Goal: Information Seeking & Learning: Learn about a topic

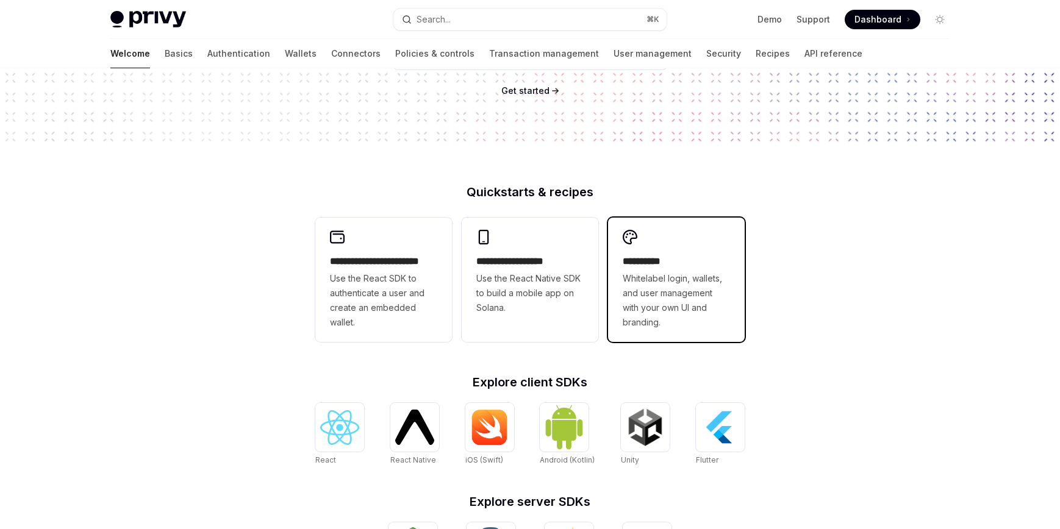
scroll to position [116, 0]
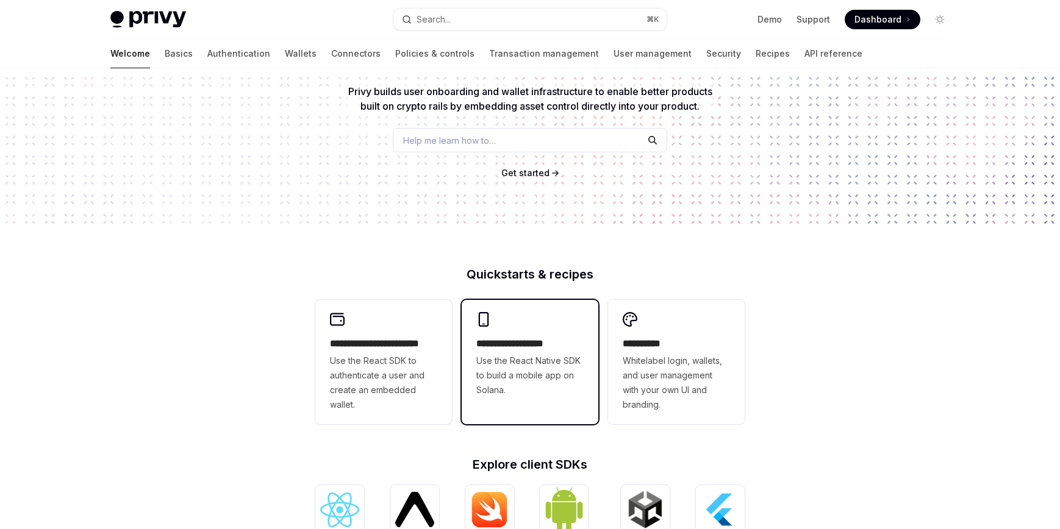
click at [553, 363] on span "Use the React Native SDK to build a mobile app on Solana." at bounding box center [529, 376] width 107 height 44
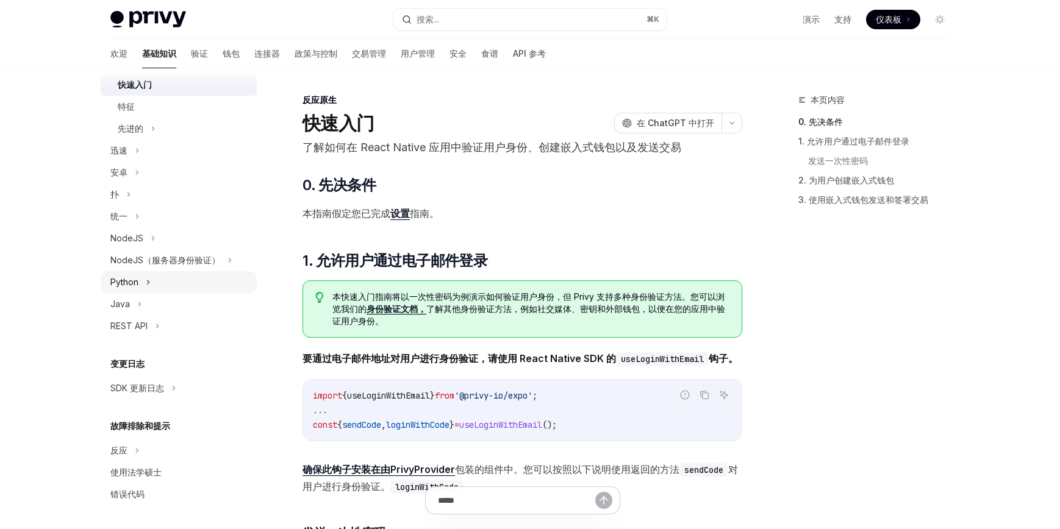
scroll to position [251, 0]
click at [176, 391] on icon at bounding box center [173, 388] width 5 height 15
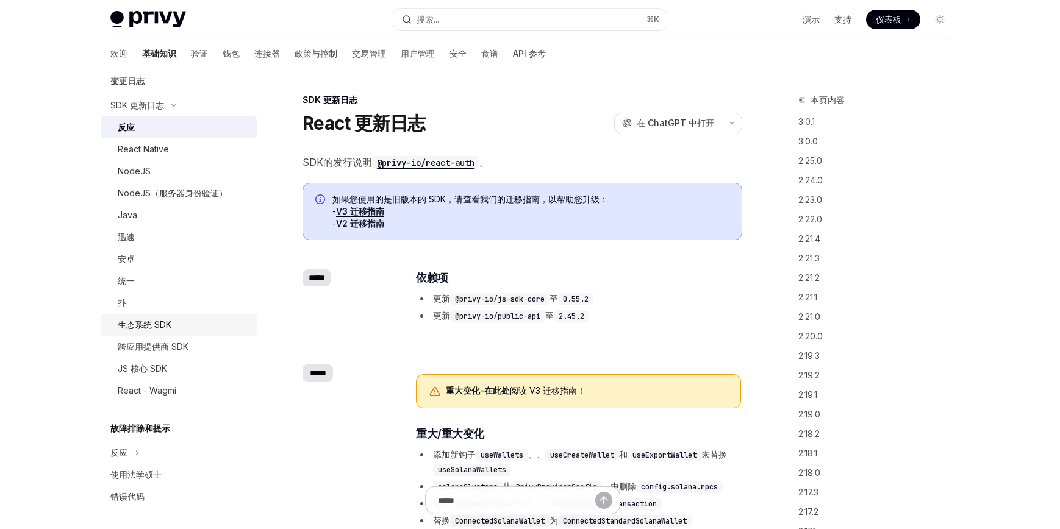
scroll to position [537, 0]
click at [174, 327] on div "生态系统 SDK" at bounding box center [184, 322] width 132 height 15
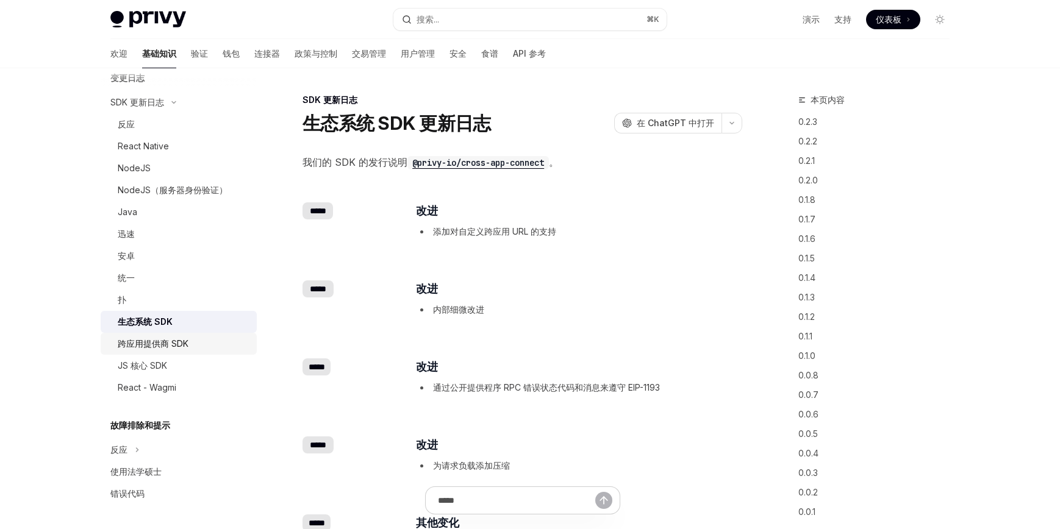
click at [181, 346] on font "跨应用提供商 SDK" at bounding box center [153, 344] width 71 height 10
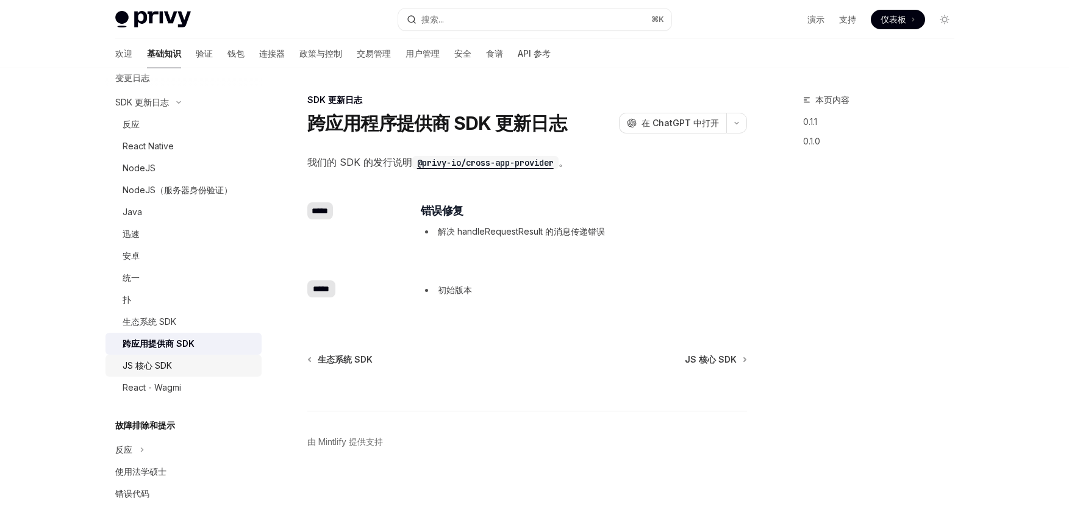
click at [167, 365] on font "JS 核心 SDK" at bounding box center [147, 366] width 49 height 10
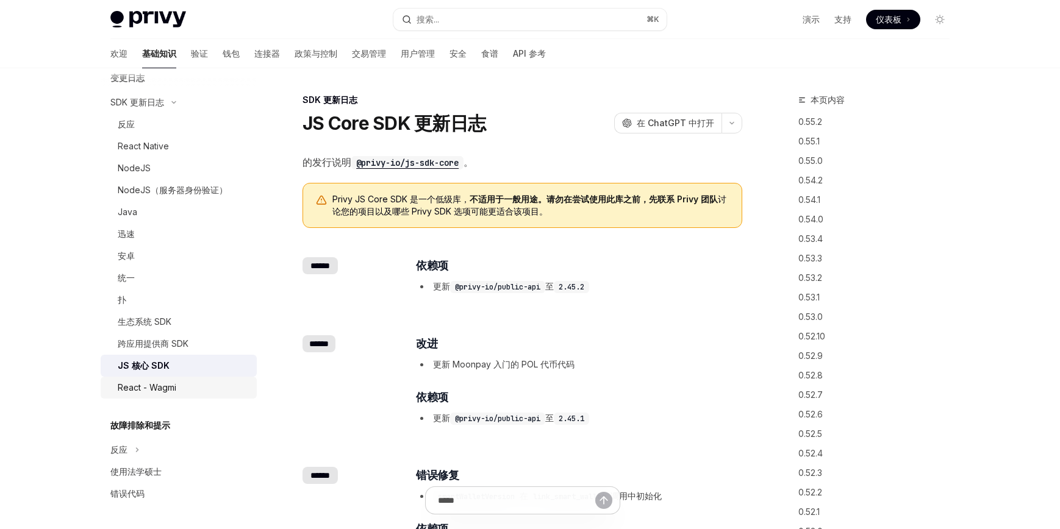
click at [165, 390] on font "React - Wagmi" at bounding box center [147, 387] width 59 height 10
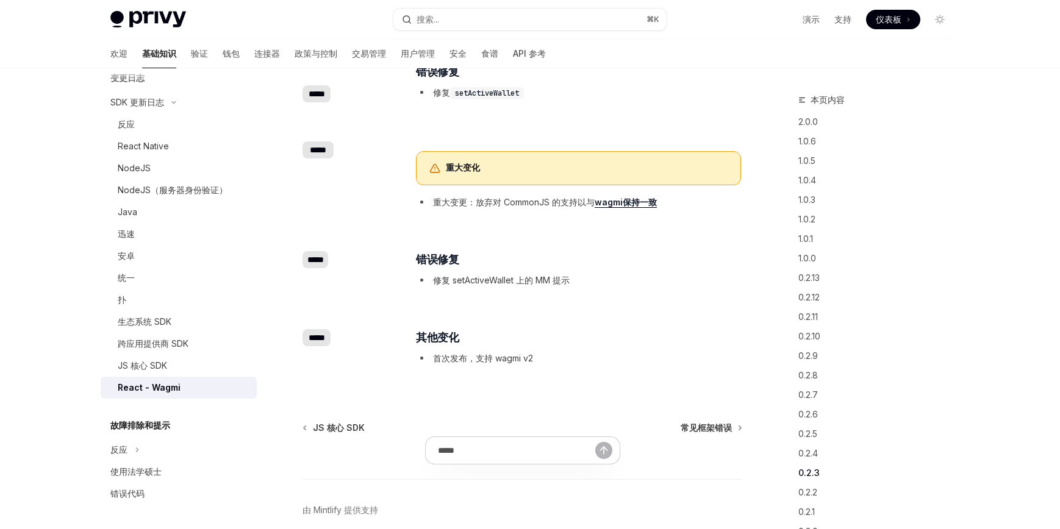
scroll to position [2017, 0]
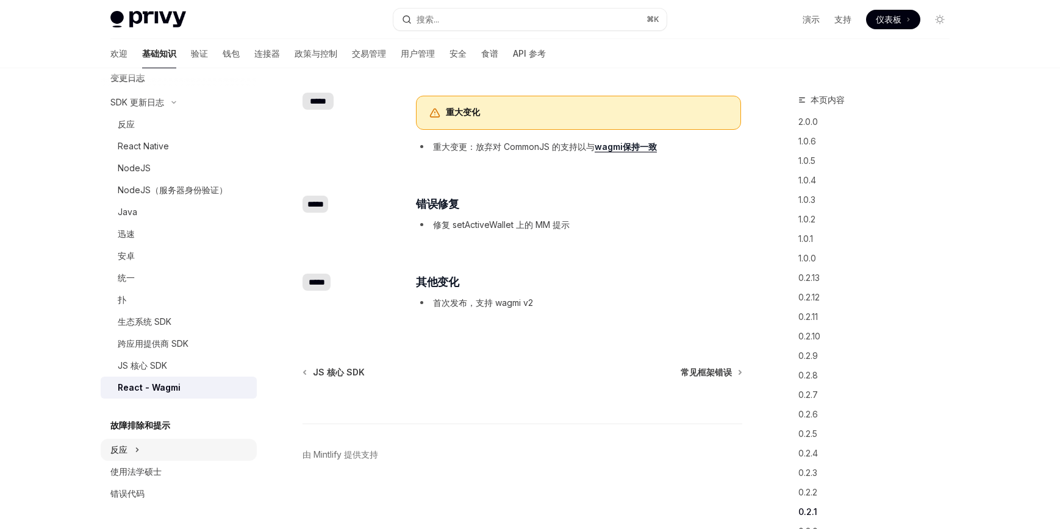
click at [138, 448] on icon at bounding box center [137, 450] width 5 height 15
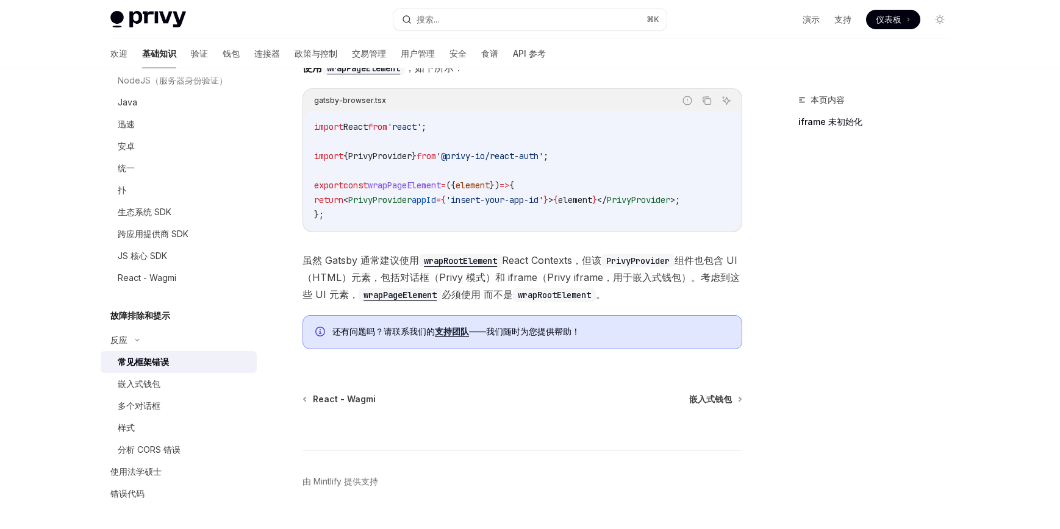
scroll to position [412, 0]
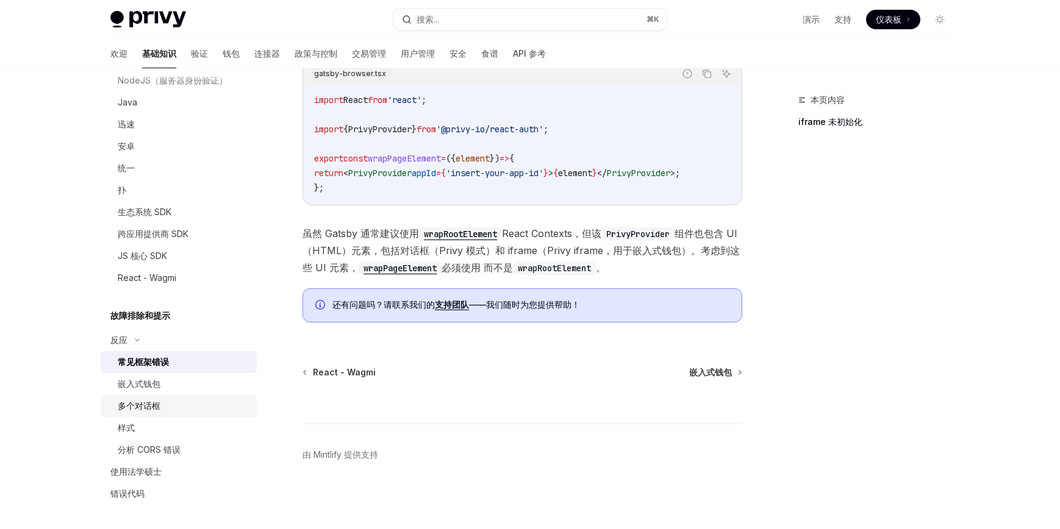
click at [167, 404] on div "多个对话框" at bounding box center [184, 406] width 132 height 15
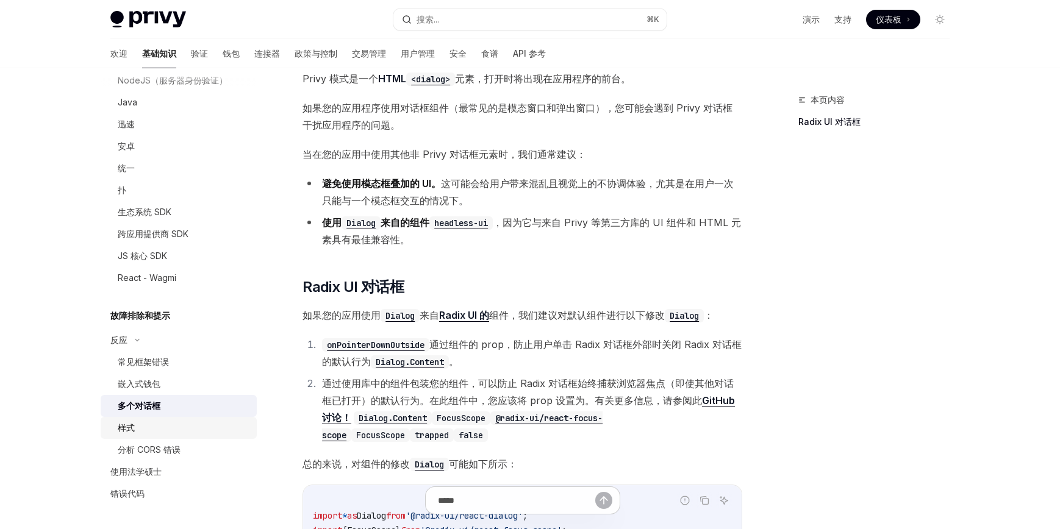
scroll to position [111, 0]
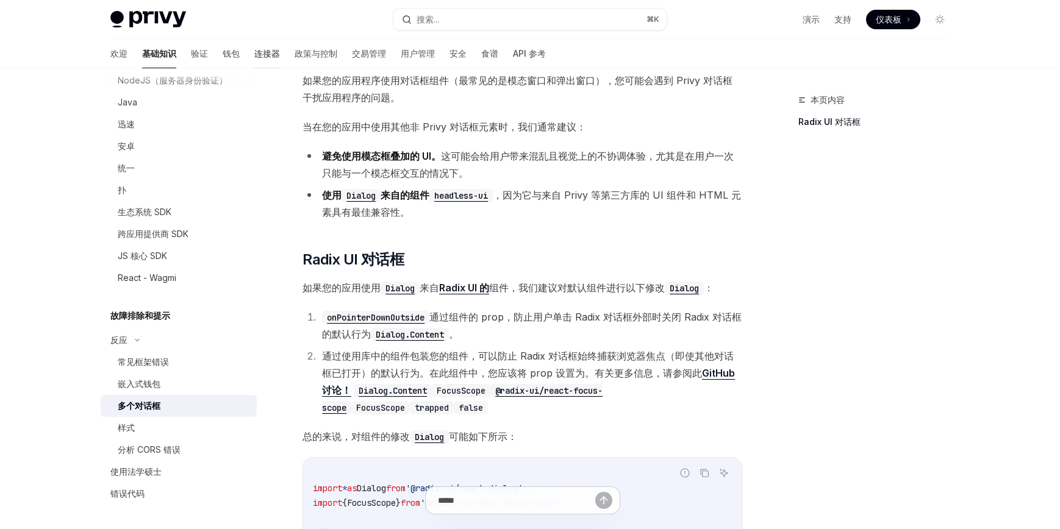
click at [254, 56] on font "连接器" at bounding box center [267, 53] width 26 height 10
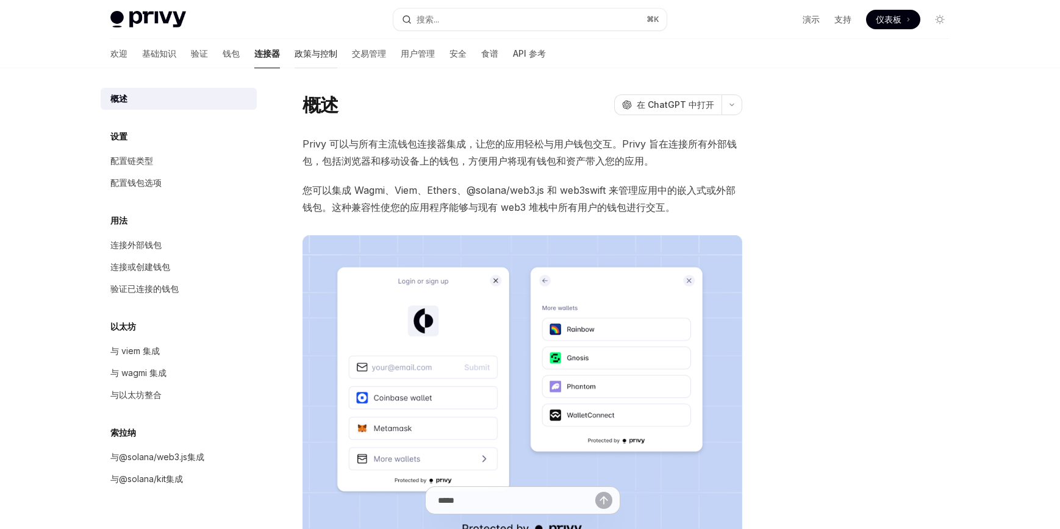
click at [295, 57] on font "政策与控制" at bounding box center [316, 53] width 43 height 10
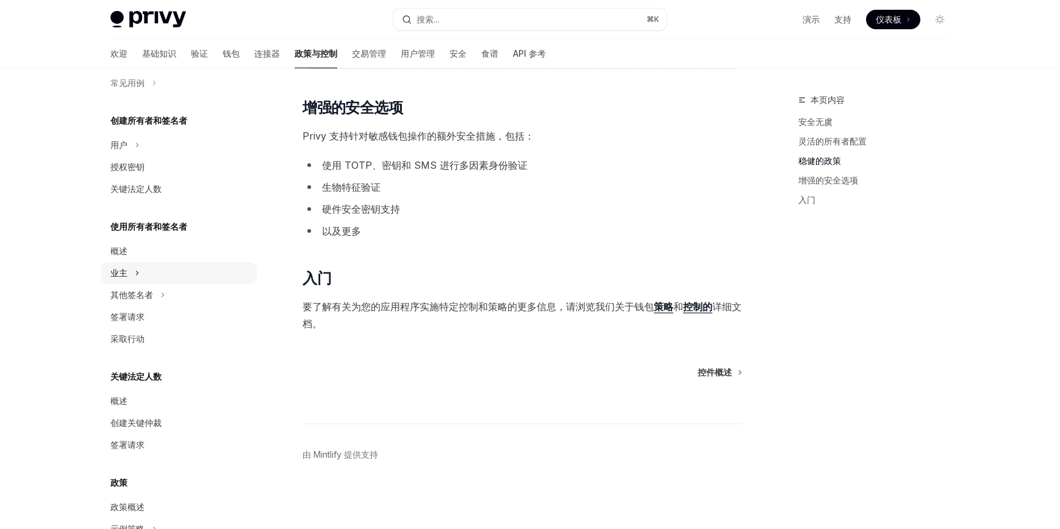
scroll to position [193, 0]
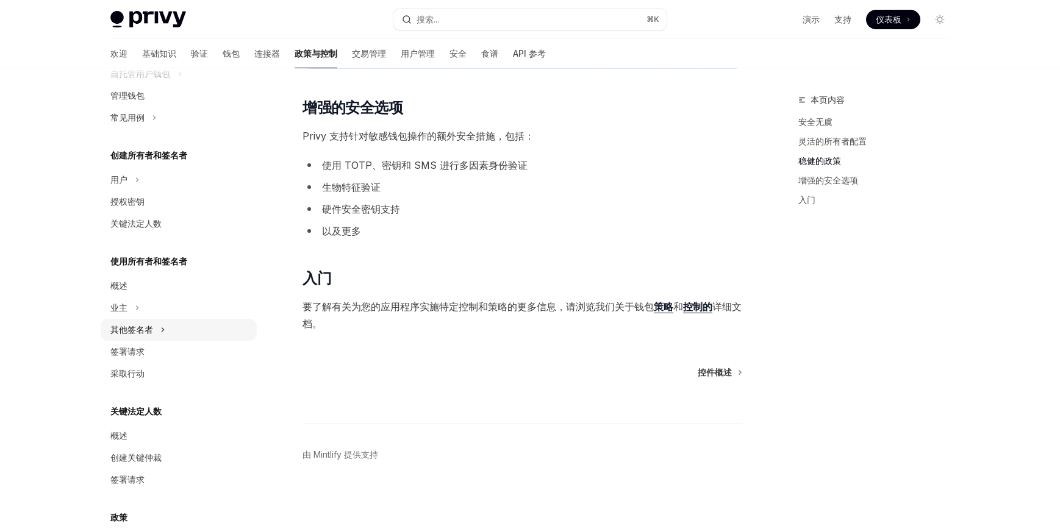
click at [148, 330] on font "其他签名者" at bounding box center [131, 330] width 43 height 10
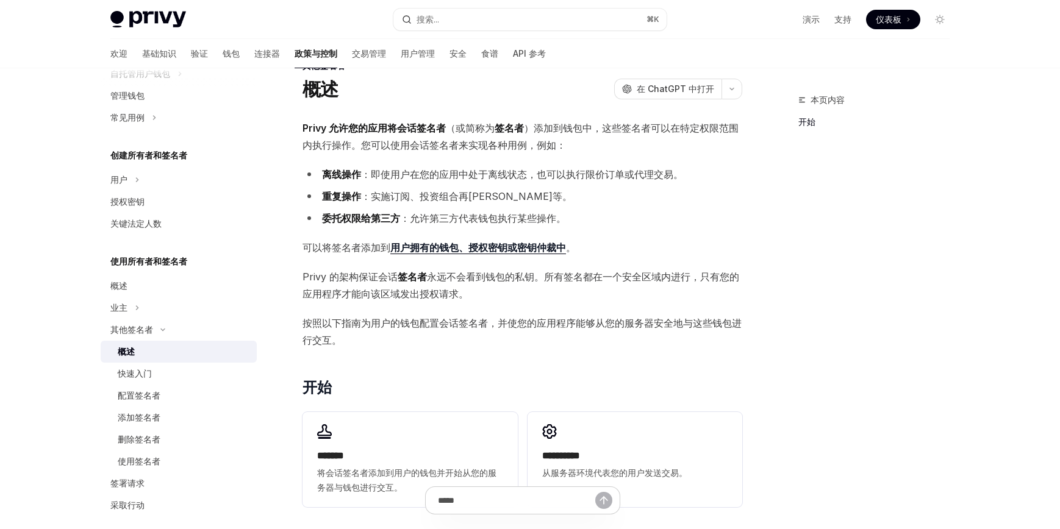
scroll to position [214, 0]
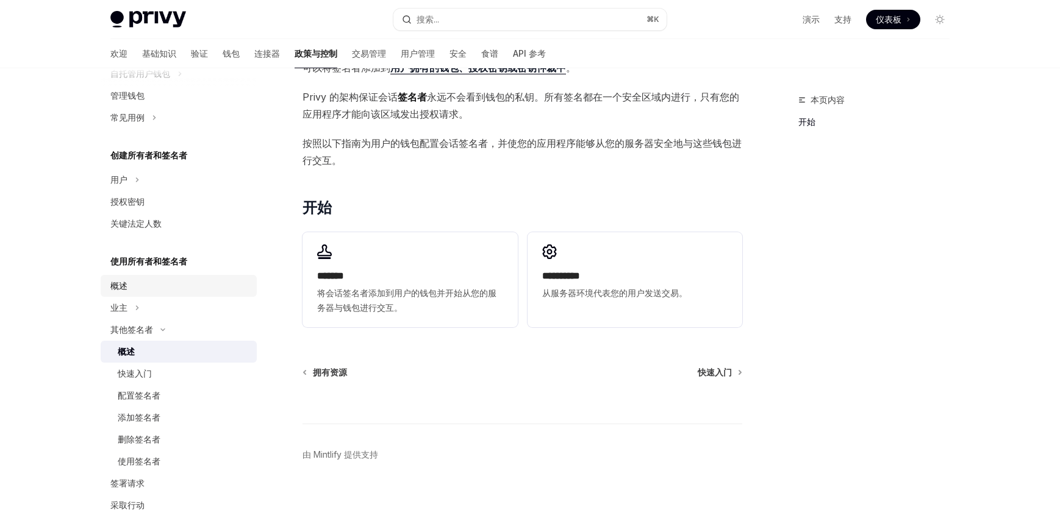
click at [123, 288] on font "概述" at bounding box center [118, 286] width 17 height 10
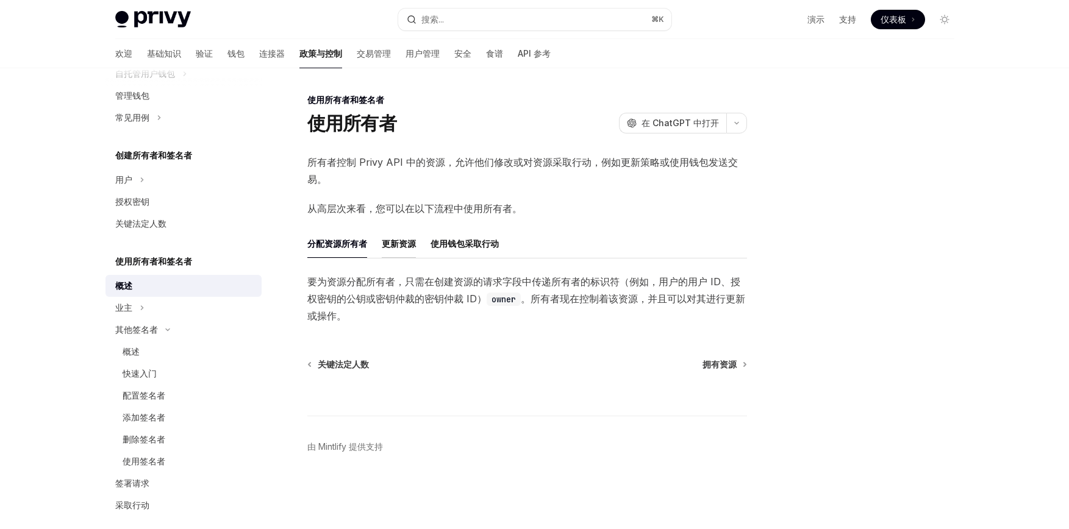
click at [400, 248] on font "更新资源" at bounding box center [399, 244] width 34 height 10
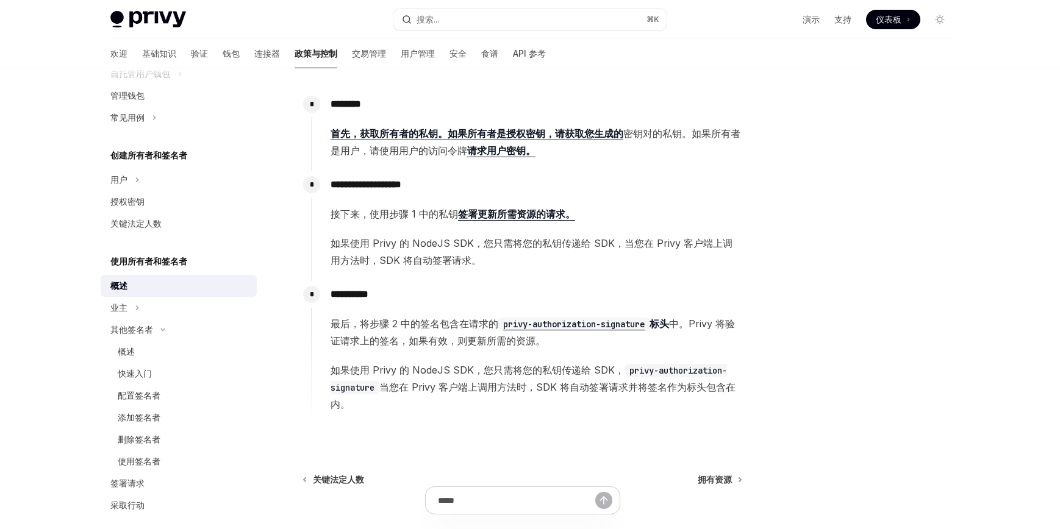
scroll to position [224, 0]
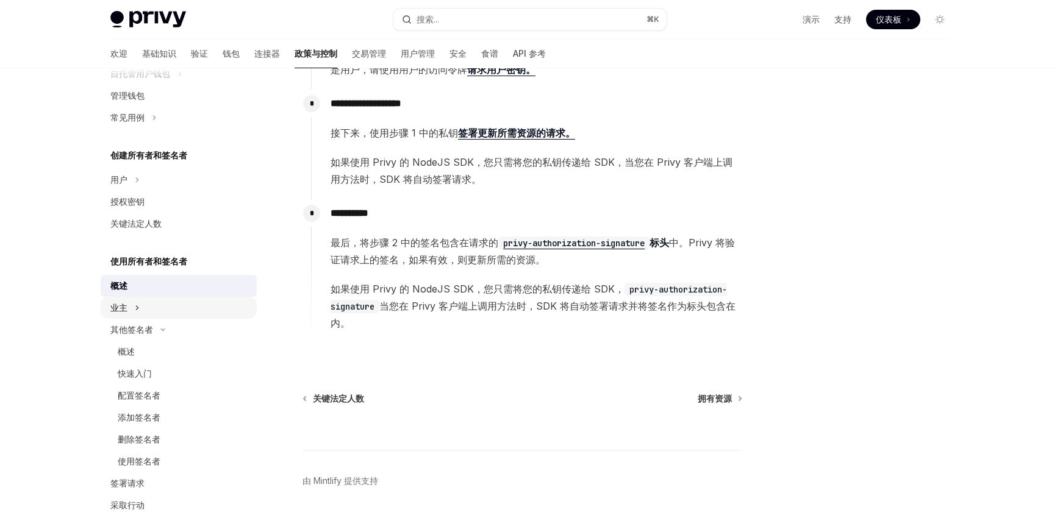
click at [135, 309] on icon at bounding box center [137, 308] width 5 height 15
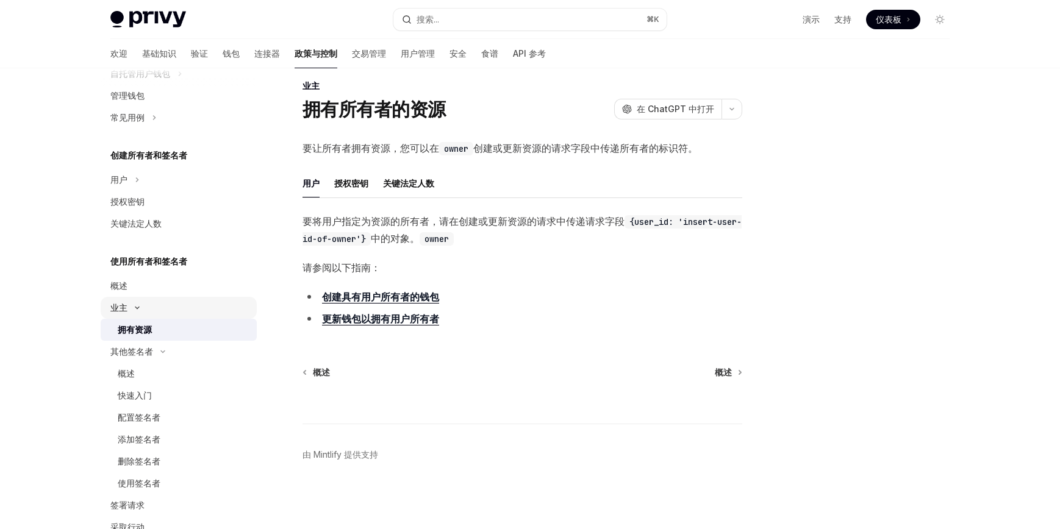
scroll to position [14, 0]
click at [352, 185] on font "授权密钥" at bounding box center [351, 183] width 34 height 10
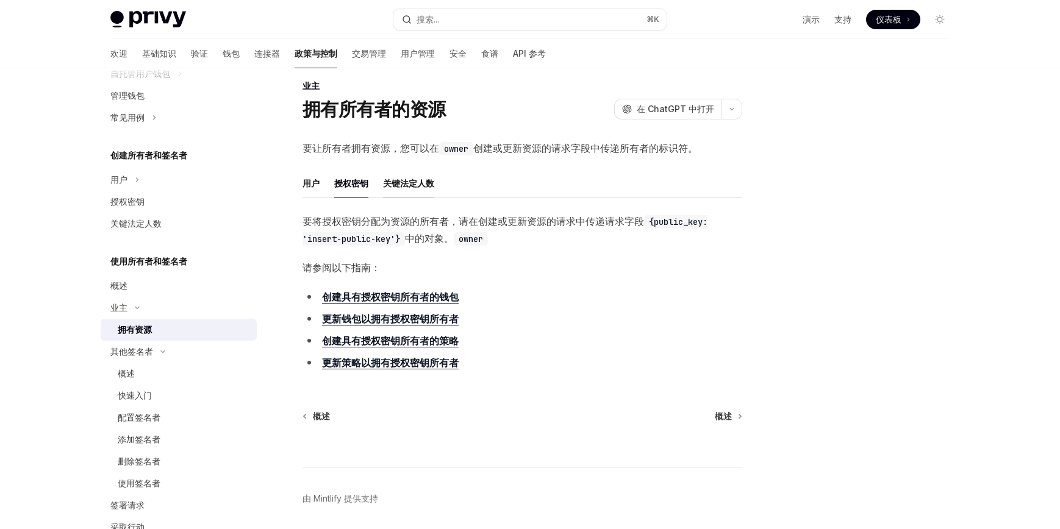
click at [411, 184] on font "关键法定人数" at bounding box center [408, 183] width 51 height 10
click at [351, 186] on font "授权密钥" at bounding box center [351, 183] width 34 height 10
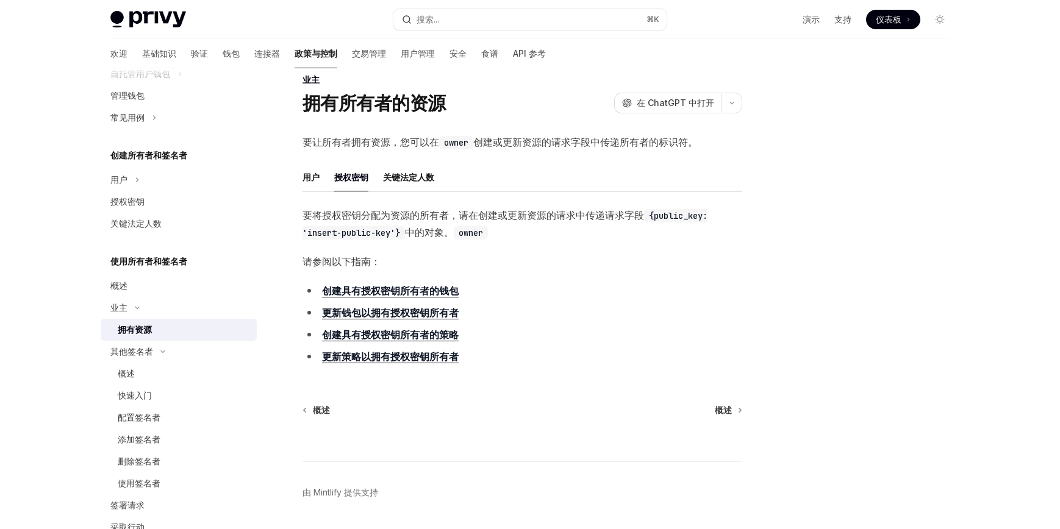
scroll to position [33, 0]
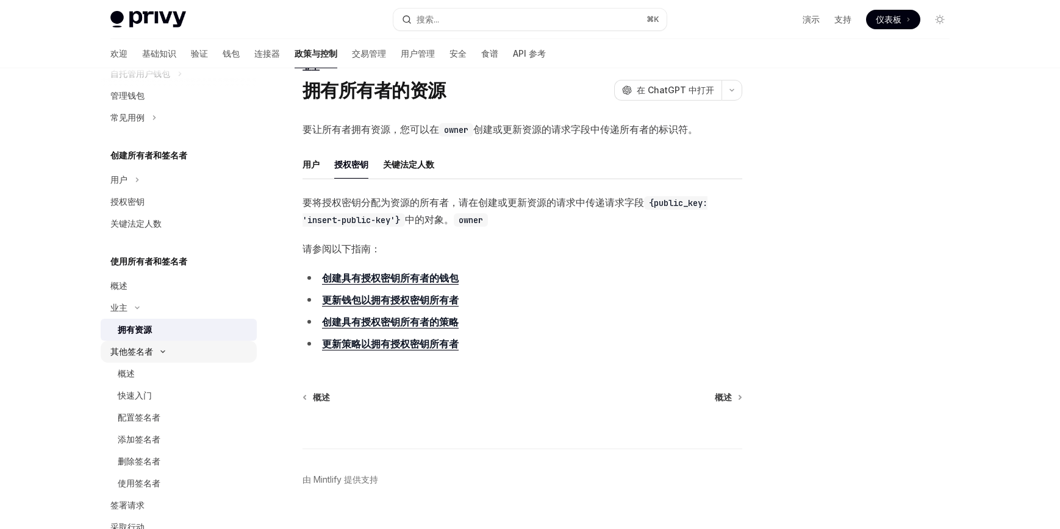
click at [153, 353] on button "其他签名者" at bounding box center [179, 352] width 156 height 22
click at [152, 356] on font "其他签名者" at bounding box center [131, 351] width 43 height 10
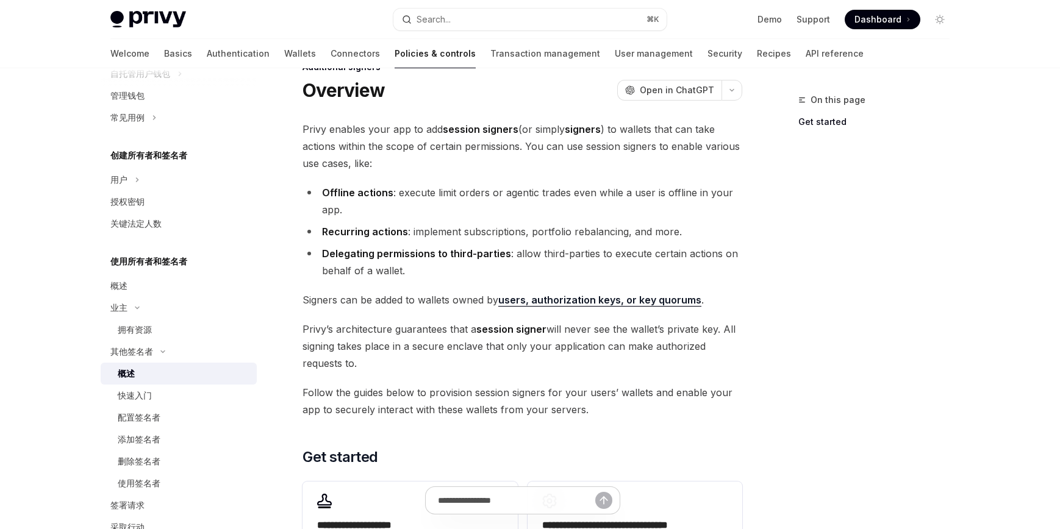
click at [139, 379] on div "概述" at bounding box center [184, 374] width 132 height 15
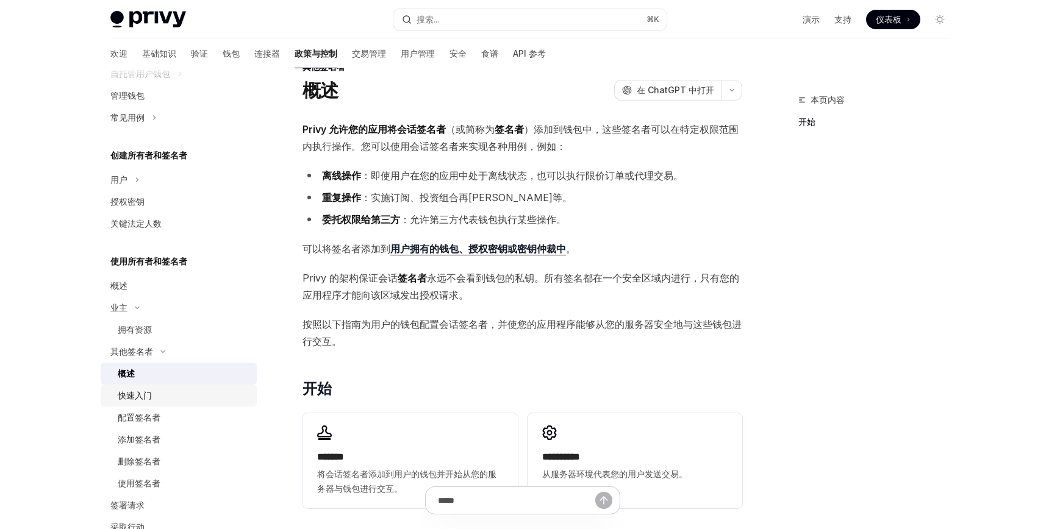
click at [137, 398] on font "快速入门" at bounding box center [135, 395] width 34 height 10
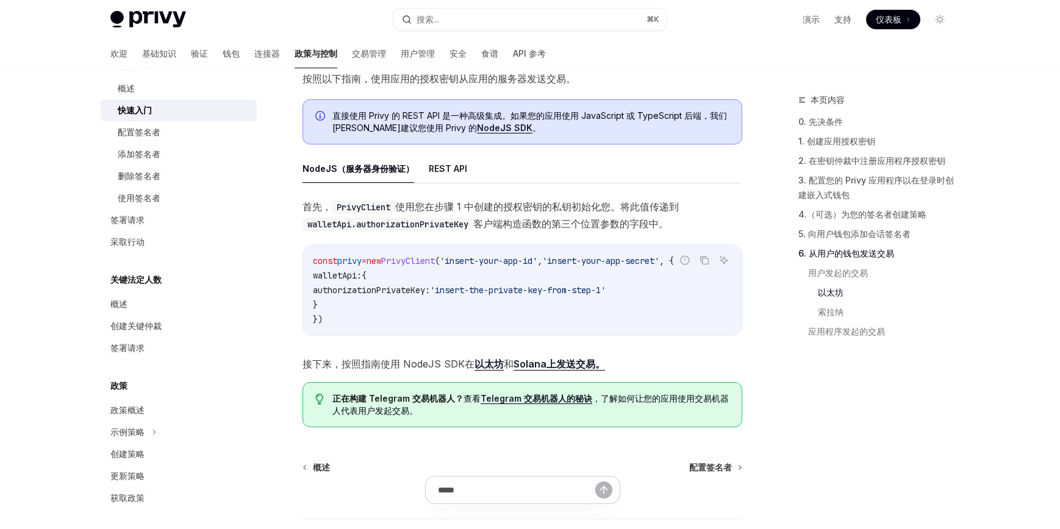
scroll to position [2879, 0]
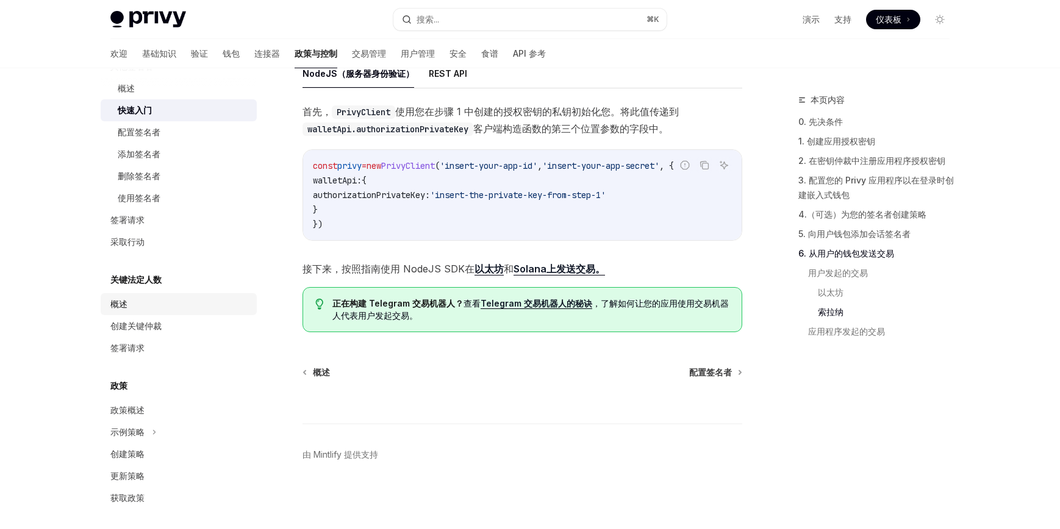
click at [126, 309] on font "概述" at bounding box center [118, 304] width 17 height 10
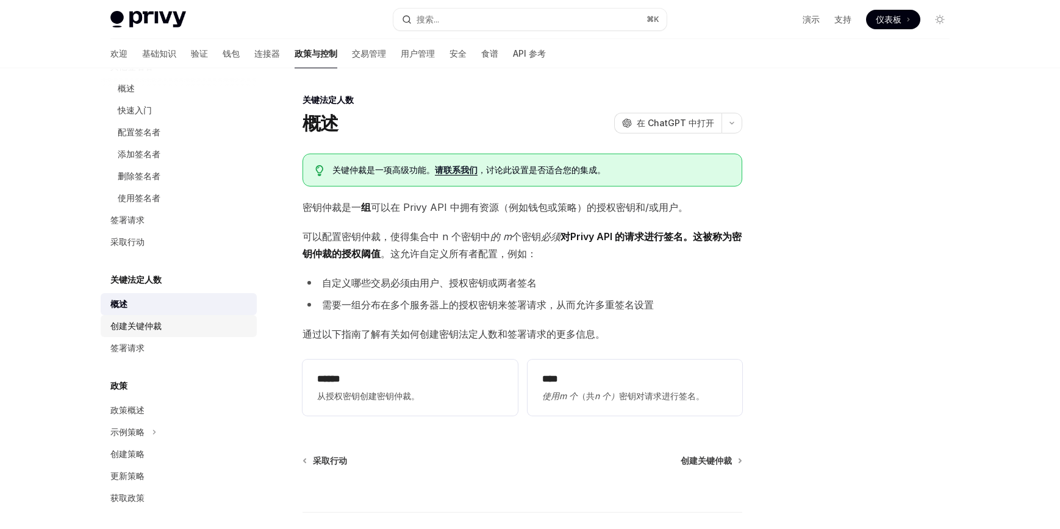
click at [148, 325] on font "创建关键仲裁" at bounding box center [135, 326] width 51 height 10
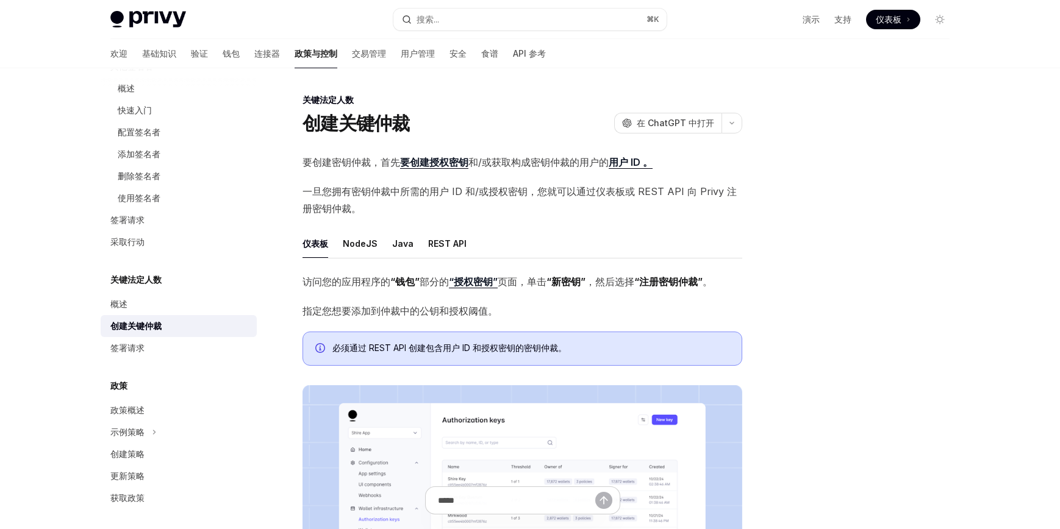
scroll to position [387, 0]
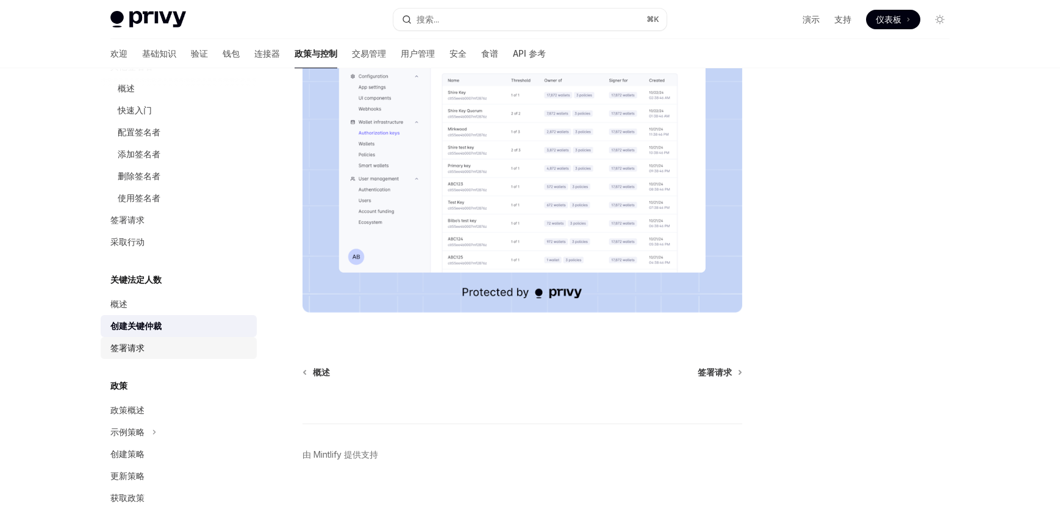
click at [118, 344] on font "签署请求" at bounding box center [127, 348] width 34 height 10
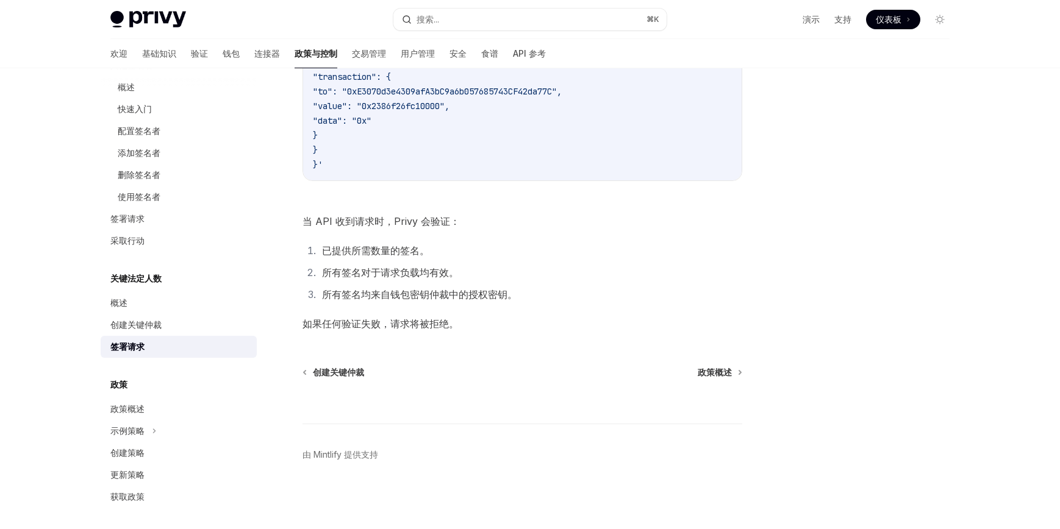
scroll to position [483, 0]
click at [132, 402] on font "政策概述" at bounding box center [127, 406] width 34 height 10
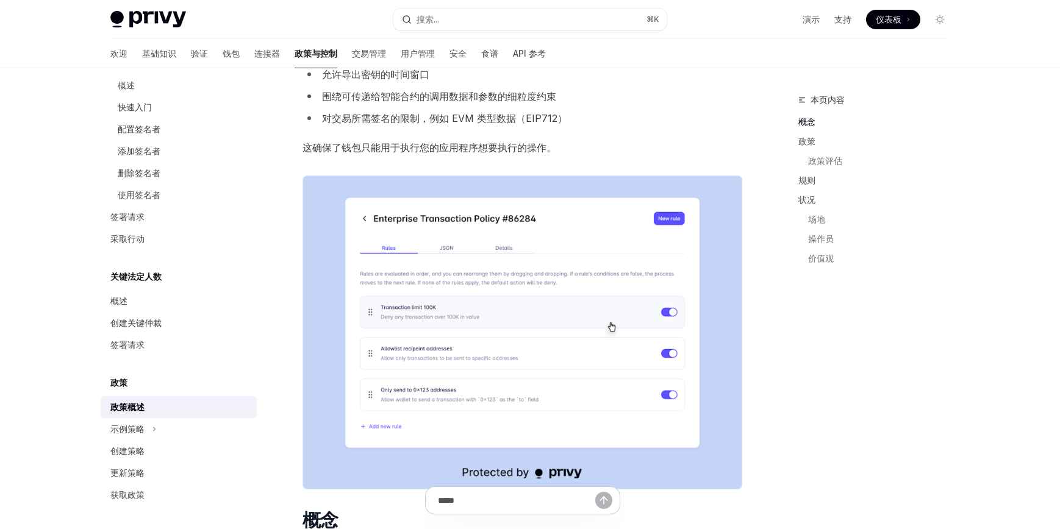
scroll to position [483, 0]
click at [137, 431] on font "示例策略" at bounding box center [127, 428] width 34 height 10
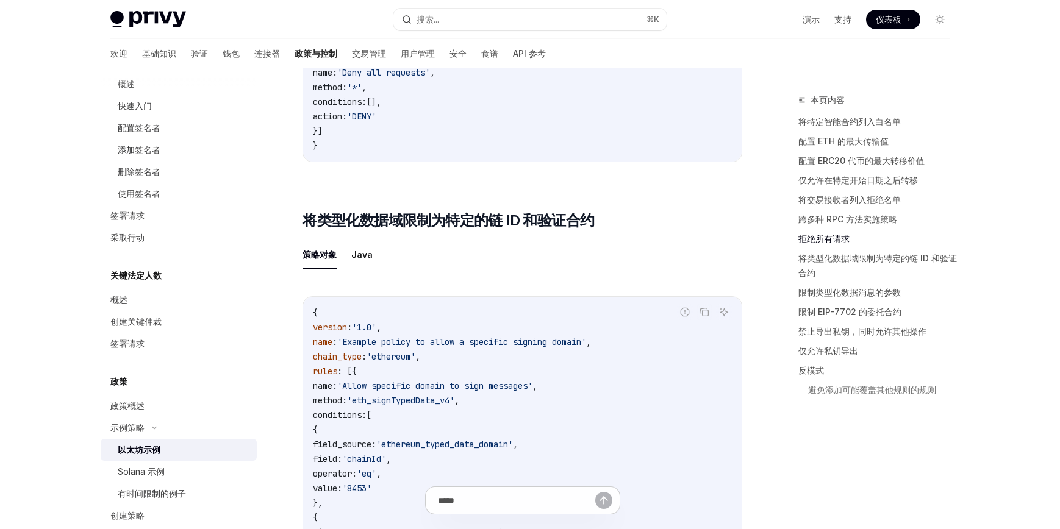
scroll to position [549, 0]
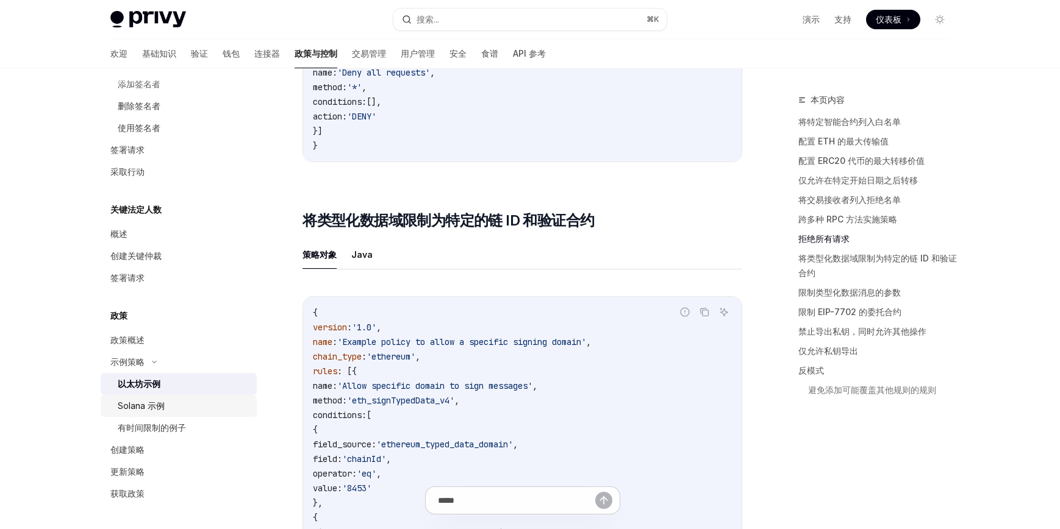
click at [145, 411] on font "Solana 示例" at bounding box center [141, 406] width 47 height 10
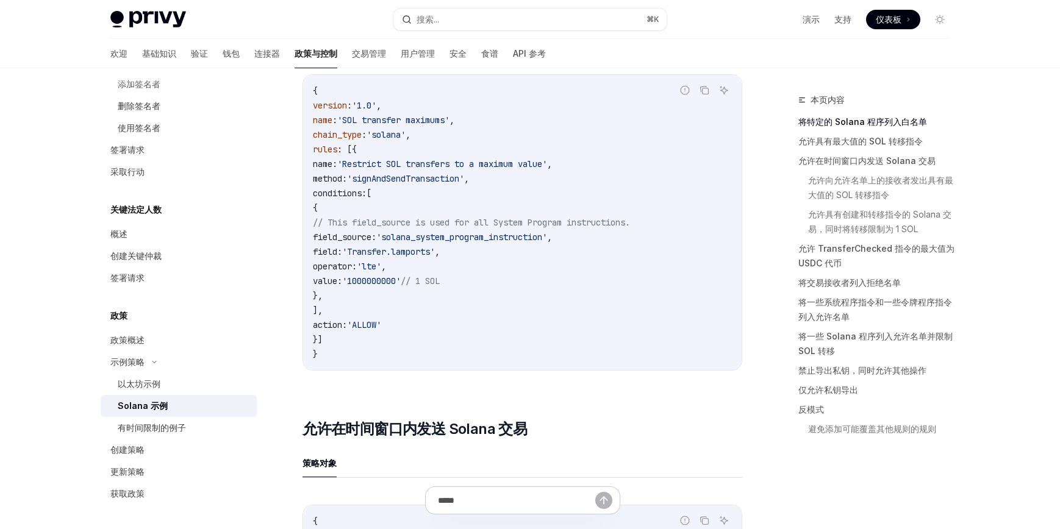
scroll to position [1015, 0]
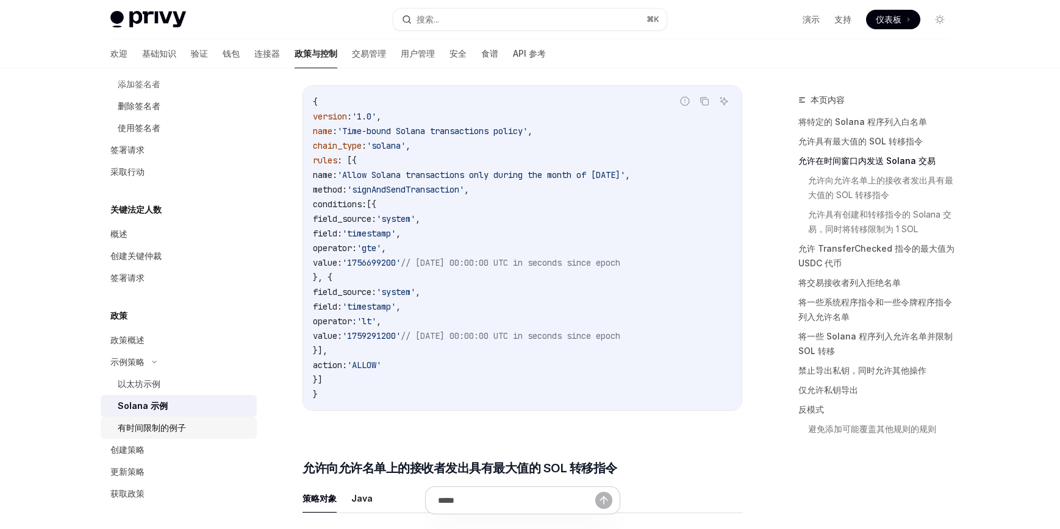
click at [163, 431] on font "有时间限制的例子" at bounding box center [152, 428] width 68 height 10
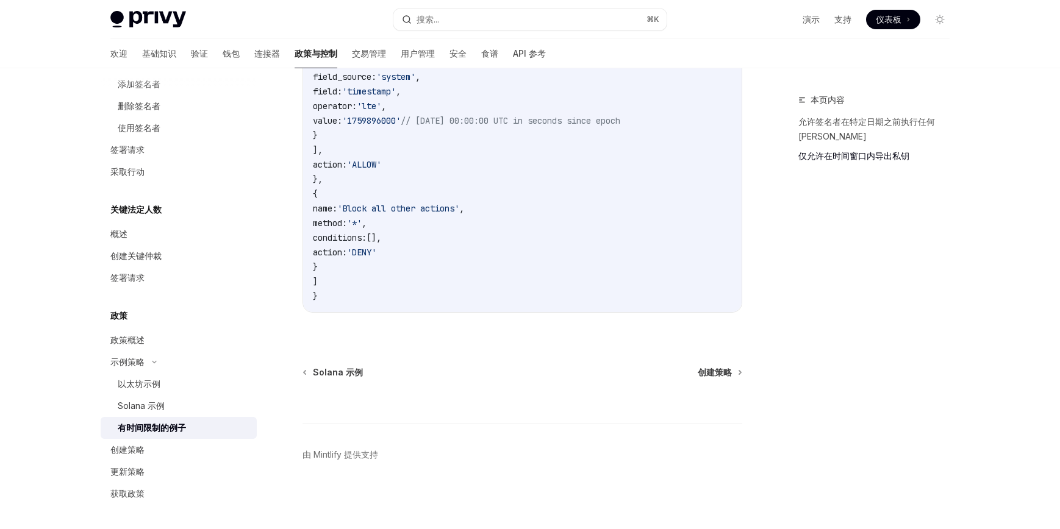
scroll to position [828, 0]
click at [165, 451] on div "创建策略" at bounding box center [179, 450] width 139 height 15
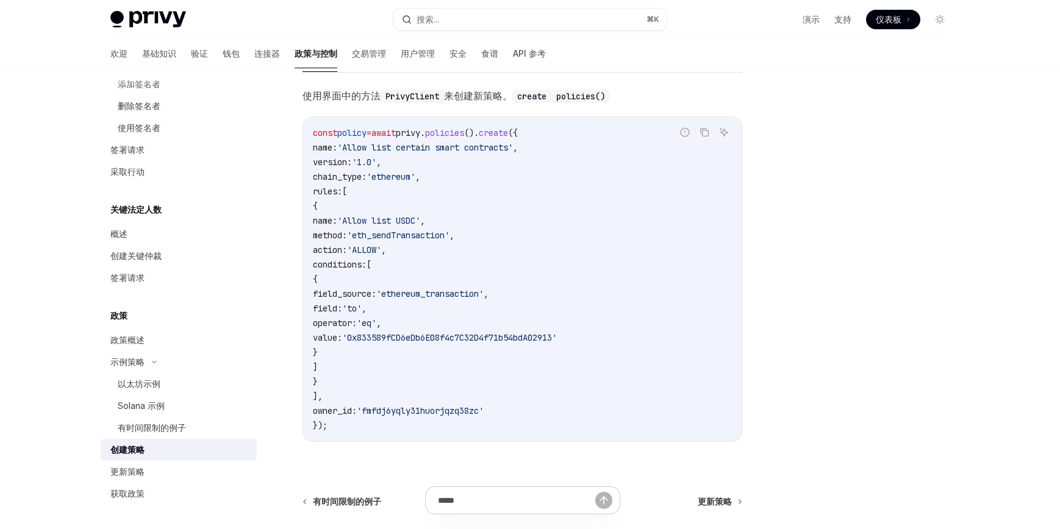
scroll to position [362, 0]
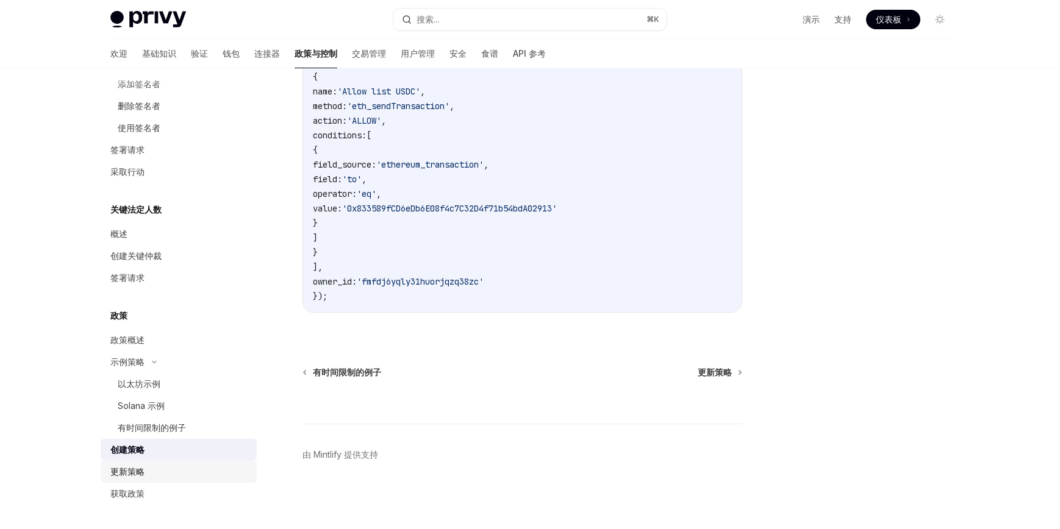
click at [139, 475] on font "更新策略" at bounding box center [127, 472] width 34 height 10
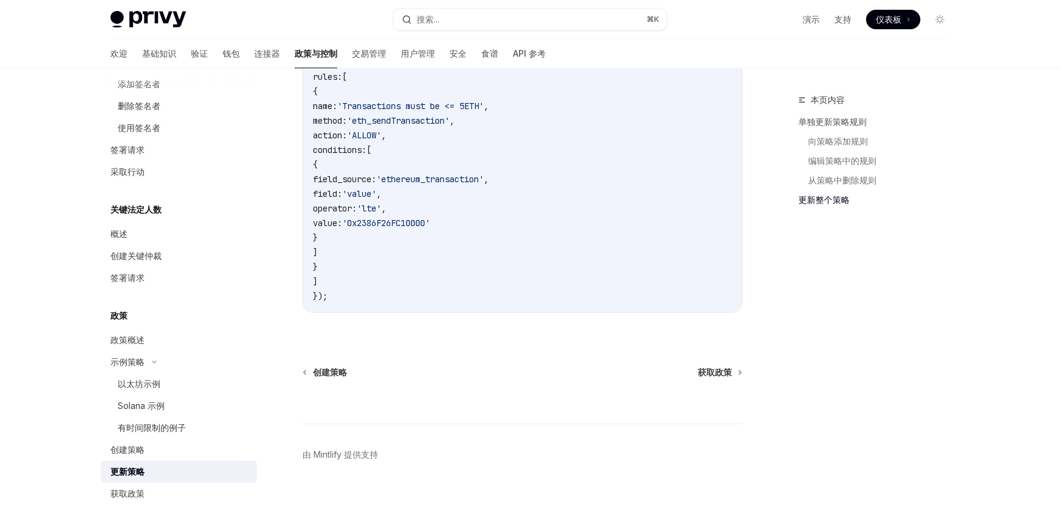
scroll to position [1380, 0]
click at [144, 493] on font "获取政策" at bounding box center [127, 494] width 34 height 10
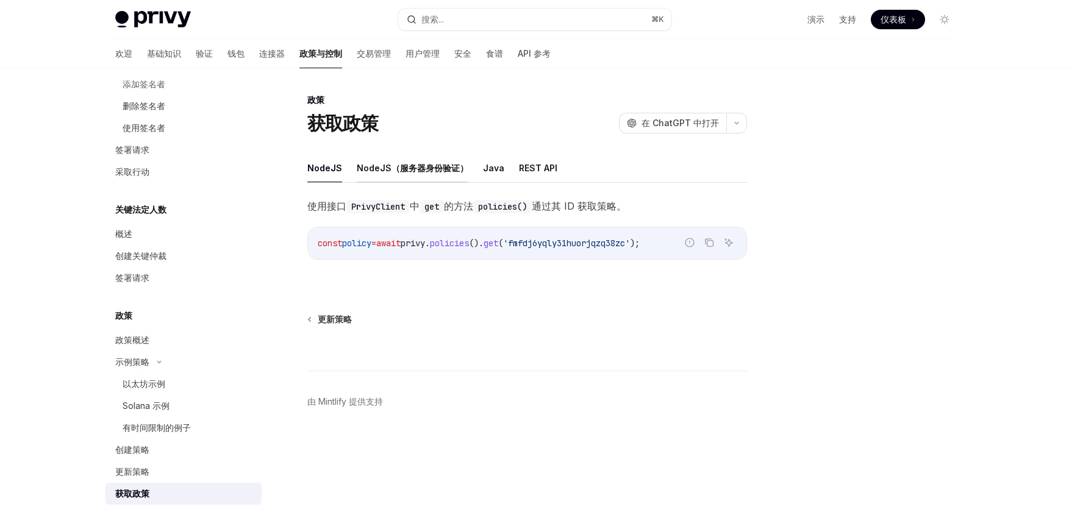
click at [400, 171] on font "NodeJS（服务器身份验证）" at bounding box center [413, 168] width 112 height 10
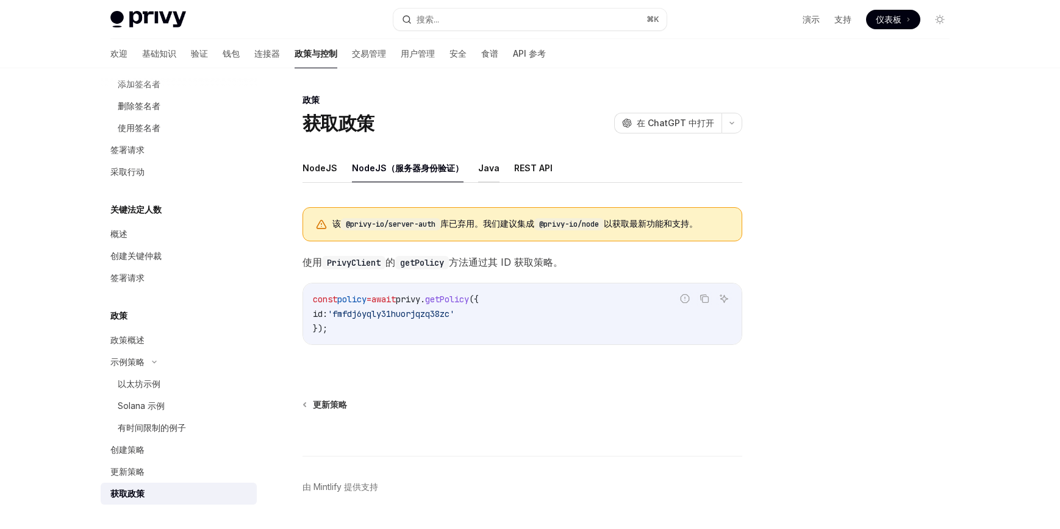
click at [479, 166] on font "Java" at bounding box center [488, 168] width 21 height 10
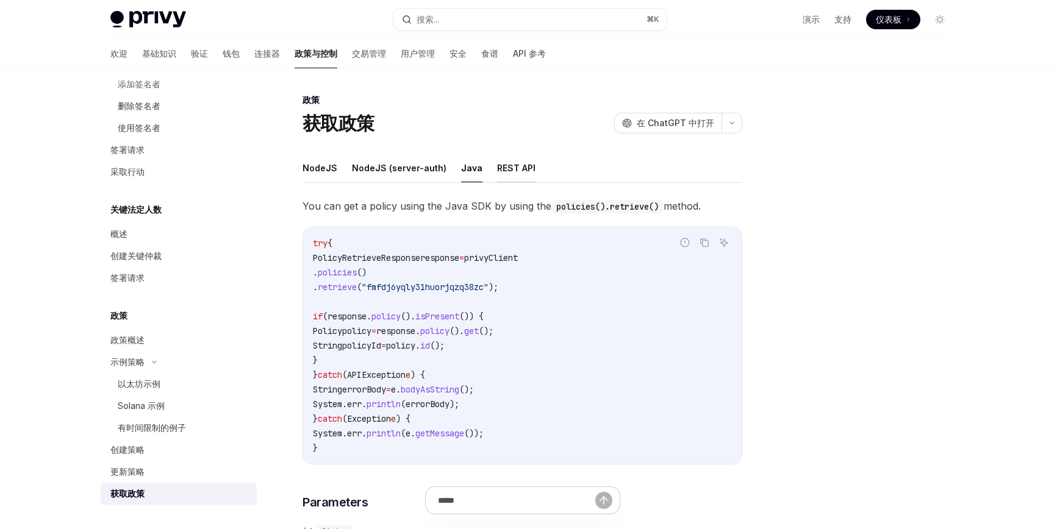
click at [522, 170] on button "REST API" at bounding box center [516, 168] width 38 height 29
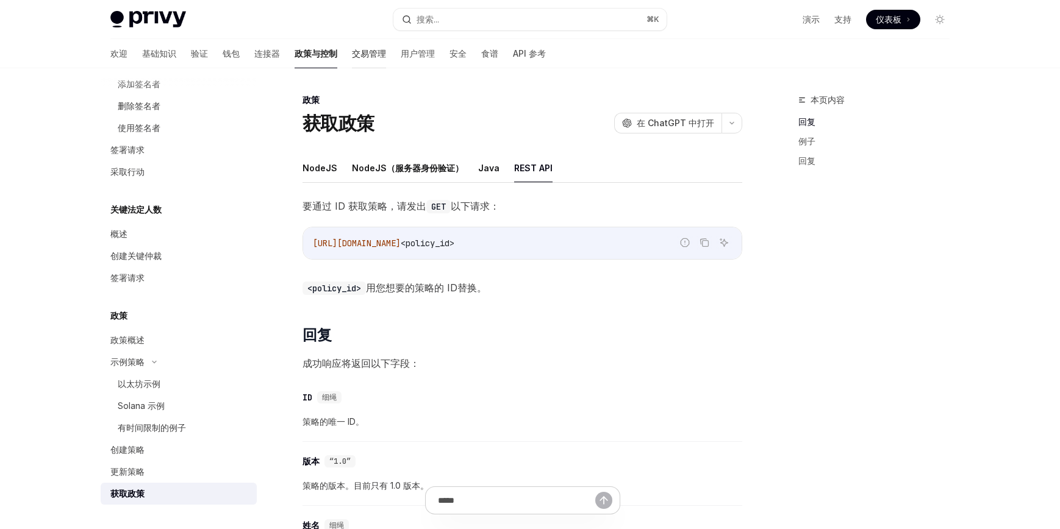
click at [352, 56] on font "交易管理" at bounding box center [369, 53] width 34 height 10
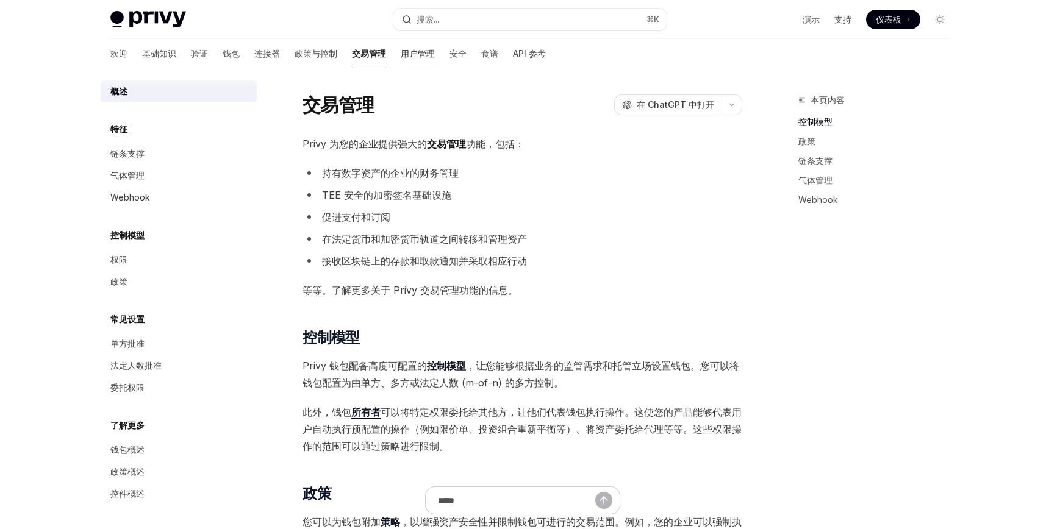
click at [401, 57] on font "用户管理" at bounding box center [418, 53] width 34 height 10
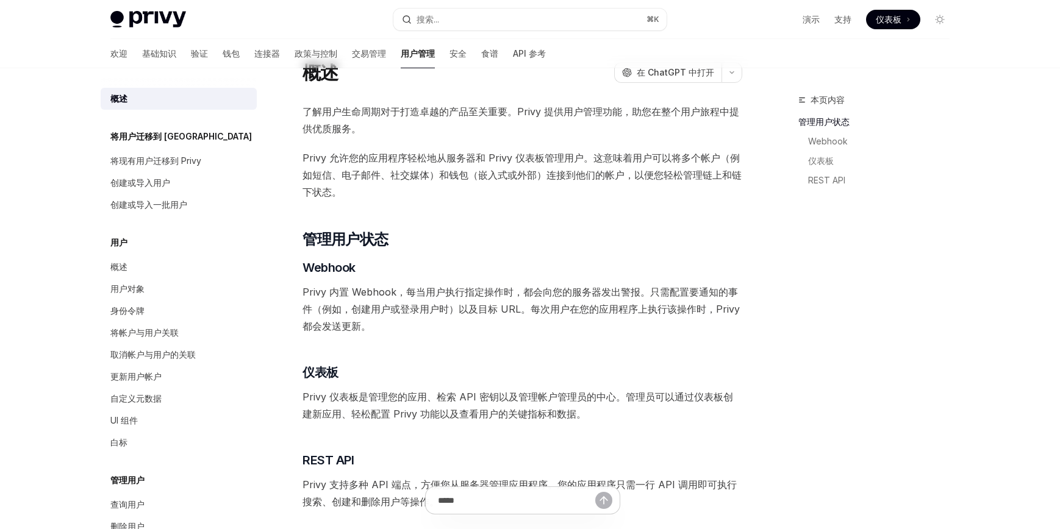
scroll to position [16, 0]
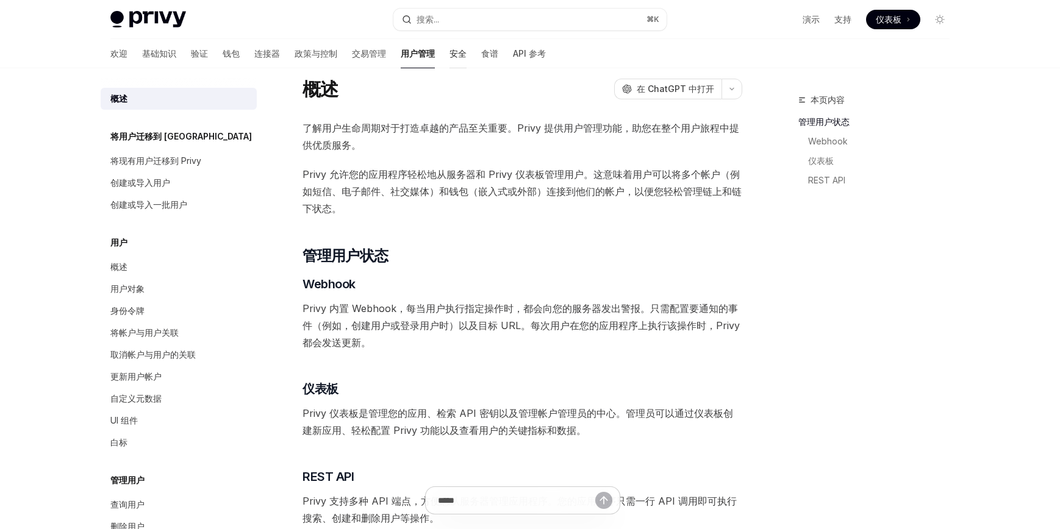
click at [450, 52] on font "安全" at bounding box center [458, 53] width 17 height 10
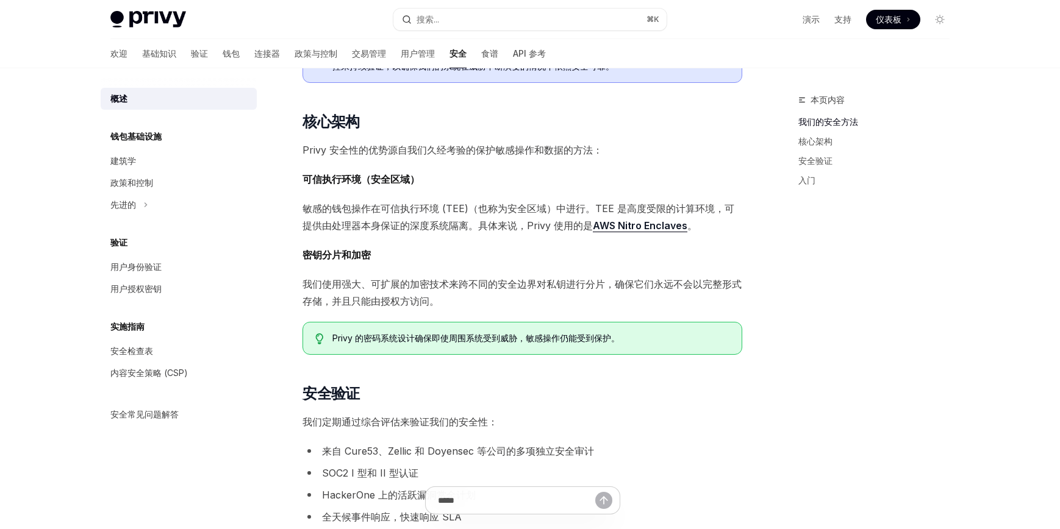
scroll to position [348, 0]
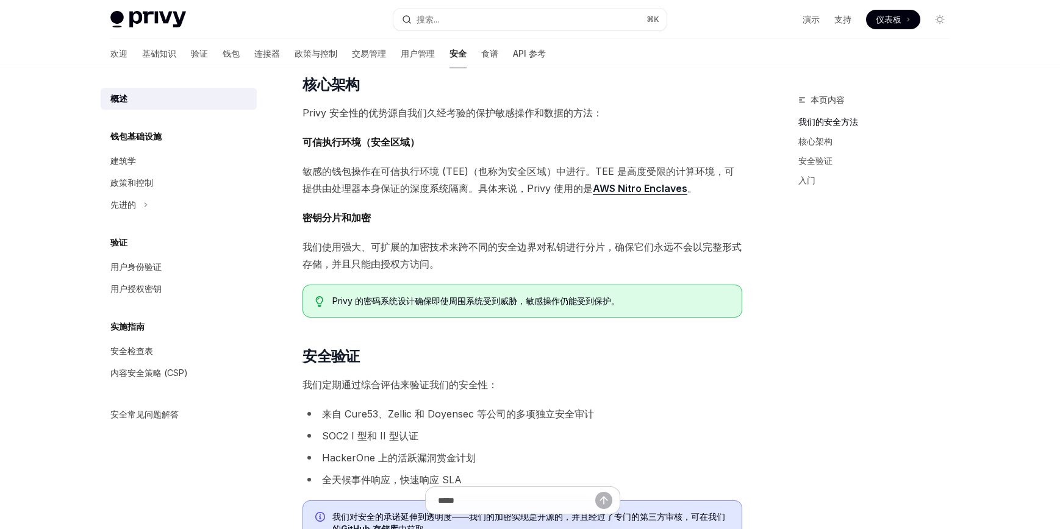
click at [470, 264] on span "我们使用强大、可扩展的加密技术来跨不同的安全边界对私钥进行分片，确保它们永远不会以完整形式存储，并且只能由授权方访问。" at bounding box center [523, 256] width 440 height 34
drag, startPoint x: 373, startPoint y: 246, endPoint x: 599, endPoint y: 249, distance: 225.7
click at [599, 249] on font "我们使用强大、可扩展的加密技术来跨不同的安全边界对私钥进行分片，确保它们永远不会以完整形式存储，并且只能由授权方访问。" at bounding box center [522, 255] width 439 height 29
click at [607, 256] on span "我们使用强大、可扩展的加密技术来跨不同的安全边界对私钥进行分片，确保它们永远不会以完整形式存储，并且只能由授权方访问。" at bounding box center [523, 256] width 440 height 34
drag, startPoint x: 606, startPoint y: 246, endPoint x: 746, endPoint y: 265, distance: 141.1
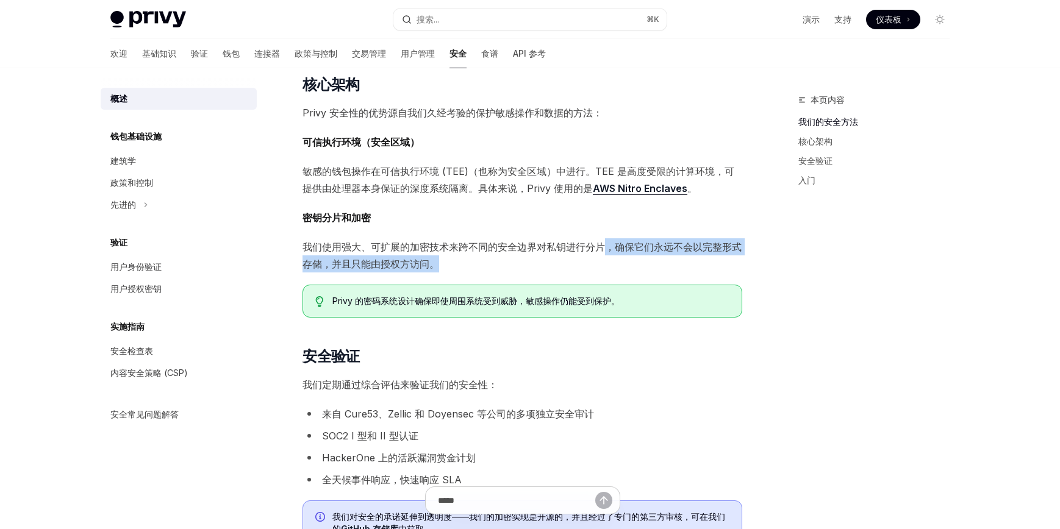
click at [746, 265] on div "本页内容 我们的安全方法 核心架构 安全验证 入门 安全 OpenAI 在 ChatGPT 中打开 OpenAI 在 ChatGPT 中打开 保护用户数据和数…" at bounding box center [530, 306] width 859 height 1173
click at [551, 267] on span "我们使用强大、可扩展的加密技术来跨不同的安全边界对私钥进行分片，确保它们永远不会以完整形式存储，并且只能由授权方访问。" at bounding box center [523, 256] width 440 height 34
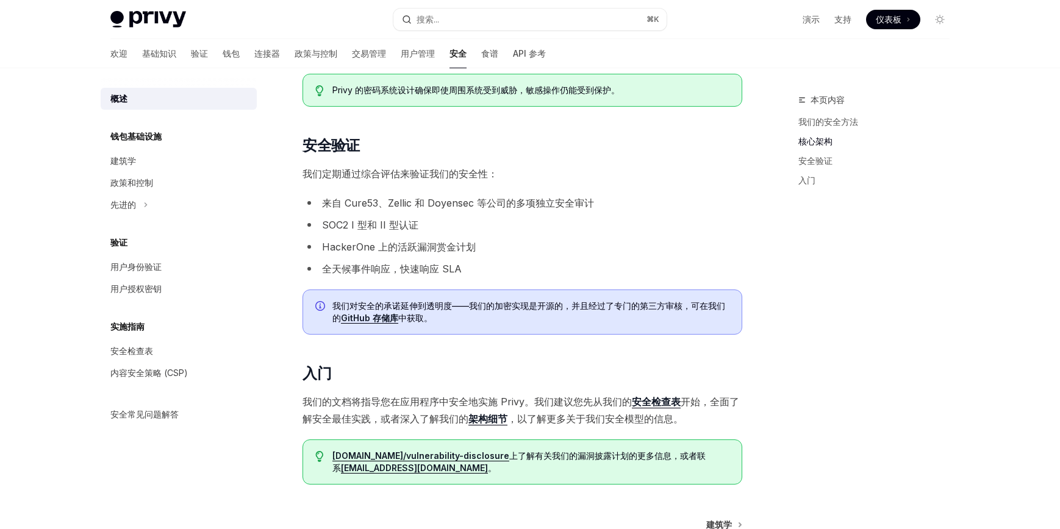
scroll to position [712, 0]
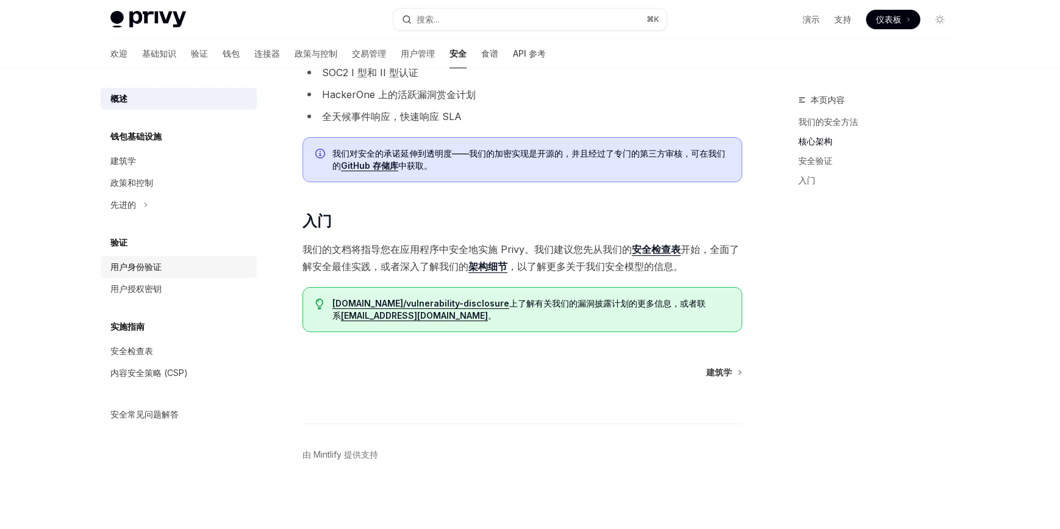
click at [146, 269] on font "用户身份验证" at bounding box center [135, 267] width 51 height 10
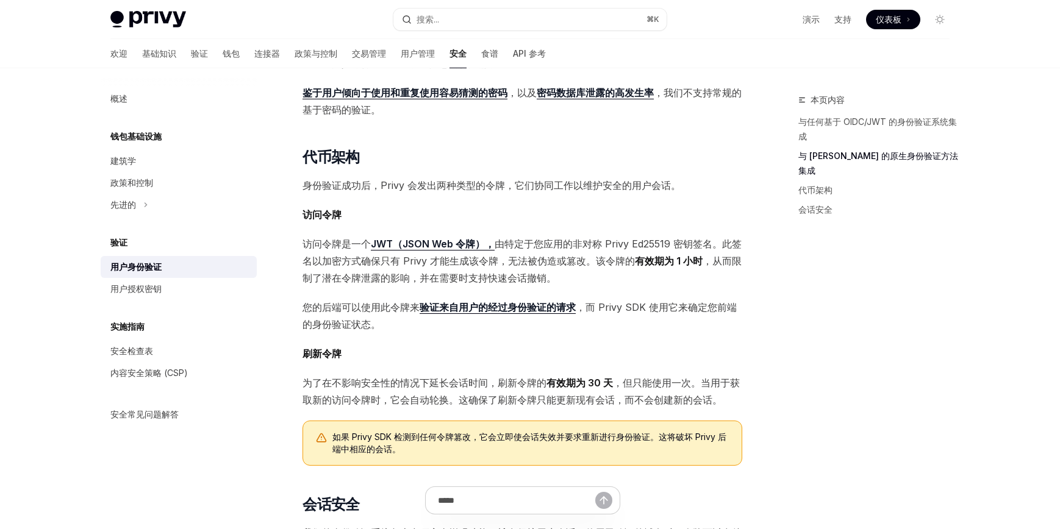
scroll to position [530, 0]
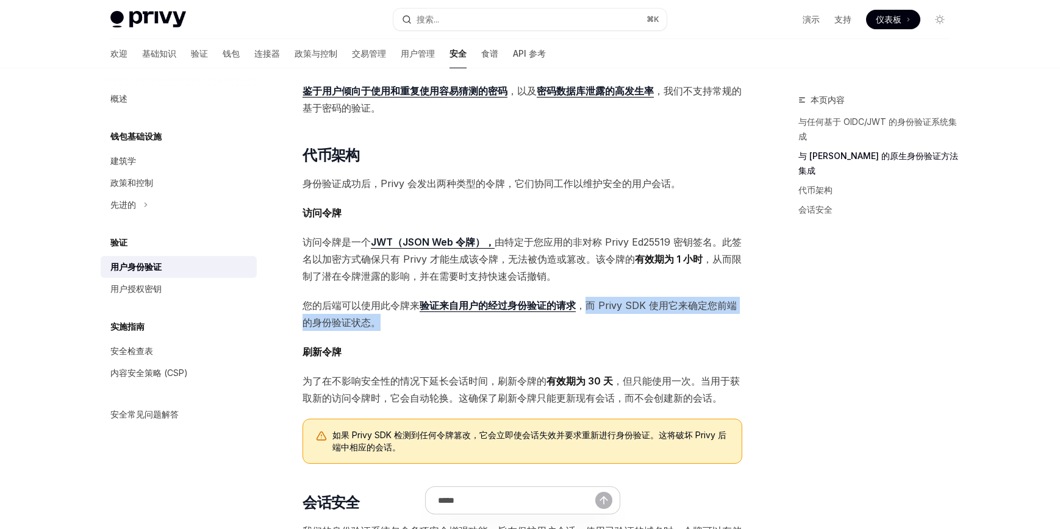
drag, startPoint x: 586, startPoint y: 289, endPoint x: 734, endPoint y: 301, distance: 148.7
click at [734, 301] on span "您的后端可以使用此令牌来 验证来自用户的经过身份验证的请求 ，而 Privy SDK 使用它来确定您前端的身份验证状态。" at bounding box center [523, 314] width 440 height 34
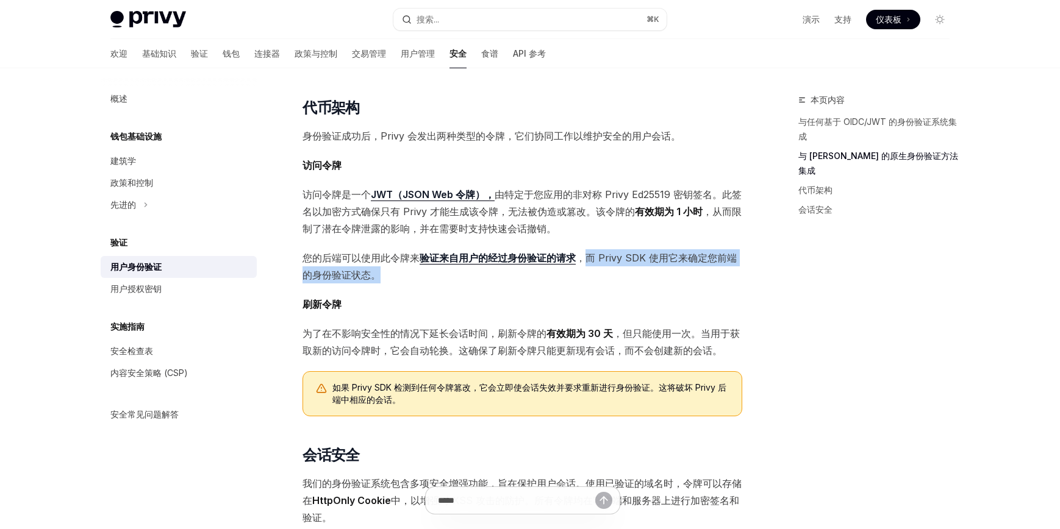
scroll to position [579, 0]
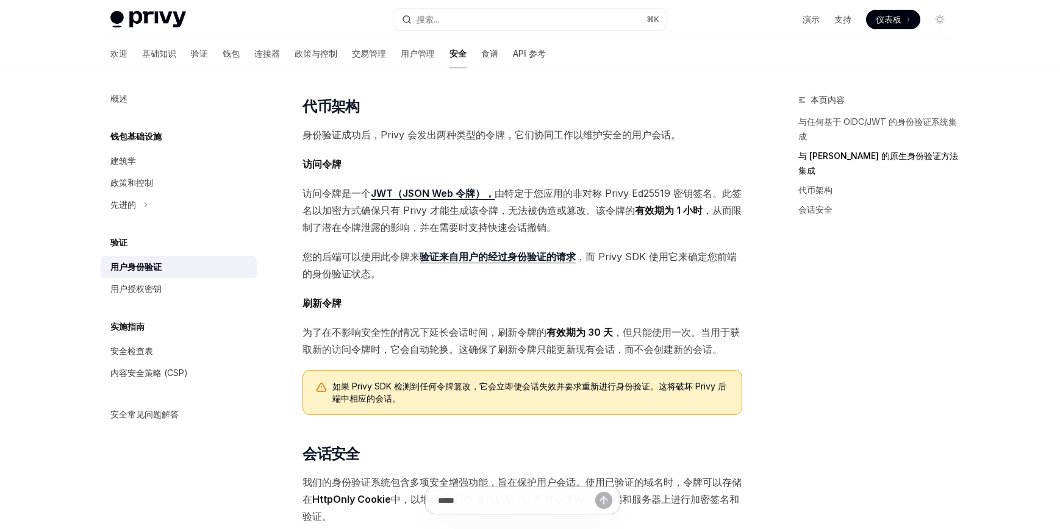
click at [659, 295] on span "刷新令牌" at bounding box center [523, 303] width 440 height 17
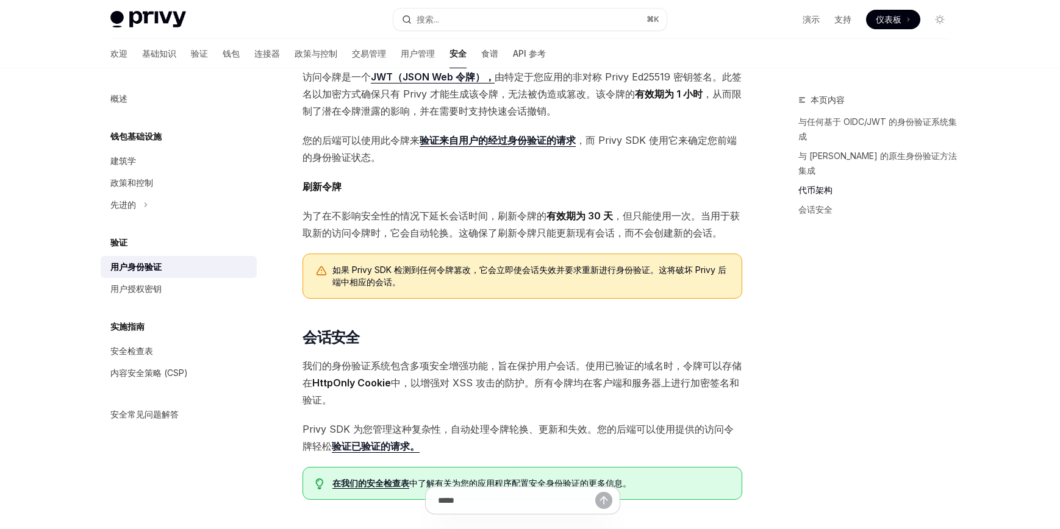
scroll to position [698, 0]
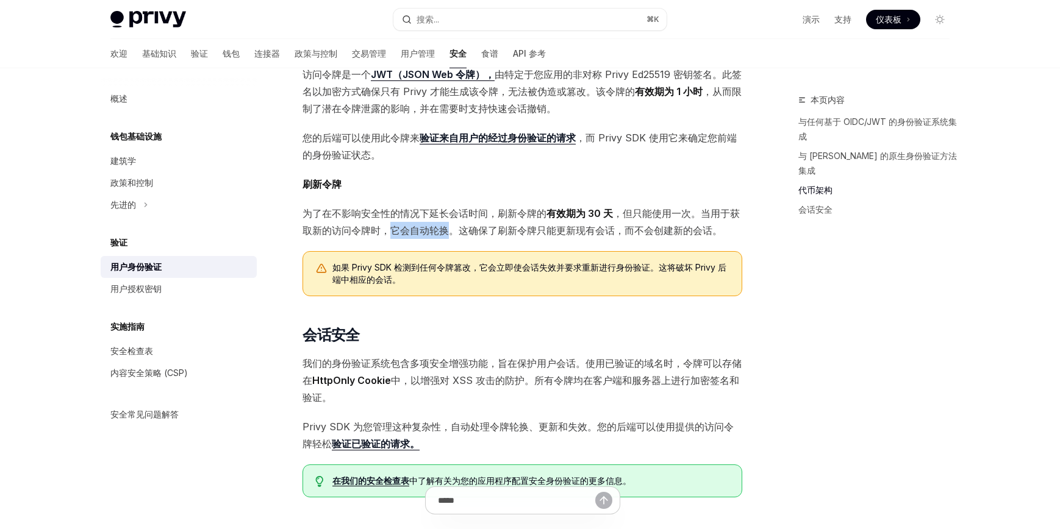
drag, startPoint x: 390, startPoint y: 211, endPoint x: 452, endPoint y: 212, distance: 62.2
click at [452, 212] on font "，但只能使用一次。当用于获取新的访问令牌时，它会自动轮换。这确保了刷新令牌只能更新现有会话，而不会创建新的会话。" at bounding box center [521, 221] width 437 height 29
click at [470, 213] on font "，但只能使用一次。当用于获取新的访问令牌时，它会自动轮换。这确保了刷新令牌只能更新现有会话，而不会创建新的会话。" at bounding box center [521, 221] width 437 height 29
drag, startPoint x: 461, startPoint y: 212, endPoint x: 616, endPoint y: 212, distance: 155.6
click at [616, 212] on font "，但只能使用一次。当用于获取新的访问令牌时，它会自动轮换。这确保了刷新令牌只能更新现有会话，而不会创建新的会话。" at bounding box center [521, 221] width 437 height 29
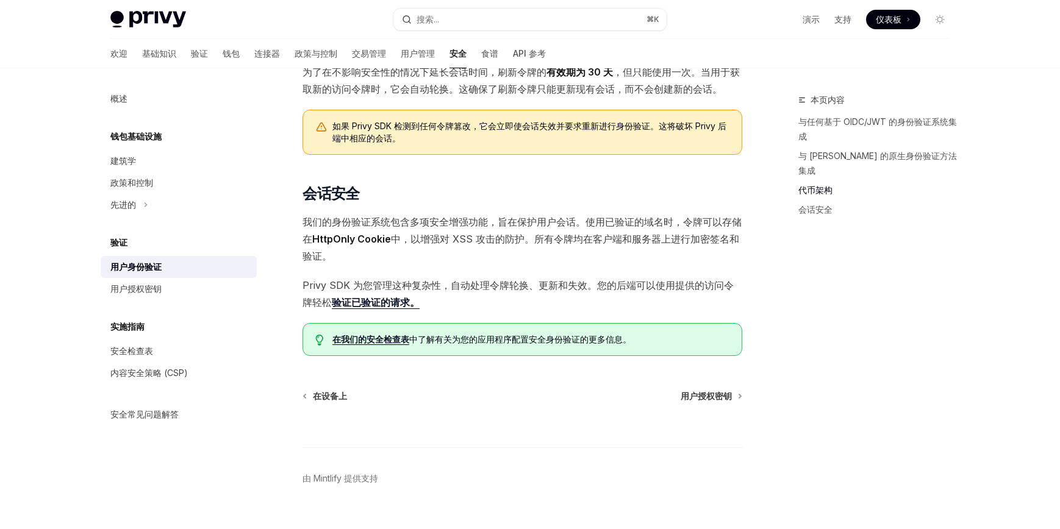
scroll to position [842, 0]
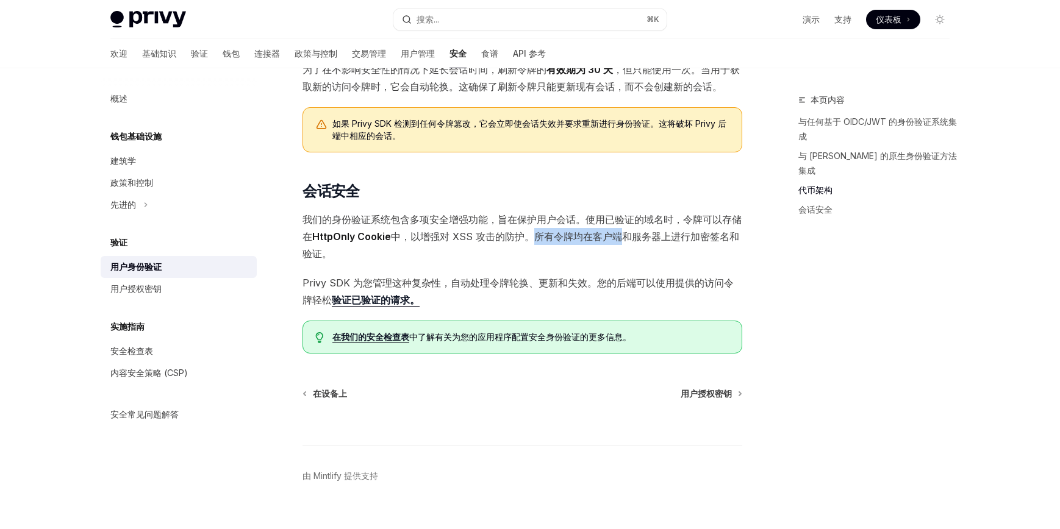
drag, startPoint x: 528, startPoint y: 218, endPoint x: 622, endPoint y: 227, distance: 94.3
click at [622, 227] on span "我们的身份验证系统包含多项安全增强功能，旨在保护用户会话。使用已验证的域名时，令牌可以存储在 HttpOnly Cookie 中，以增强对 XSS 攻击的防护…" at bounding box center [523, 236] width 440 height 51
click at [619, 227] on span "我们的身份验证系统包含多项安全增强功能，旨在保护用户会话。使用已验证的域名时，令牌可以存储在 HttpOnly Cookie 中，以增强对 XSS 攻击的防护…" at bounding box center [523, 236] width 440 height 51
click at [584, 231] on font "中，以增强对 XSS 攻击的防护。所有令牌均在客户端和服务器上进行加密签名和验证。" at bounding box center [521, 245] width 437 height 29
drag, startPoint x: 581, startPoint y: 218, endPoint x: 675, endPoint y: 222, distance: 94.6
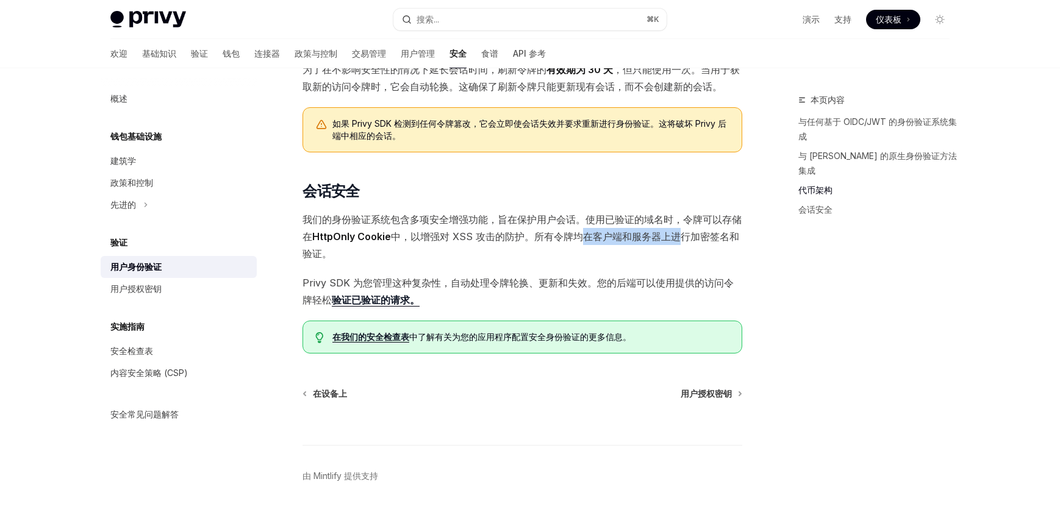
click at [675, 231] on font "中，以增强对 XSS 攻击的防护。所有令牌均在客户端和服务器上进行加密签名和验证。" at bounding box center [521, 245] width 437 height 29
click at [673, 229] on span "我们的身份验证系统包含多项安全增强功能，旨在保护用户会话。使用已验证的域名时，令牌可以存储在 HttpOnly Cookie 中，以增强对 XSS 攻击的防护…" at bounding box center [523, 236] width 440 height 51
drag, startPoint x: 536, startPoint y: 218, endPoint x: 739, endPoint y: 224, distance: 202.6
click at [739, 224] on span "我们的身份验证系统包含多项安全增强功能，旨在保护用户会话。使用已验证的域名时，令牌可以存储在 HttpOnly Cookie 中，以增强对 XSS 攻击的防护…" at bounding box center [523, 236] width 440 height 51
click at [628, 231] on span "我们的身份验证系统包含多项安全增强功能，旨在保护用户会话。使用已验证的域名时，令牌可以存储在 HttpOnly Cookie 中，以增强对 XSS 攻击的防护…" at bounding box center [523, 236] width 440 height 51
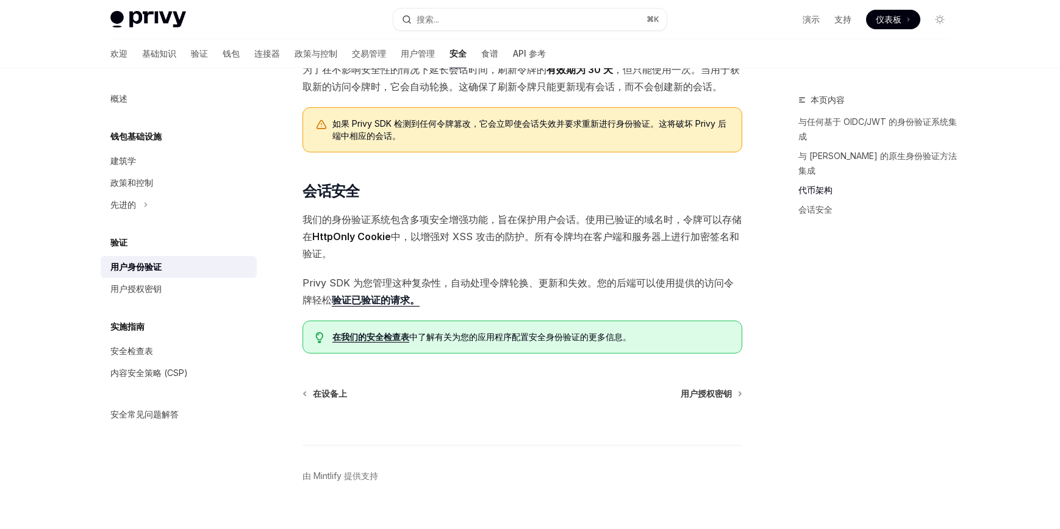
click at [597, 231] on font "中，以增强对 XSS 攻击的防护。所有令牌均在客户端和服务器上进行加密签名和验证。" at bounding box center [521, 245] width 437 height 29
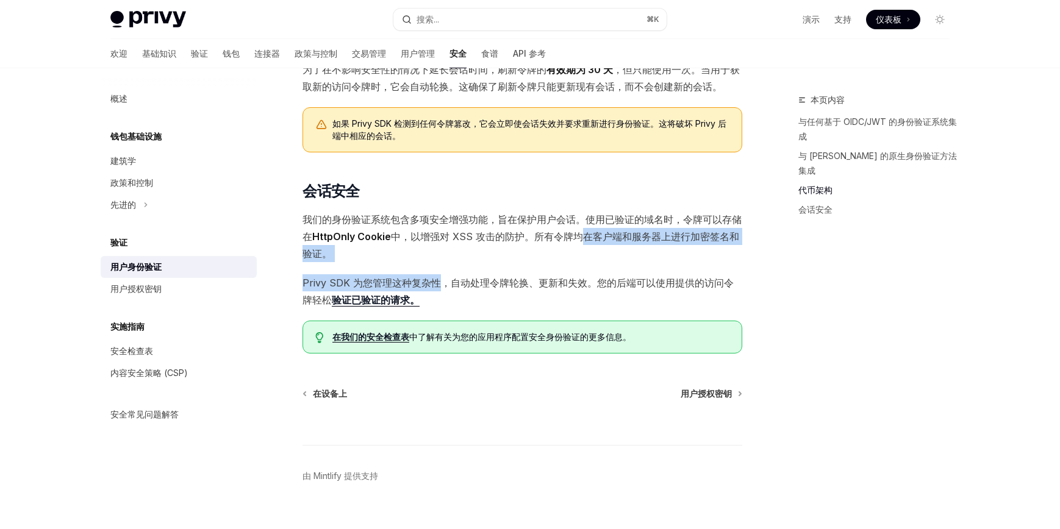
drag, startPoint x: 582, startPoint y: 217, endPoint x: 442, endPoint y: 265, distance: 147.6
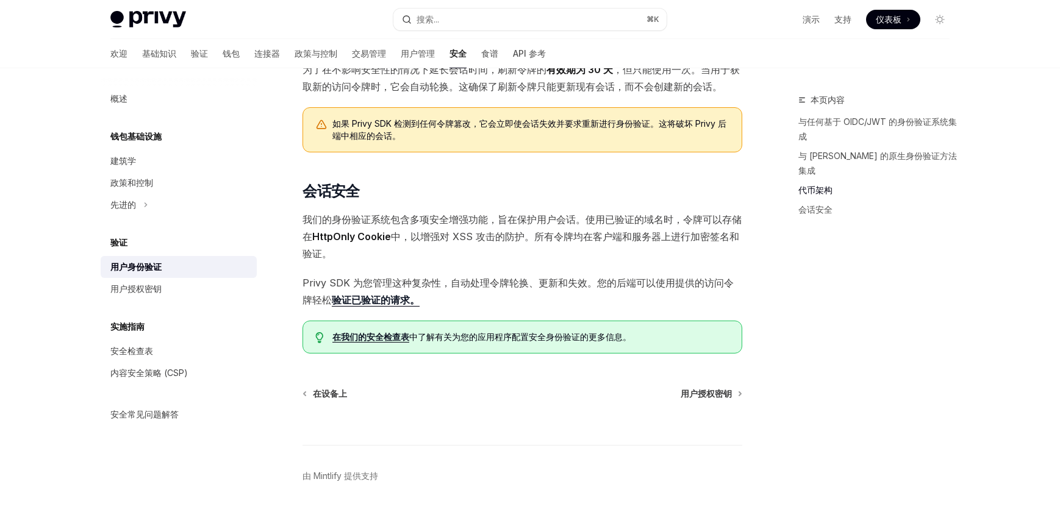
click at [445, 277] on font "Privy SDK 为您管理这种复杂性，自动处理令牌轮换、更新和失效。您的后端可以" at bounding box center [479, 283] width 353 height 12
drag, startPoint x: 305, startPoint y: 262, endPoint x: 461, endPoint y: 264, distance: 156.2
click at [461, 277] on font "Privy SDK 为您管理这种复杂性，自动处理令牌轮换、更新和失效。您的后端可以" at bounding box center [479, 283] width 353 height 12
click at [473, 277] on font "Privy SDK 为您管理这种复杂性，自动处理令牌轮换、更新和失效。您的后端可以" at bounding box center [479, 283] width 353 height 12
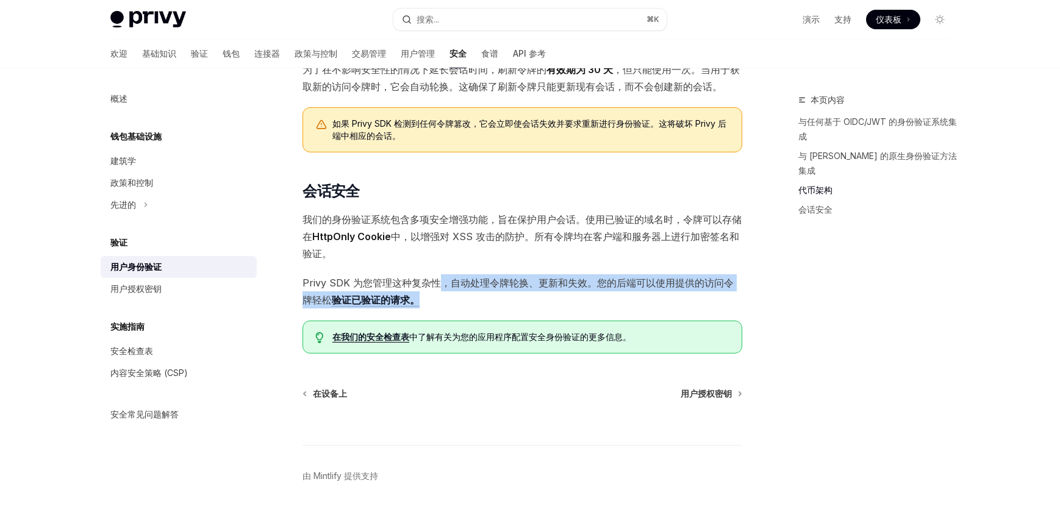
drag, startPoint x: 443, startPoint y: 262, endPoint x: 747, endPoint y: 282, distance: 305.1
click at [693, 288] on span "Privy SDK 为您管理这种复杂性，自动处理令牌轮换、更新和失效。您的后端可以 使用提供的访问令牌轻松 验证已验证的请求。" at bounding box center [523, 292] width 440 height 34
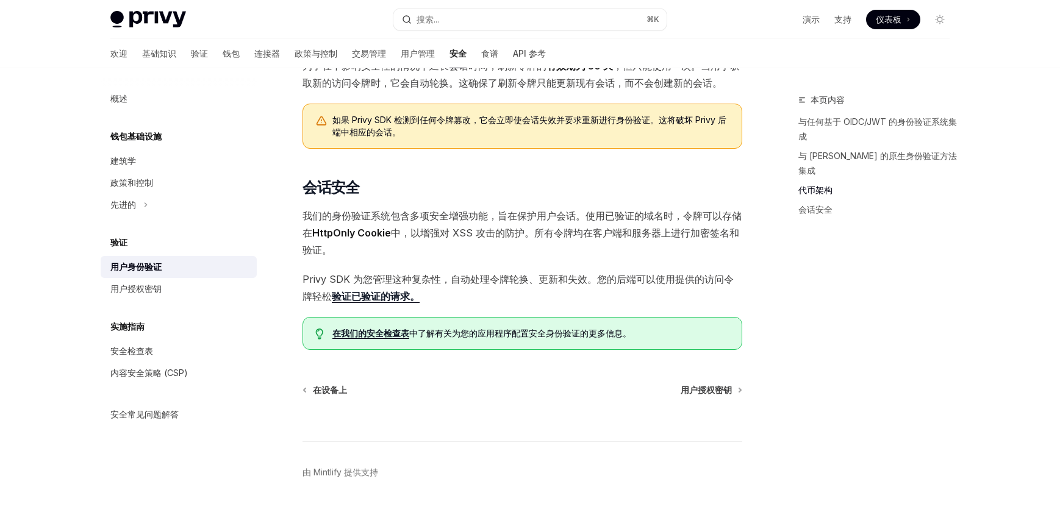
scroll to position [846, 0]
drag, startPoint x: 138, startPoint y: 285, endPoint x: 152, endPoint y: 285, distance: 13.4
click at [138, 285] on font "用户授权密钥" at bounding box center [135, 289] width 51 height 10
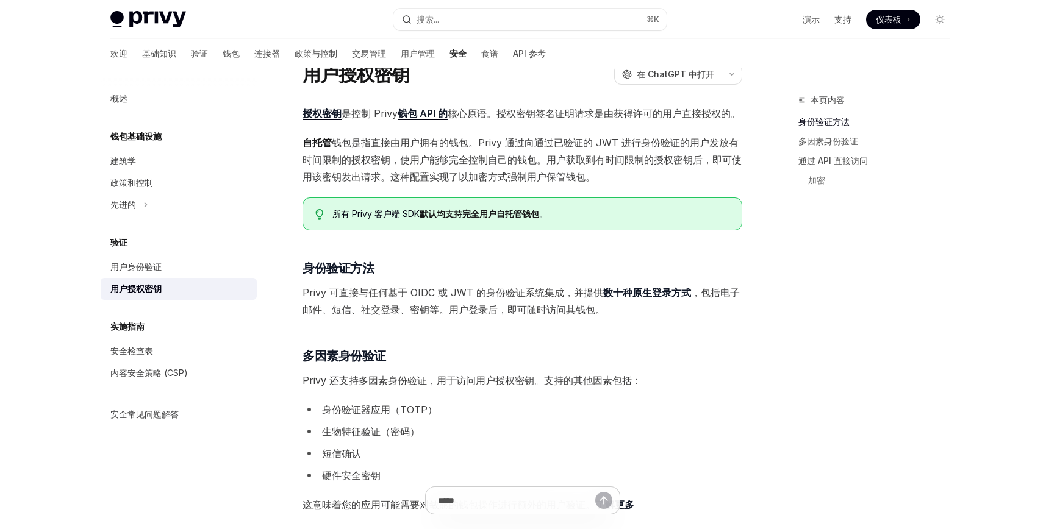
scroll to position [51, 0]
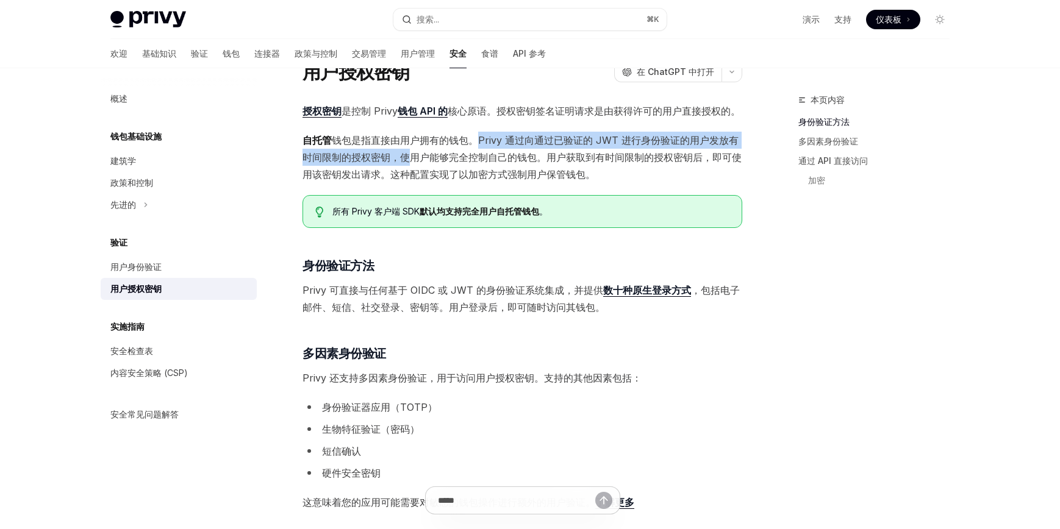
drag, startPoint x: 476, startPoint y: 135, endPoint x: 406, endPoint y: 162, distance: 74.9
click at [406, 162] on font "钱包是指直接由用户拥有的钱包。Privy 通过向通过已验证的 JWT 进行身份验证的用户发放有时间限制的授权密钥，使用户能够完全控制自己的钱包。用户获取到有时…" at bounding box center [522, 157] width 439 height 46
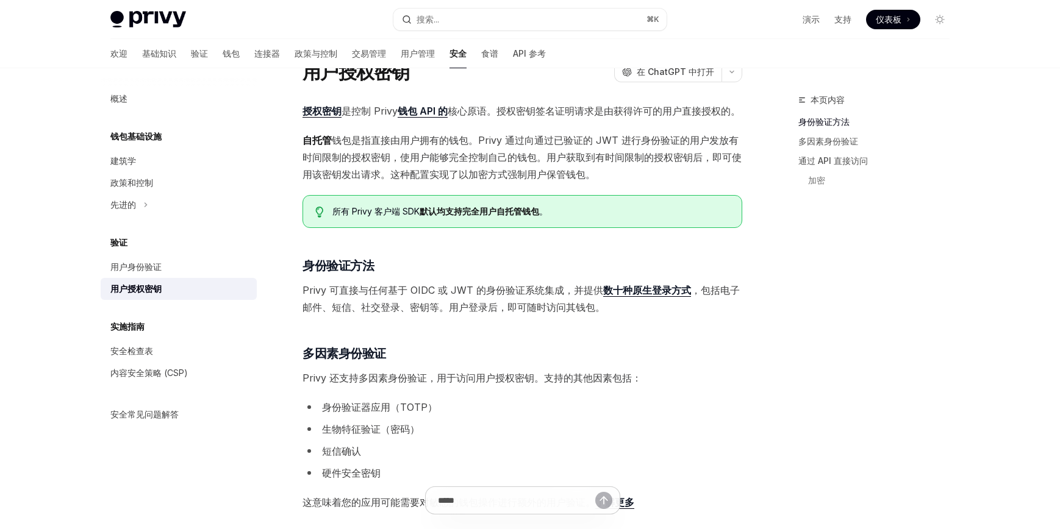
click at [425, 160] on font "钱包是指直接由用户拥有的钱包。Privy 通过向通过已验证的 JWT 进行身份验证的用户发放有时间限制的授权密钥，使用户能够完全控制自己的钱包。用户获取到有时…" at bounding box center [522, 157] width 439 height 46
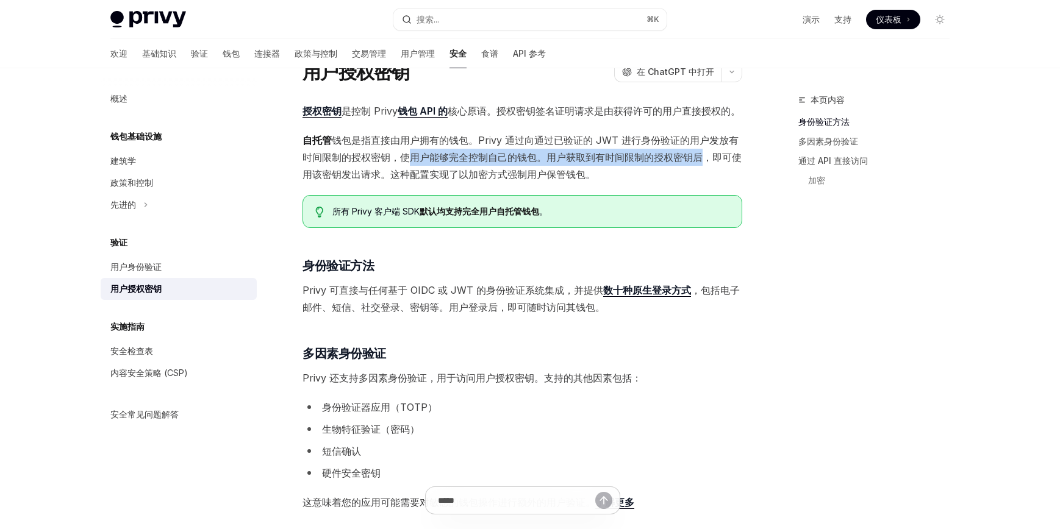
drag, startPoint x: 409, startPoint y: 157, endPoint x: 706, endPoint y: 159, distance: 297.1
click at [706, 159] on font "钱包是指直接由用户拥有的钱包。Privy 通过向通过已验证的 JWT 进行身份验证的用户发放有时间限制的授权密钥，使用户能够完全控制自己的钱包。用户获取到有时…" at bounding box center [522, 157] width 439 height 46
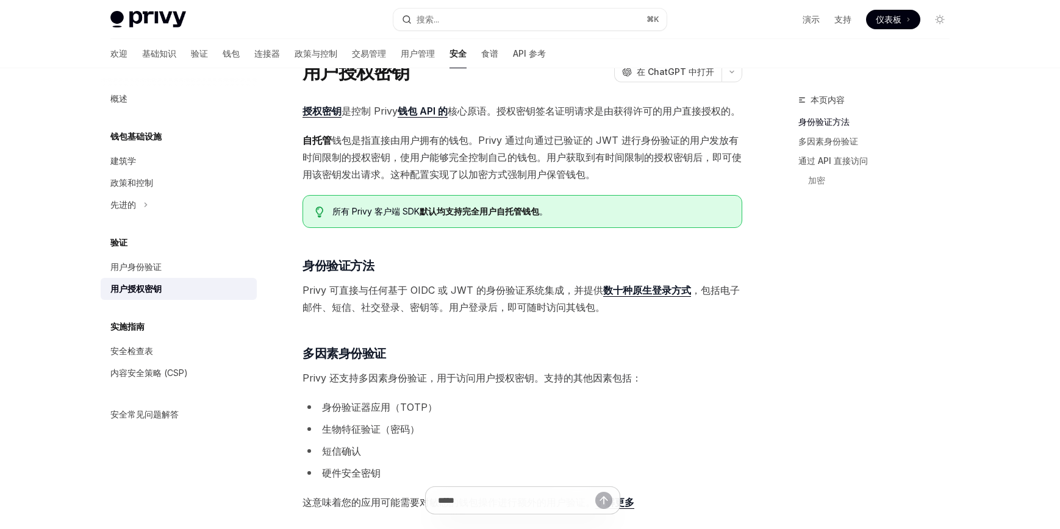
click at [633, 172] on span "自托管 钱包是指直接由用户拥有的钱包。Privy 通过向通过已验证的 JWT 进行身份验证的用户发放有时间限制的授权密钥，使用户能够完全控制自己的钱包。用户获…" at bounding box center [523, 157] width 440 height 51
drag, startPoint x: 541, startPoint y: 157, endPoint x: 712, endPoint y: 156, distance: 170.8
click at [712, 156] on font "钱包是指直接由用户拥有的钱包。Privy 通过向通过已验证的 JWT 进行身份验证的用户发放有时间限制的授权密钥，使用户能够完全控制自己的钱包。用户获取到有时…" at bounding box center [522, 157] width 439 height 46
click at [714, 163] on span "自托管 钱包是指直接由用户拥有的钱包。Privy 通过向通过已验证的 JWT 进行身份验证的用户发放有时间限制的授权密钥，使用户能够完全控制自己的钱包。用户获…" at bounding box center [523, 157] width 440 height 51
drag, startPoint x: 712, startPoint y: 156, endPoint x: 381, endPoint y: 174, distance: 331.7
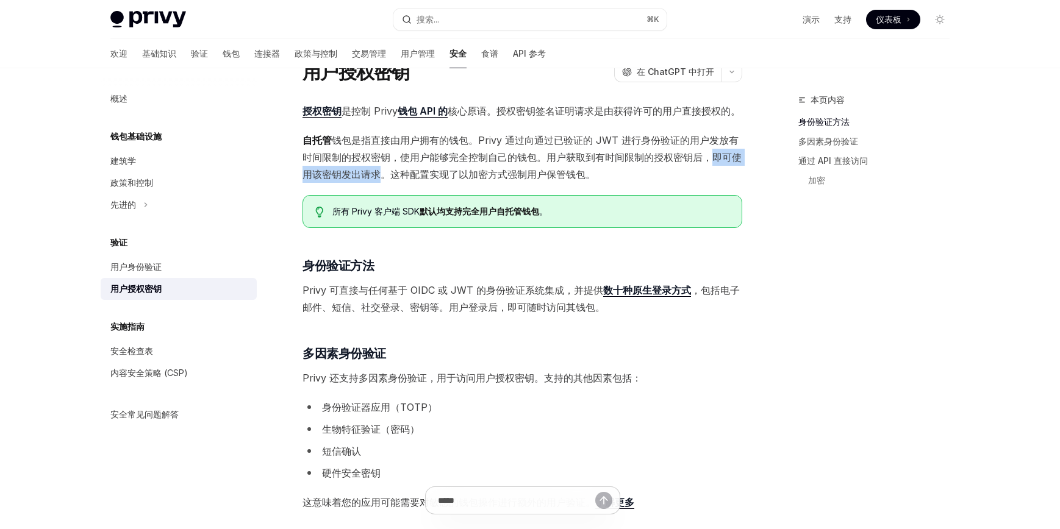
click at [381, 174] on font "钱包是指直接由用户拥有的钱包。Privy 通过向通过已验证的 JWT 进行身份验证的用户发放有时间限制的授权密钥，使用户能够完全控制自己的钱包。用户获取到有时…" at bounding box center [522, 157] width 439 height 46
drag, startPoint x: 392, startPoint y: 173, endPoint x: 592, endPoint y: 174, distance: 200.7
click at [592, 174] on font "钱包是指直接由用户拥有的钱包。Privy 通过向通过已验证的 JWT 进行身份验证的用户发放有时间限制的授权密钥，使用户能够完全控制自己的钱包。用户获取到有时…" at bounding box center [522, 157] width 439 height 46
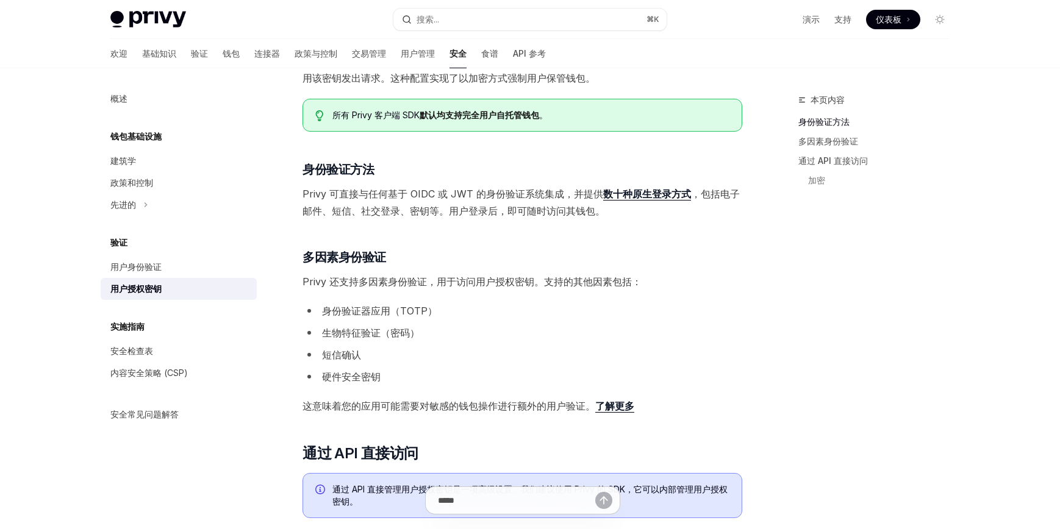
scroll to position [149, 0]
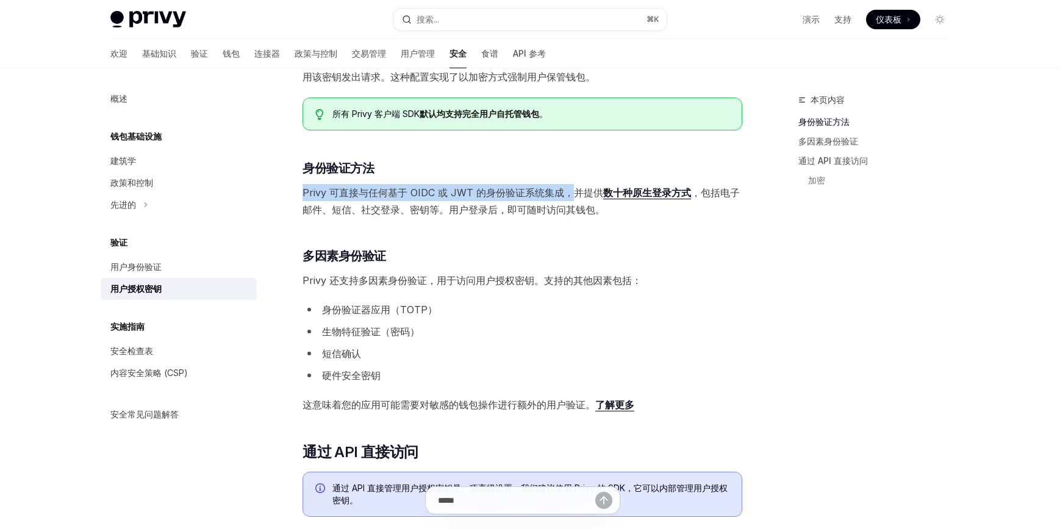
drag, startPoint x: 303, startPoint y: 190, endPoint x: 570, endPoint y: 187, distance: 267.8
click at [570, 187] on font "Privy 可直接与任何基于 OIDC 或 JWT 的身份验证系统集成，并提供" at bounding box center [453, 193] width 301 height 12
click at [572, 201] on span "Privy 可直接与任何基于 OIDC 或 JWT 的身份验证系统集成，并提供 数十种原生登录方式 ，包括电子邮件、短信、社交登录、密钥等。用户登录后，即可随…" at bounding box center [523, 201] width 440 height 34
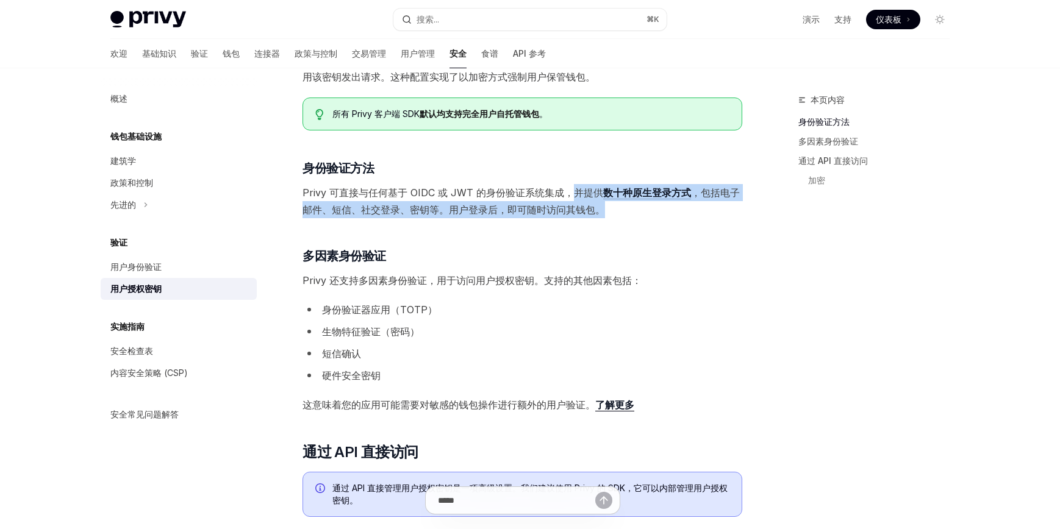
drag, startPoint x: 575, startPoint y: 189, endPoint x: 686, endPoint y: 202, distance: 111.8
click at [686, 202] on span "Privy 可直接与任何基于 OIDC 或 JWT 的身份验证系统集成，并提供 数十种原生登录方式 ，包括电子邮件、短信、社交登录、密钥等。用户登录后，即可随…" at bounding box center [523, 201] width 440 height 34
click at [686, 204] on span "Privy 可直接与任何基于 OIDC 或 JWT 的身份验证系统集成，并提供 数十种原生登录方式 ，包括电子邮件、短信、社交登录、密钥等。用户登录后，即可随…" at bounding box center [523, 201] width 440 height 34
drag, startPoint x: 705, startPoint y: 188, endPoint x: 609, endPoint y: 212, distance: 98.5
click at [609, 212] on span "Privy 可直接与任何基于 OIDC 或 JWT 的身份验证系统集成，并提供 数十种原生登录方式 ，包括电子邮件、短信、社交登录、密钥等。用户登录后，即可随…" at bounding box center [523, 201] width 440 height 34
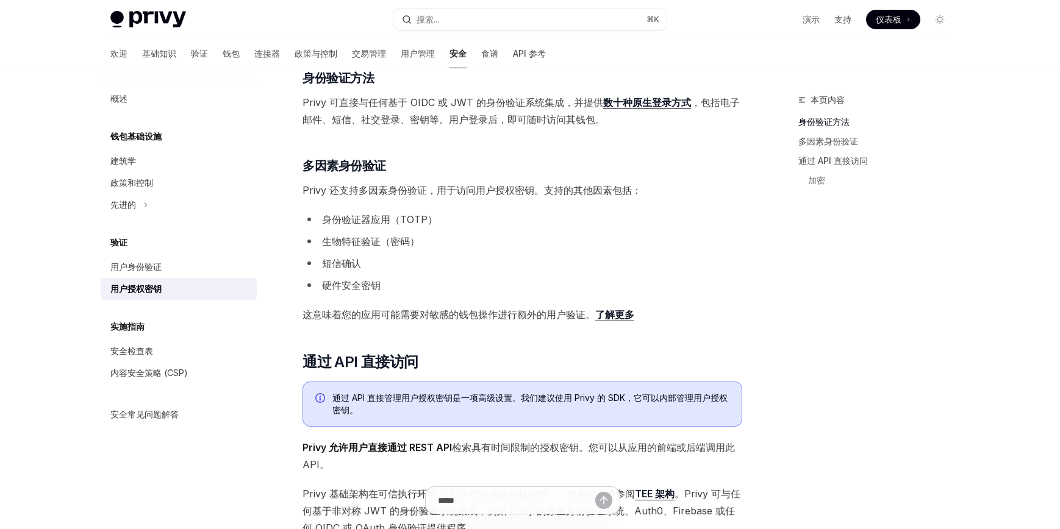
scroll to position [239, 0]
click at [508, 120] on font "，包括电子邮件、短信、社交登录、密钥等。用户登录后，即可随时访问其钱包。" at bounding box center [521, 110] width 437 height 29
drag, startPoint x: 509, startPoint y: 118, endPoint x: 608, endPoint y: 119, distance: 98.8
click at [608, 119] on span "Privy 可直接与任何基于 OIDC 或 JWT 的身份验证系统集成，并提供 数十种原生登录方式 ，包括电子邮件、短信、社交登录、密钥等。用户登录后，即可随…" at bounding box center [523, 111] width 440 height 34
click at [608, 120] on span "Privy 可直接与任何基于 OIDC 或 JWT 的身份验证系统集成，并提供 数十种原生登录方式 ，包括电子邮件、短信、社交登录、密钥等。用户登录后，即可随…" at bounding box center [523, 111] width 440 height 34
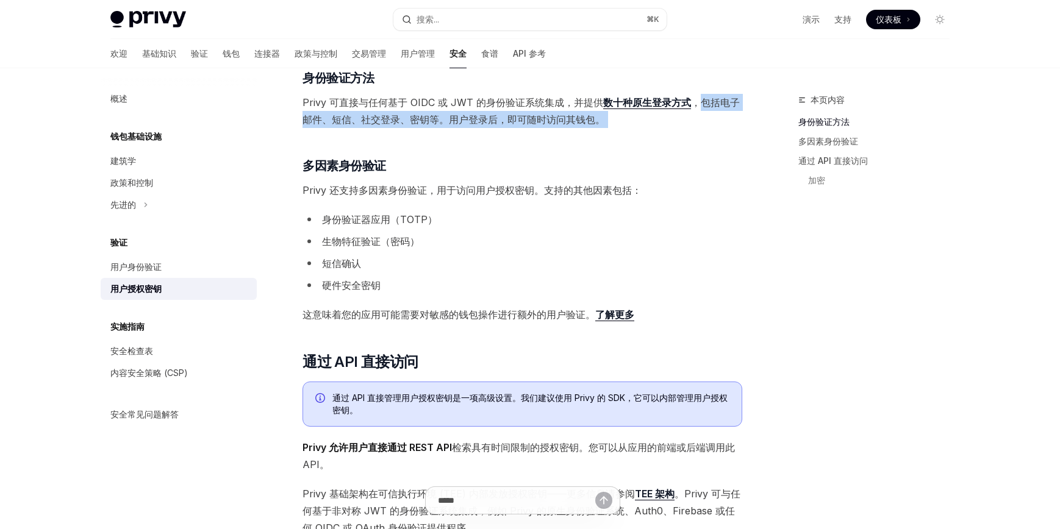
drag, startPoint x: 698, startPoint y: 101, endPoint x: 598, endPoint y: 129, distance: 104.5
click at [598, 129] on div "授权密钥 是控制 Privy 钱包 API 的 核心原语。授权密钥签名证明请求是由获得许可的用户直接授权的。 自托管 钱包是指直接由用户拥有的钱包。Privy…" at bounding box center [523, 483] width 440 height 1136
click at [598, 130] on div "授权密钥 是控制 Privy 钱包 API 的 核心原语。授权密钥签名证明请求是由获得许可的用户直接授权的。 自托管 钱包是指直接由用户拥有的钱包。Privy…" at bounding box center [523, 483] width 440 height 1136
drag, startPoint x: 505, startPoint y: 119, endPoint x: 616, endPoint y: 120, distance: 110.4
click at [616, 120] on span "Privy 可直接与任何基于 OIDC 或 JWT 的身份验证系统集成，并提供 数十种原生登录方式 ，包括电子邮件、短信、社交登录、密钥等。用户登录后，即可随…" at bounding box center [523, 111] width 440 height 34
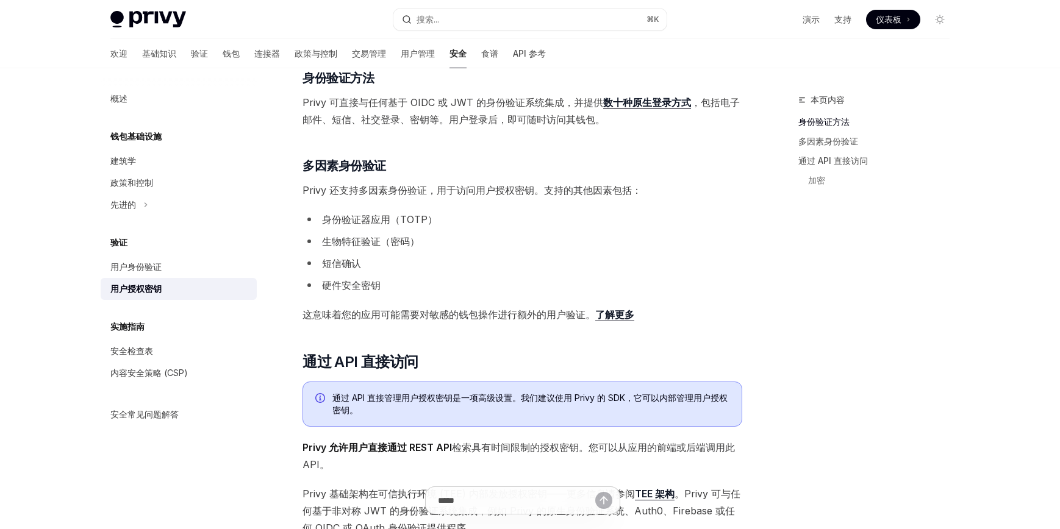
click at [537, 176] on div "授权密钥 是控制 Privy 钱包 API 的 核心原语。授权密钥签名证明请求是由获得许可的用户直接授权的。 自托管 钱包是指直接由用户拥有的钱包。Privy…" at bounding box center [523, 483] width 440 height 1136
click at [531, 173] on h3 "​ 多因素身份验证" at bounding box center [523, 165] width 440 height 17
drag, startPoint x: 503, startPoint y: 119, endPoint x: 606, endPoint y: 126, distance: 102.7
click at [606, 126] on span "Privy 可直接与任何基于 OIDC 或 JWT 的身份验证系统集成，并提供 数十种原生登录方式 ，包括电子邮件、短信、社交登录、密钥等。用户登录后，即可随…" at bounding box center [523, 111] width 440 height 34
click at [569, 178] on div "授权密钥 是控制 Privy 钱包 API 的 核心原语。授权密钥签名证明请求是由获得许可的用户直接授权的。 自托管 钱包是指直接由用户拥有的钱包。Privy…" at bounding box center [523, 483] width 440 height 1136
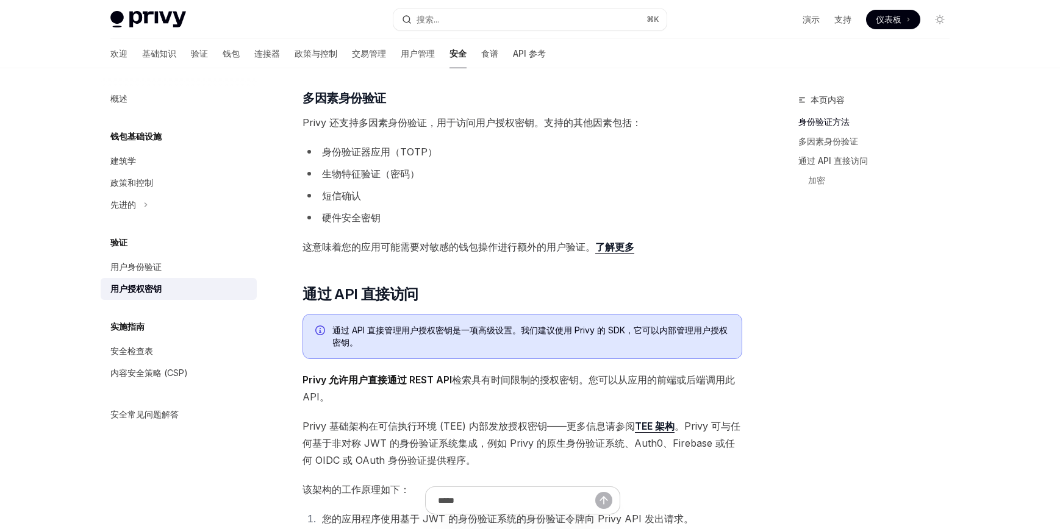
scroll to position [308, 0]
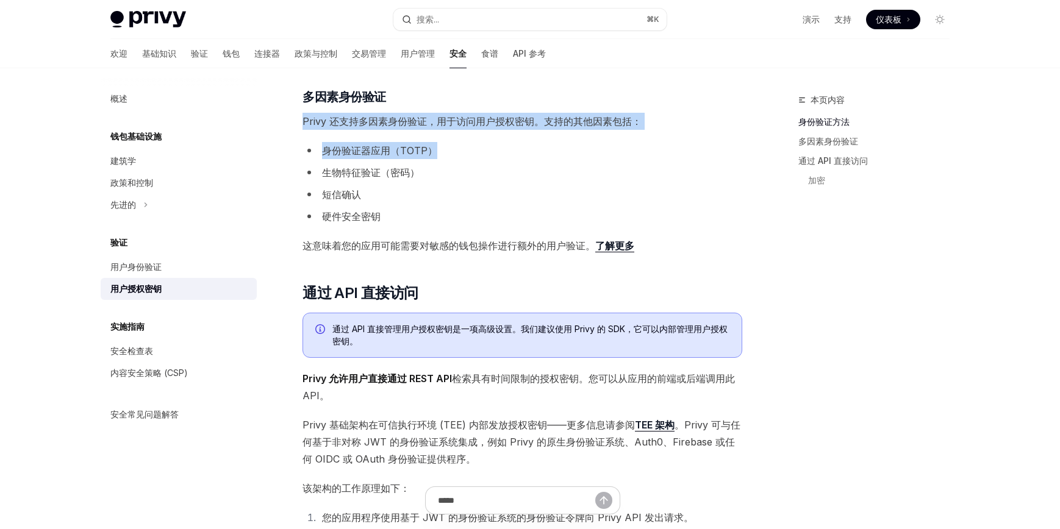
drag, startPoint x: 301, startPoint y: 120, endPoint x: 460, endPoint y: 148, distance: 161.2
click at [460, 148] on div "验证 用户授权密钥 OpenAI 在 ChatGPT 中打开 OpenAI 在 ChatGPT 中打开 授权密钥 是控制 Privy 钱包 API 的 核心原…" at bounding box center [407, 482] width 673 height 1394
click at [468, 152] on li "身份验证器应用（TOTP）" at bounding box center [523, 150] width 440 height 17
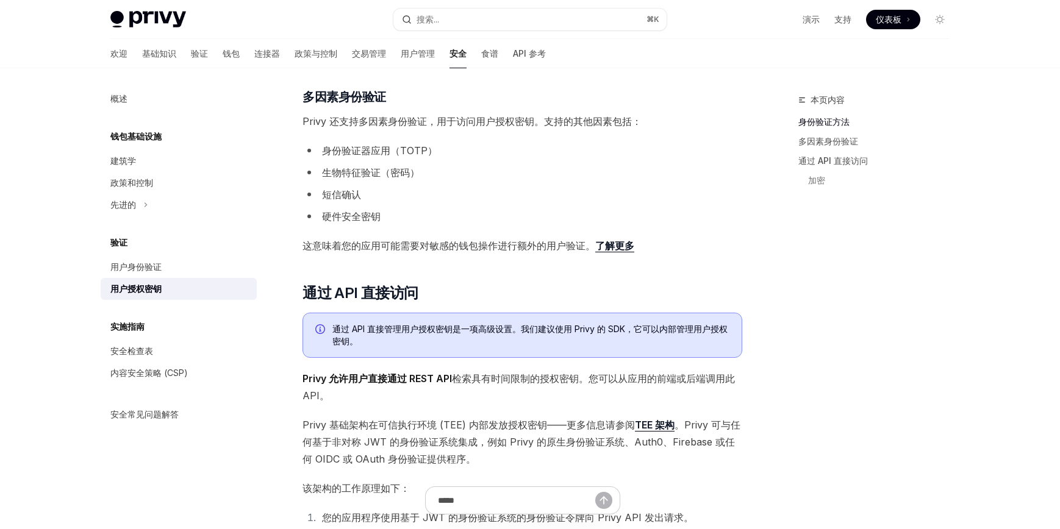
click at [427, 167] on li "生物特征验证（密码）" at bounding box center [523, 172] width 440 height 17
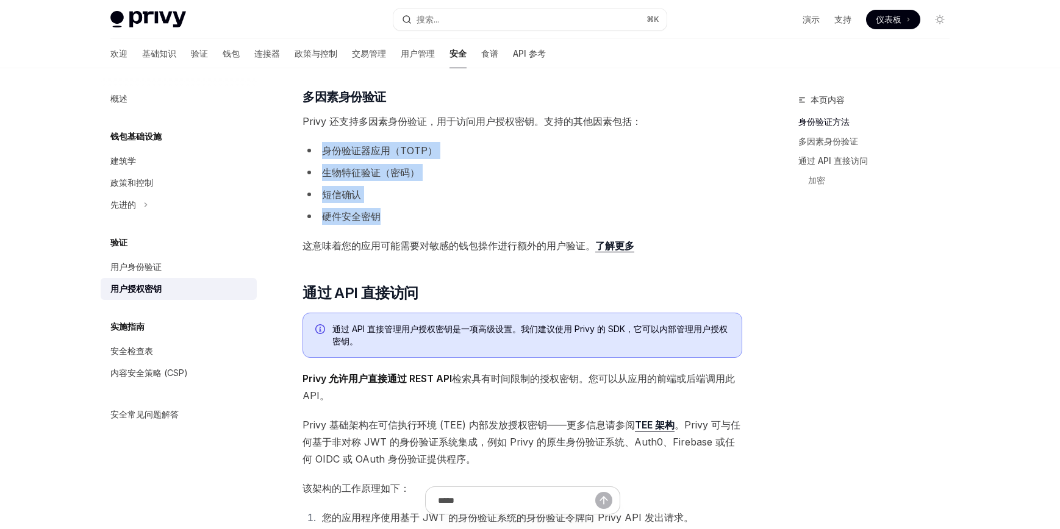
drag, startPoint x: 326, startPoint y: 147, endPoint x: 574, endPoint y: 234, distance: 263.2
click at [565, 237] on div "授权密钥 是控制 Privy 钱包 API 的 核心原语。授权密钥签名证明请求是由获得许可的用户直接授权的。 自托管 钱包是指直接由用户拥有的钱包。Privy…" at bounding box center [523, 414] width 440 height 1136
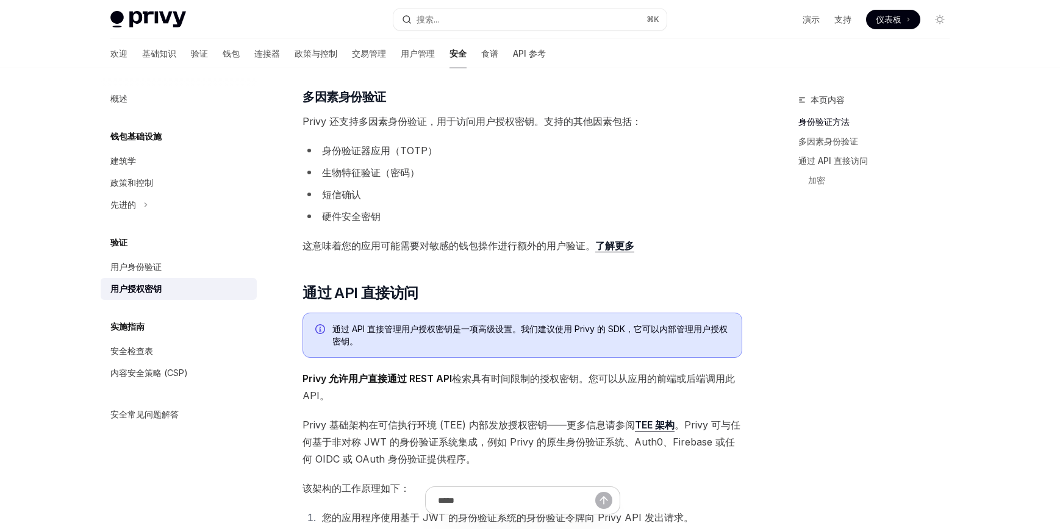
click at [555, 232] on div "授权密钥 是控制 Privy 钱包 API 的 核心原语。授权密钥签名证明请求是由获得许可的用户直接授权的。 自托管 钱包是指直接由用户拥有的钱包。Privy…" at bounding box center [523, 414] width 440 height 1136
click at [772, 408] on div "本页内容 身份验证方法 多因素身份验证 通过 API 直接访问 加密 验证 用户授权密钥 OpenAI 在 ChatGPT 中打开 OpenAI 在 Chat…" at bounding box center [530, 469] width 859 height 1418
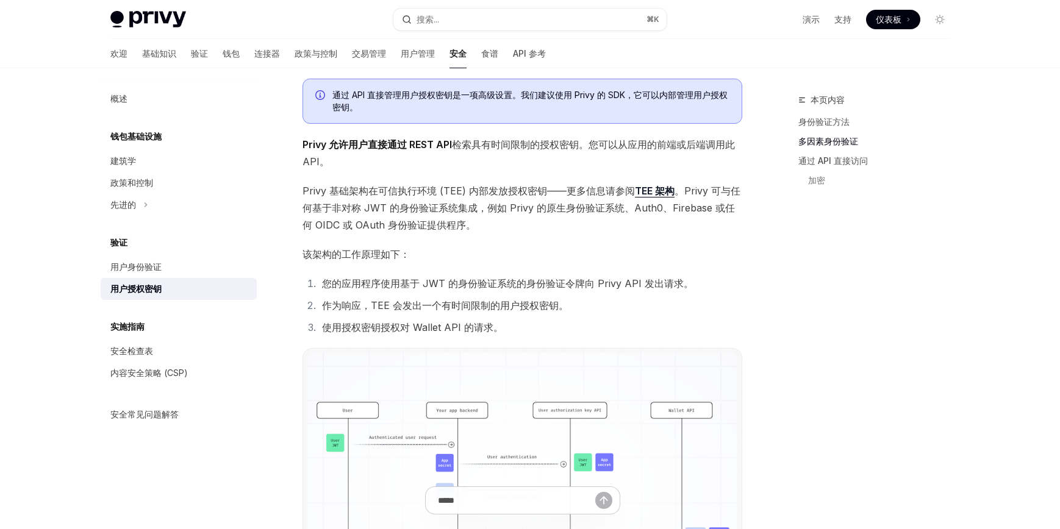
scroll to position [542, 0]
drag, startPoint x: 467, startPoint y: 188, endPoint x: 554, endPoint y: 193, distance: 87.3
click at [554, 193] on font "Privy 基础架构在可信执行环境 (TEE) 内部发放授权密钥——更多信息请参阅" at bounding box center [469, 191] width 332 height 12
click at [567, 195] on font "Privy 基础架构在可信执行环境 (TEE) 内部发放授权密钥——更多信息请参阅" at bounding box center [469, 191] width 332 height 12
drag, startPoint x: 563, startPoint y: 191, endPoint x: 629, endPoint y: 194, distance: 66.0
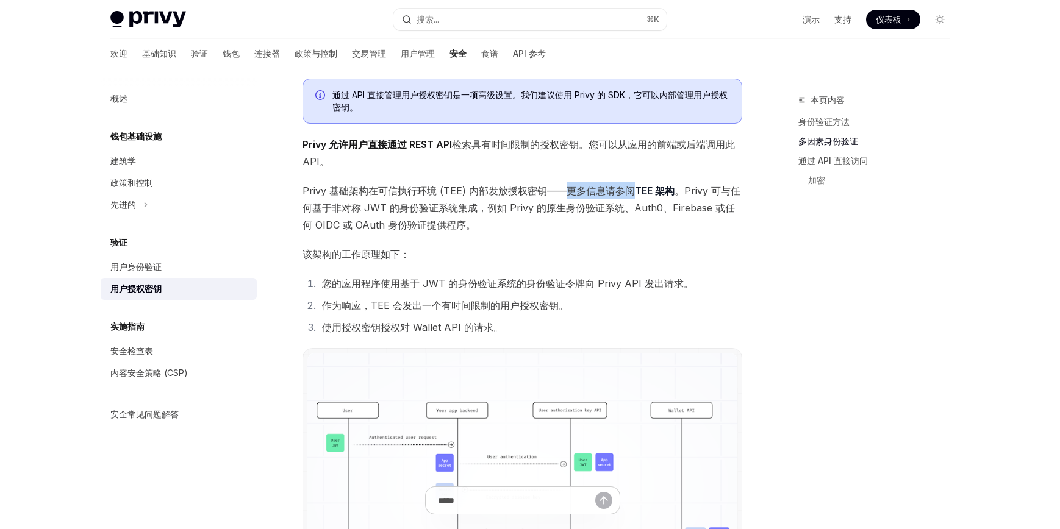
click at [629, 194] on font "Privy 基础架构在可信执行环境 (TEE) 内部发放授权密钥——更多信息请参阅" at bounding box center [469, 191] width 332 height 12
click at [647, 242] on div "授权密钥 是控制 Privy 钱包 API 的 核心原语。授权密钥签名证明请求是由获得许可的用户直接授权的。 自托管 钱包是指直接由用户拥有的钱包。Privy…" at bounding box center [523, 179] width 440 height 1136
drag, startPoint x: 366, startPoint y: 207, endPoint x: 473, endPoint y: 207, distance: 106.8
click at [473, 207] on font "。Privy 可与任何基于非对称 JWT 的身份验证系统集成，例如 Privy 的原生身份验证系统、Auth0、Firebase 或任何 OIDC 或 OAu…" at bounding box center [522, 208] width 438 height 46
click at [506, 226] on span "Privy 基础架构在可信执行环境 (TEE) 内部发放授权密钥——更多信息请参阅 TEE 架构 。Privy 可与任何基于非对称 JWT 的身份验证系统集成…" at bounding box center [523, 207] width 440 height 51
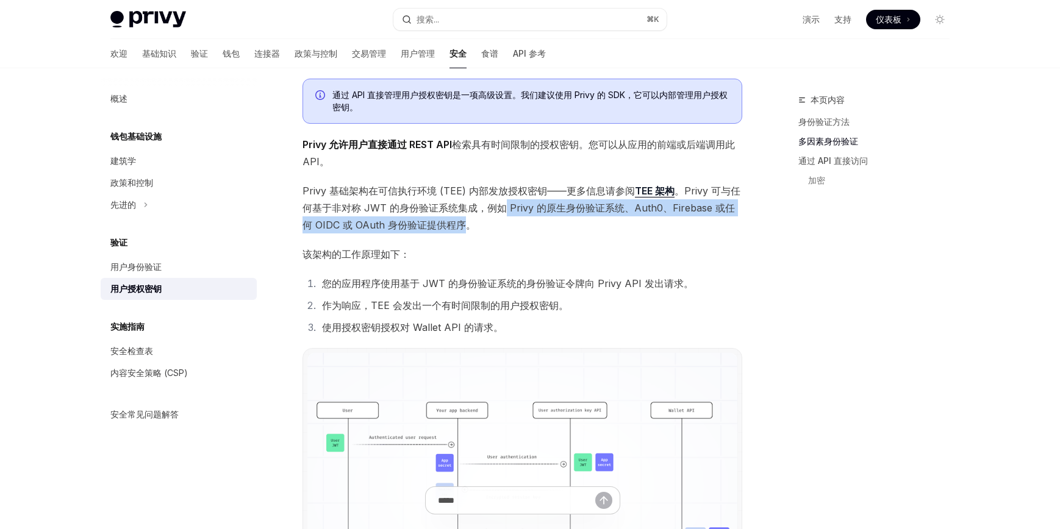
drag, startPoint x: 503, startPoint y: 209, endPoint x: 453, endPoint y: 226, distance: 52.7
click at [453, 226] on font "。Privy 可与任何基于非对称 JWT 的身份验证系统集成，例如 Privy 的原生身份验证系统、Auth0、Firebase 或任何 OIDC 或 OAu…" at bounding box center [522, 208] width 438 height 46
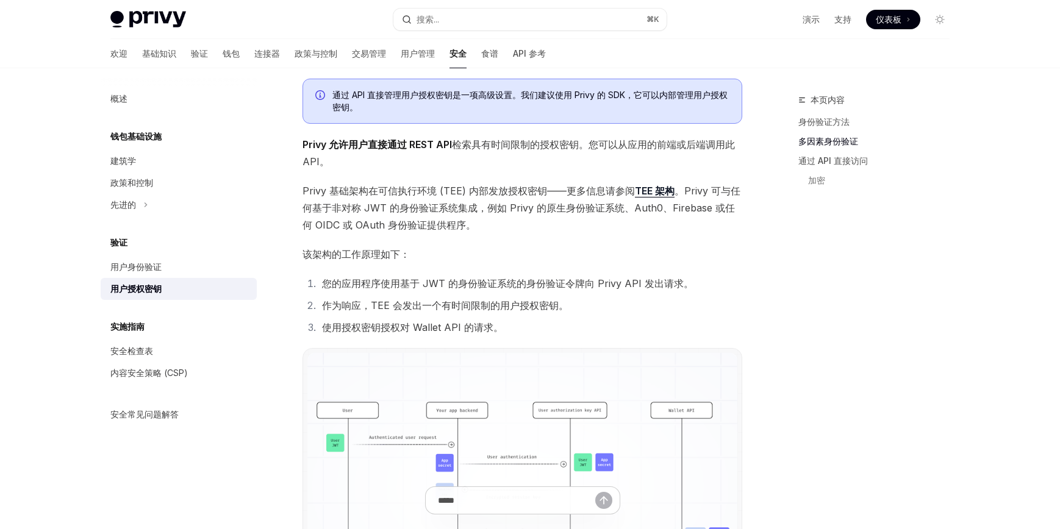
click at [494, 261] on span "该架构的工作原理如下：" at bounding box center [523, 254] width 440 height 17
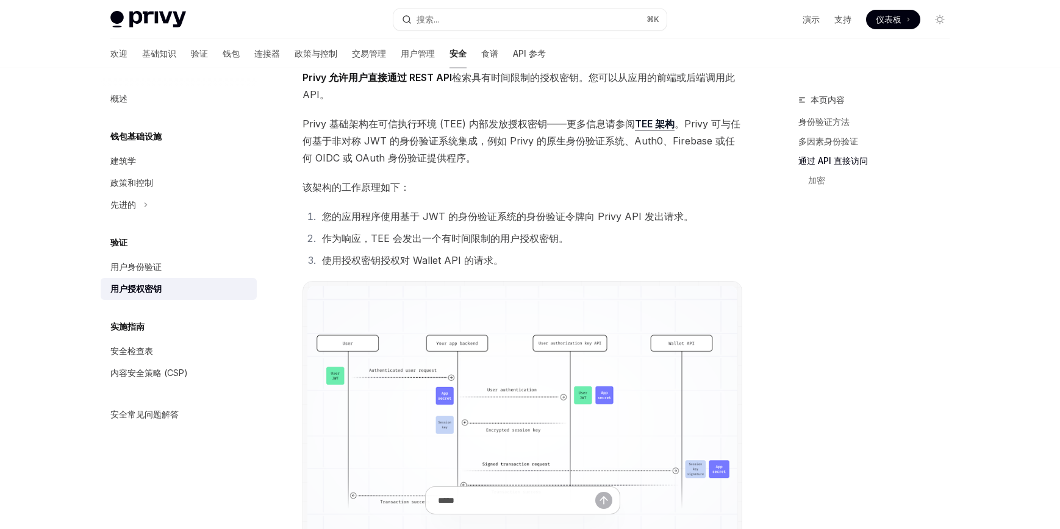
scroll to position [611, 0]
click at [433, 210] on font "您的应用程序使用基于 JWT 的身份验证系统的身份验证令牌向 Privy API 发出请求。" at bounding box center [508, 215] width 372 height 12
drag, startPoint x: 395, startPoint y: 214, endPoint x: 642, endPoint y: 217, distance: 247.1
click at [642, 217] on font "您的应用程序使用基于 JWT 的身份验证系统的身份验证令牌向 Privy API 发出请求。" at bounding box center [508, 215] width 372 height 12
click at [572, 238] on li "作为响应，TEE 会发出一个有时间限制的用户授权密钥。" at bounding box center [530, 236] width 424 height 17
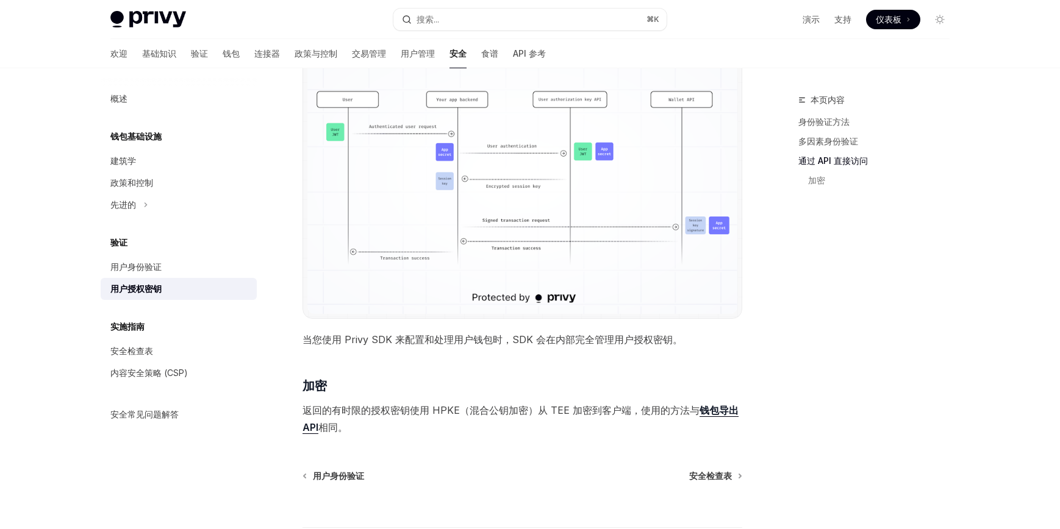
scroll to position [878, 0]
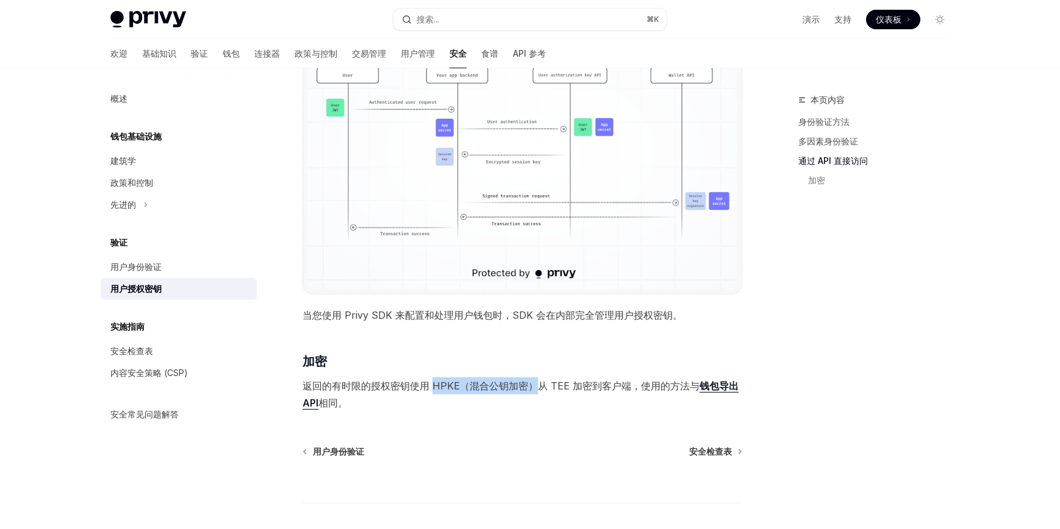
drag, startPoint x: 433, startPoint y: 386, endPoint x: 534, endPoint y: 390, distance: 100.8
click at [534, 390] on font "返回的有时限的授权密钥使用 HPKE（混合公钥加密）从 TEE 加密到客户端，使用的方法与" at bounding box center [501, 386] width 397 height 12
click at [555, 395] on span "返回的有时限的授权密钥使用 HPKE（混合公钥加密）从 TEE 加密到客户端，使用的方法与 钱包导出 API 相同。" at bounding box center [523, 395] width 440 height 34
drag, startPoint x: 540, startPoint y: 387, endPoint x: 625, endPoint y: 388, distance: 84.8
click at [625, 388] on font "返回的有时限的授权密钥使用 HPKE（混合公钥加密）从 TEE 加密到客户端，使用的方法与" at bounding box center [501, 386] width 397 height 12
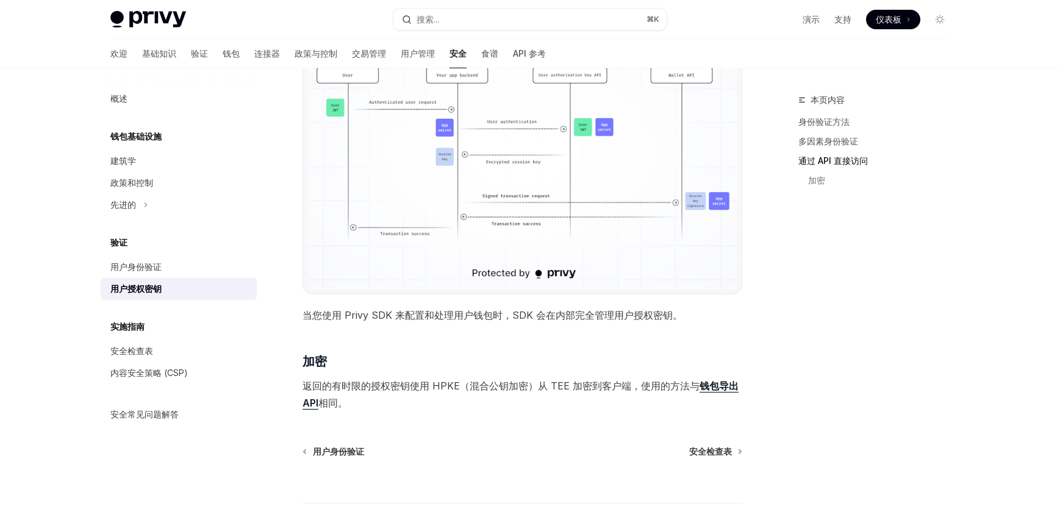
drag, startPoint x: 636, startPoint y: 381, endPoint x: 696, endPoint y: 390, distance: 60.5
click at [696, 390] on span "返回的有时限的授权密钥使用 HPKE（混合公钥加密）从 TEE 加密到客户端，使用的方法与 钱包导出 API 相同。" at bounding box center [523, 395] width 440 height 34
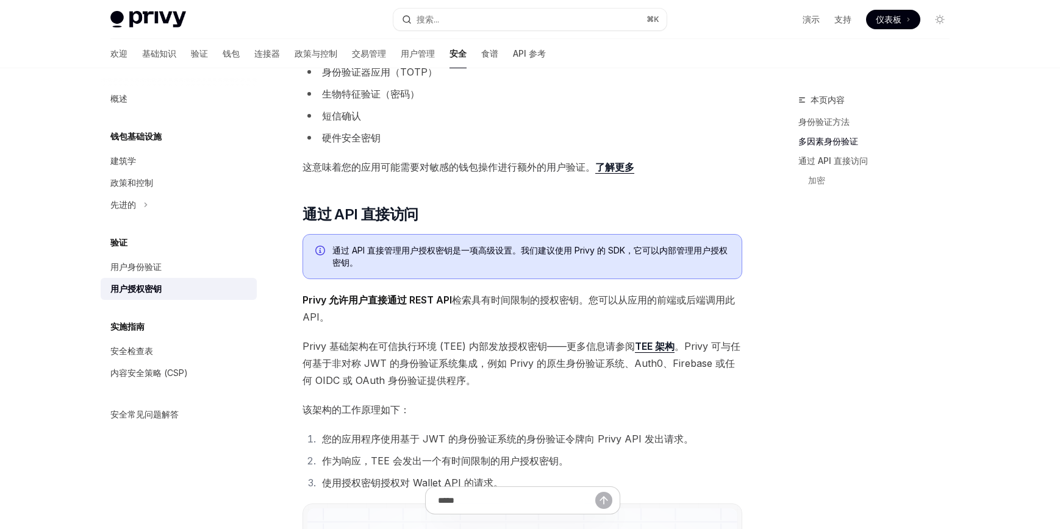
scroll to position [389, 0]
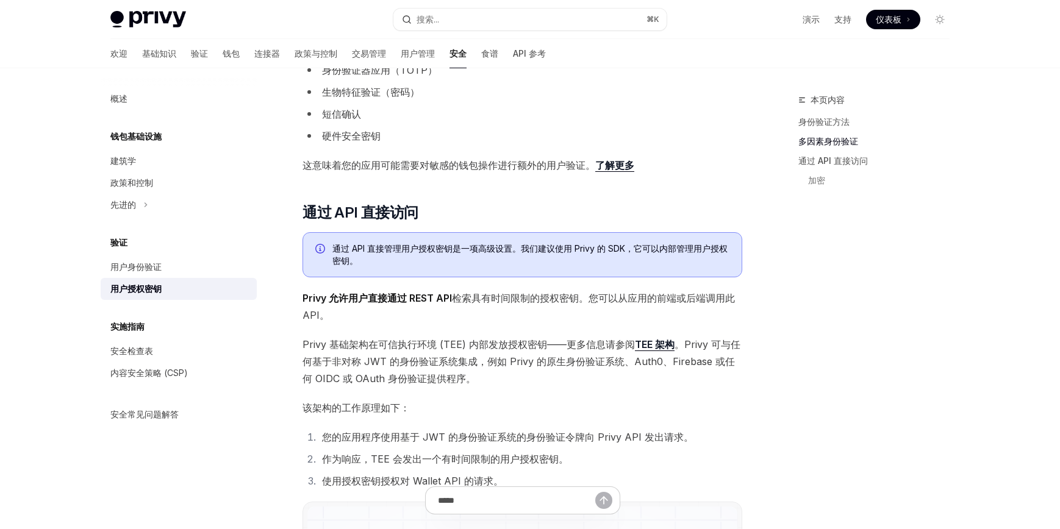
click at [659, 343] on font "TEE 架构" at bounding box center [655, 345] width 40 height 12
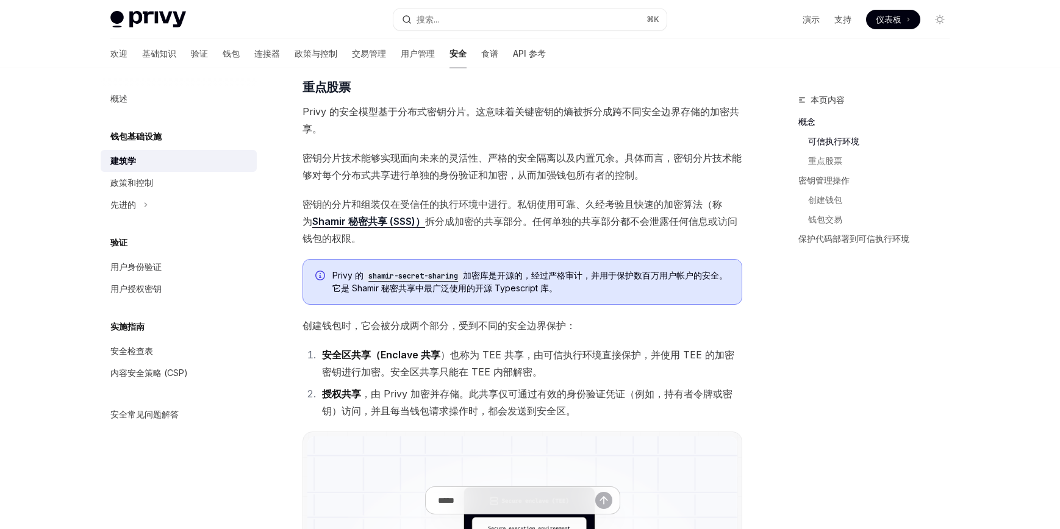
scroll to position [422, 0]
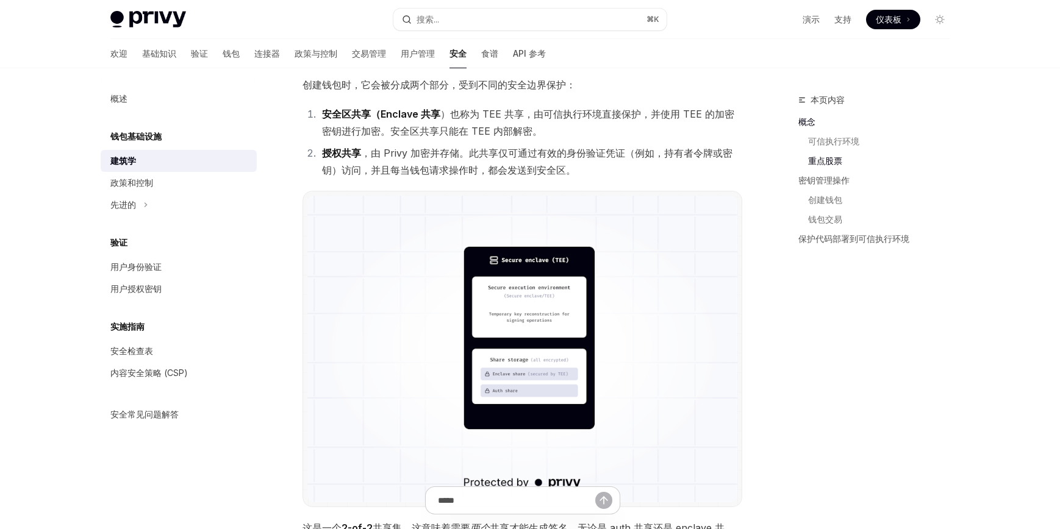
scroll to position [663, 0]
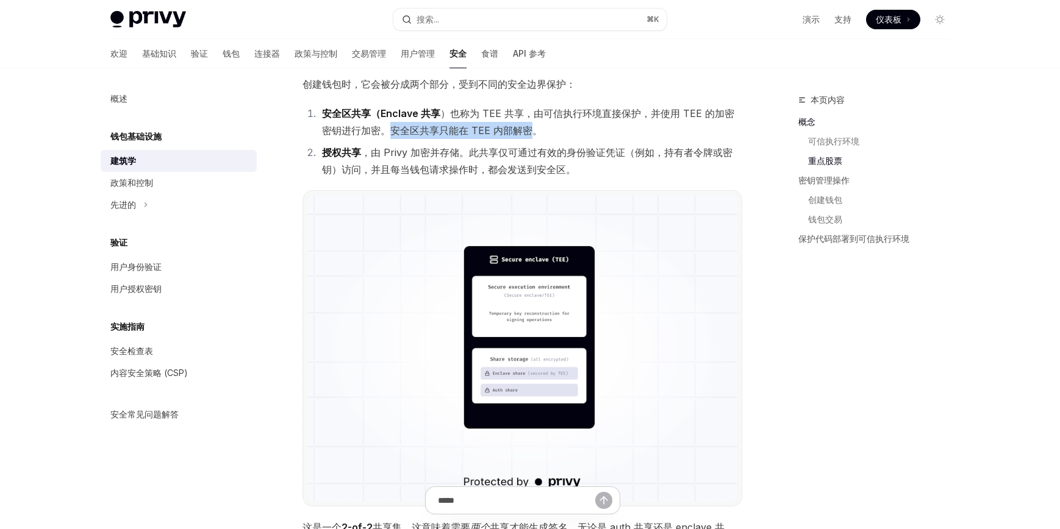
drag, startPoint x: 381, startPoint y: 131, endPoint x: 524, endPoint y: 131, distance: 143.4
click at [524, 131] on font "）也称为 TEE 共享，由可信执行环境直接保护，并使用 TEE 的加密密钥进行加密。安全区共享只能在 TEE 内部解密。" at bounding box center [528, 121] width 412 height 29
click at [574, 137] on li "安全区共享（Enclave 共享 ）也称为 TEE 共享，由可信执行环境直接保护，并使用 TEE 的加密密钥进行加密。安全区共享只能在 TEE 内部解密。" at bounding box center [530, 122] width 424 height 34
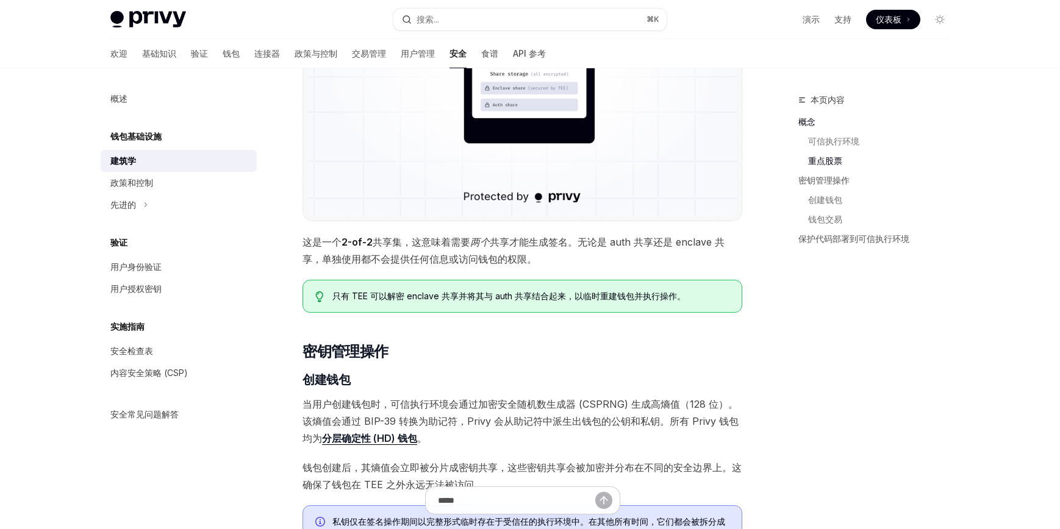
scroll to position [948, 0]
drag, startPoint x: 414, startPoint y: 242, endPoint x: 569, endPoint y: 245, distance: 155.0
click at [569, 245] on span "这是一个 2-of-2 共享集，这意味着需要 两个 共享才能生成签名。无论是 auth 共享还是 enclave 共享，单独使用都不会提供任何信息或访问钱包的…" at bounding box center [523, 251] width 440 height 34
click at [616, 257] on span "这是一个 2-of-2 共享集，这意味着需要 两个 共享才能生成签名。无论是 auth 共享还是 enclave 共享，单独使用都不会提供任何信息或访问钱包的…" at bounding box center [523, 251] width 440 height 34
drag, startPoint x: 577, startPoint y: 242, endPoint x: 709, endPoint y: 250, distance: 132.6
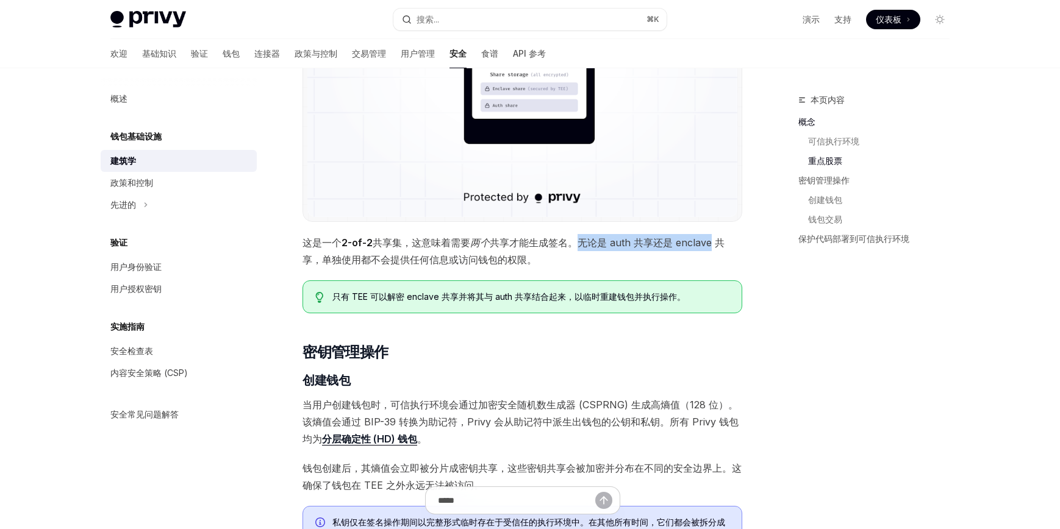
click at [709, 250] on span "这是一个 2-of-2 共享集，这意味着需要 两个 共享才能生成签名。无论是 auth 共享还是 enclave 共享，单独使用都不会提供任何信息或访问钱包的…" at bounding box center [523, 251] width 440 height 34
click at [519, 267] on span "这是一个 2-of-2 共享集，这意味着需要 两个 共享才能生成签名。无论是 auth 共享还是 enclave 共享，单独使用都不会提供任何信息或访问钱包的…" at bounding box center [523, 251] width 440 height 34
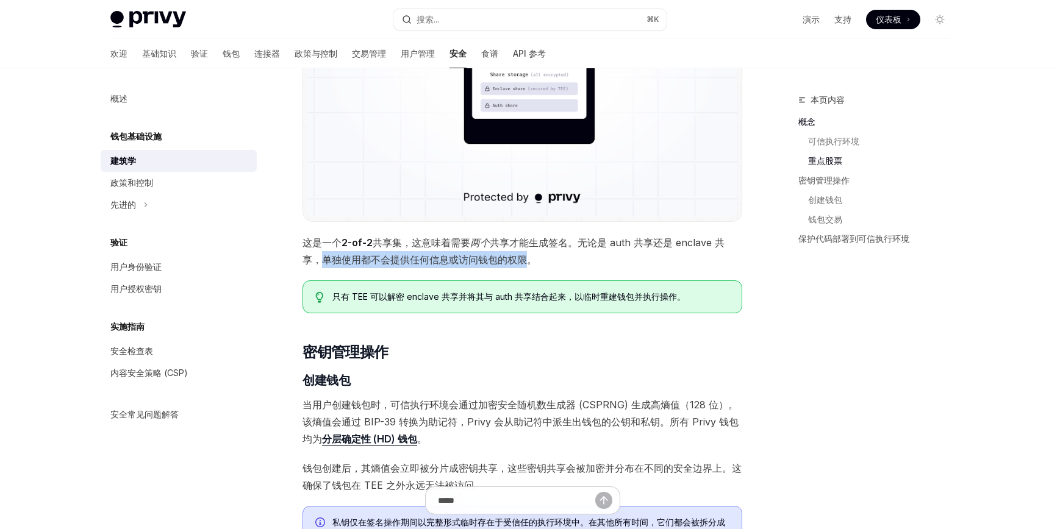
drag, startPoint x: 307, startPoint y: 258, endPoint x: 511, endPoint y: 265, distance: 203.9
click at [511, 265] on font "共享才能生成签名。无论是 auth 共享还是 enclave 共享，单独使用都不会提供任何信息或访问钱包的权限。" at bounding box center [514, 251] width 422 height 29
click at [553, 271] on div "Privy 的安全架构将可信执行环境 (TEE) 与分布式密钥分片相结合，以保护用户的资产。简而言之： 密钥仅作为 分布在不同安全边界上的加密共享进行存储。 …" at bounding box center [523, 335] width 440 height 2258
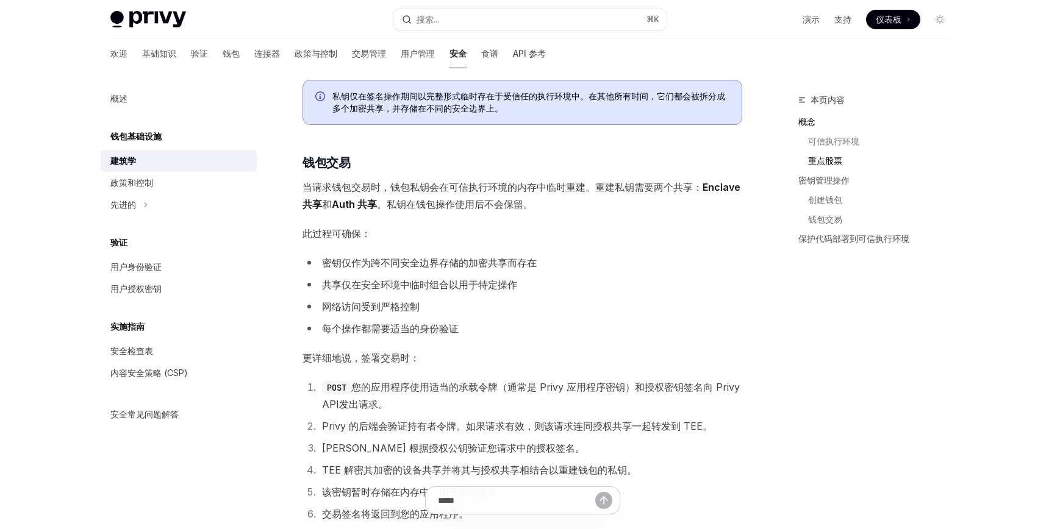
scroll to position [1375, 0]
drag, startPoint x: 304, startPoint y: 186, endPoint x: 377, endPoint y: 187, distance: 73.2
click at [377, 187] on font "当请求钱包交易时，钱包私钥会在可信执行环境的内存中临时重建。重建私钥需要两个共享：" at bounding box center [503, 187] width 400 height 12
click at [608, 199] on span "当请求钱包交易时，钱包私钥会在可信执行环境的内存中临时重建。重建私钥需要两个共享： Enclave 共享 和 Auth 共享 。私钥在钱包操作使用后不会保留。" at bounding box center [523, 195] width 440 height 34
drag, startPoint x: 594, startPoint y: 185, endPoint x: 380, endPoint y: 202, distance: 214.7
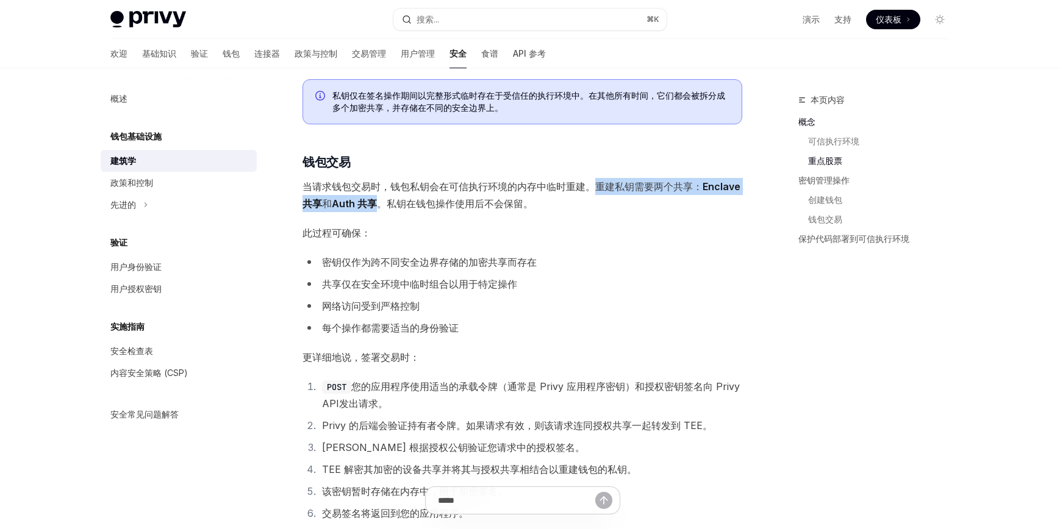
click at [380, 202] on span "当请求钱包交易时，钱包私钥会在可信执行环境的内存中临时重建。重建私钥需要两个共享： Enclave 共享 和 Auth 共享 。私钥在钱包操作使用后不会保留。" at bounding box center [523, 195] width 440 height 34
drag, startPoint x: 381, startPoint y: 198, endPoint x: 505, endPoint y: 208, distance: 124.2
click at [505, 208] on font "。私钥在钱包操作使用后不会保留。" at bounding box center [455, 204] width 156 height 12
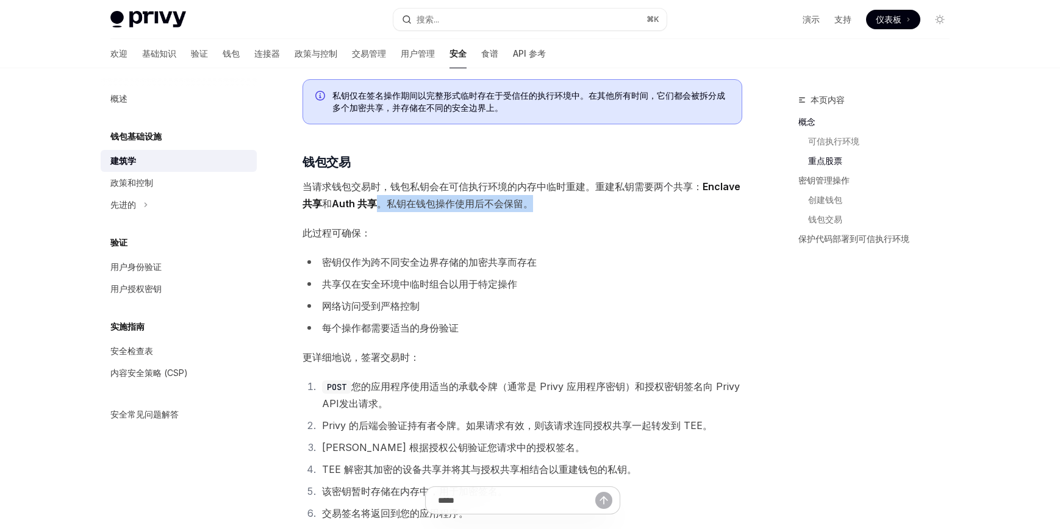
drag, startPoint x: 382, startPoint y: 201, endPoint x: 528, endPoint y: 206, distance: 145.9
click at [528, 206] on font "。私钥在钱包操作使用后不会保留。" at bounding box center [455, 204] width 156 height 12
click at [554, 239] on span "此过程可确保：" at bounding box center [523, 232] width 440 height 17
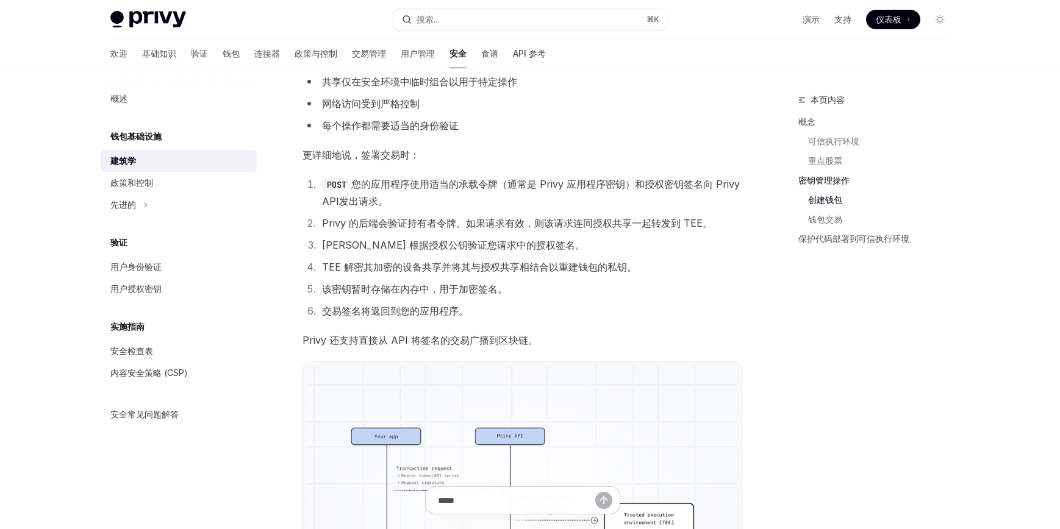
scroll to position [1605, 0]
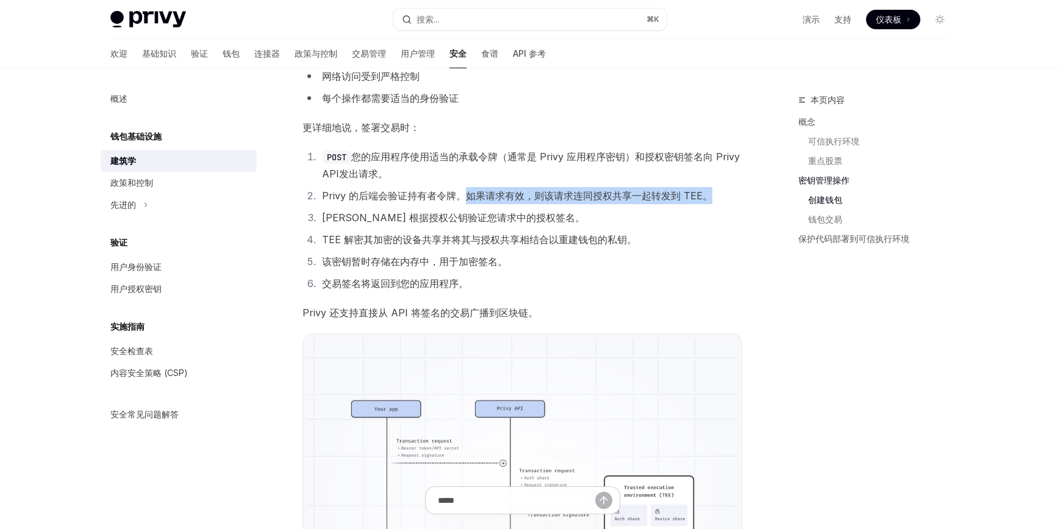
drag, startPoint x: 465, startPoint y: 195, endPoint x: 717, endPoint y: 195, distance: 252.5
click at [717, 195] on li "Privy 的后端会验证持有者令牌。如果请求有效，则该请求连同授权共享一起转发到 TEE。" at bounding box center [530, 195] width 424 height 17
click at [337, 228] on ol "POST 您的应用程序使用适当的承载令牌（通常是 Privy 应用程序密钥）和授权密钥签名向 Privy API 发出请求。 Privy 的后端会验证持有者令…" at bounding box center [523, 220] width 440 height 144
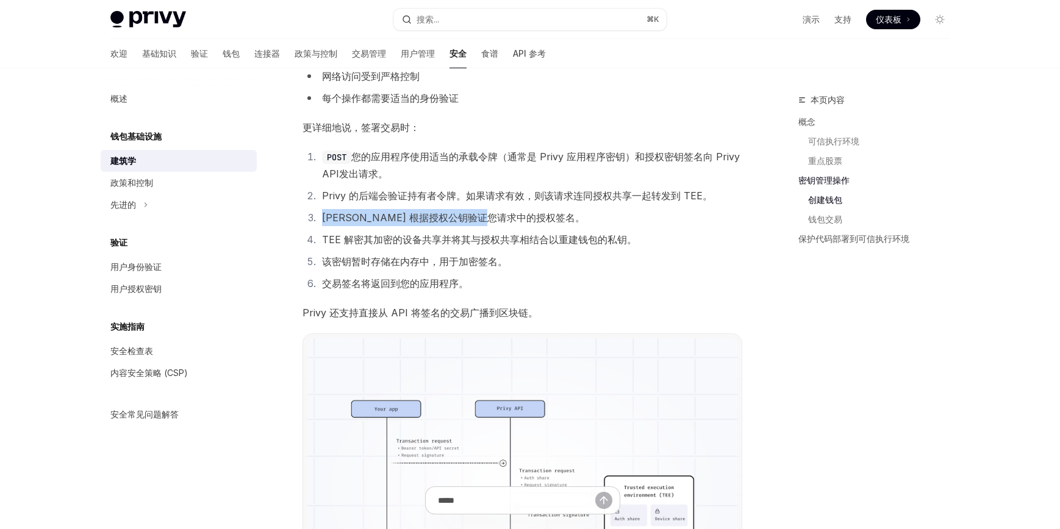
drag, startPoint x: 321, startPoint y: 216, endPoint x: 520, endPoint y: 217, distance: 198.9
click at [520, 217] on li "[PERSON_NAME] 根据授权公钥验证您请求中的授权签名。" at bounding box center [530, 217] width 424 height 17
click at [529, 223] on li "[PERSON_NAME] 根据授权公钥验证您请求中的授权签名。" at bounding box center [530, 217] width 424 height 17
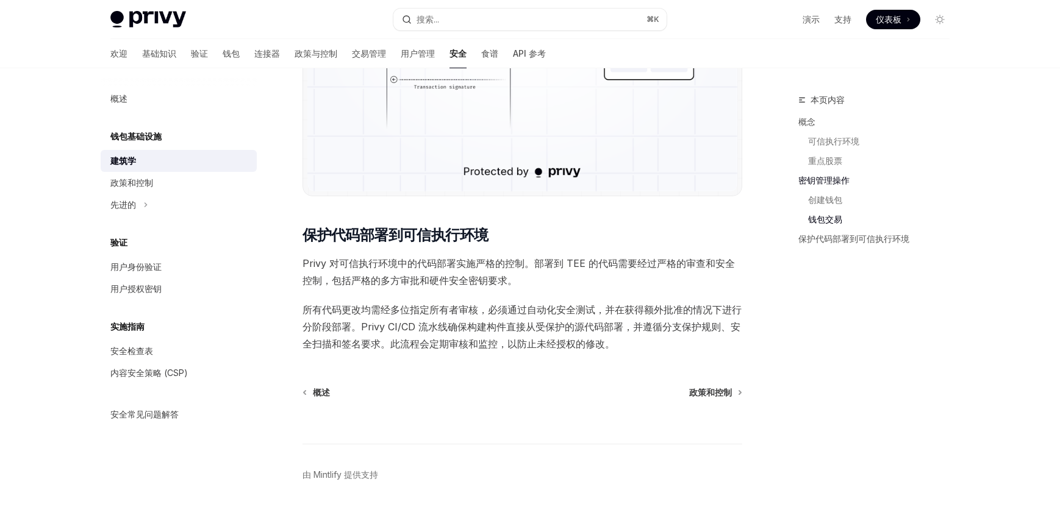
scroll to position [2079, 0]
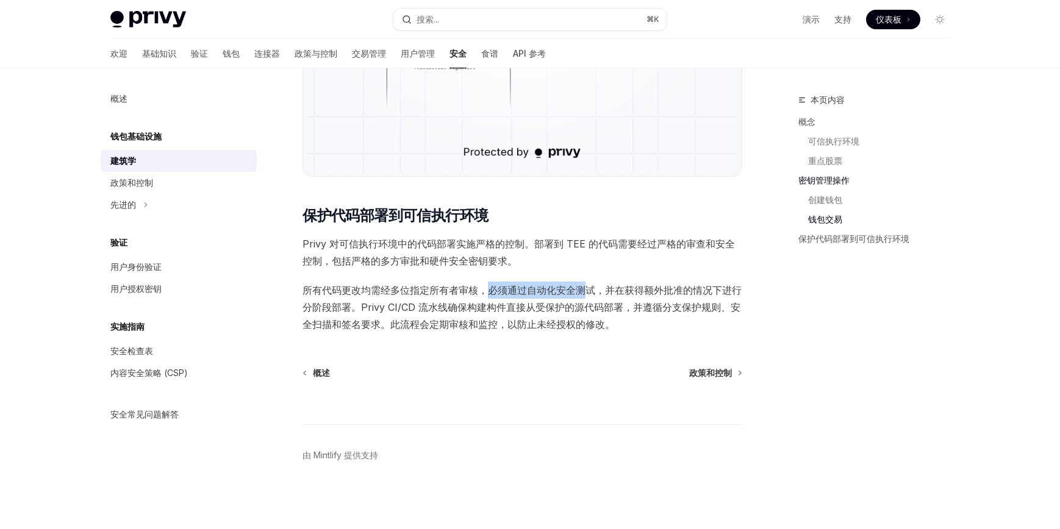
drag, startPoint x: 489, startPoint y: 288, endPoint x: 586, endPoint y: 291, distance: 97.0
click at [586, 291] on font "所有代码更改均需经多位指定所有者审核，必须通过自动化安全测试，并在获得额外批准的情况下进行分阶段部署。Privy CI/CD 流水线确保构建构件直接从受保护的…" at bounding box center [522, 307] width 439 height 46
click at [380, 296] on span "所有代码更改均需经多位指定所有者审核，必须通过自动化安全测试，并在获得额外批准的情况下进行分阶段部署。Privy CI/CD 流水线确保构建构件直接从受保护的…" at bounding box center [523, 307] width 440 height 51
click at [337, 293] on font "所有代码更改均需经多位指定所有者审核，必须通过自动化安全测试，并在获得额外批准的情况下进行分阶段部署。Privy CI/CD 流水线确保构建构件直接从受保护的…" at bounding box center [522, 307] width 439 height 46
drag, startPoint x: 334, startPoint y: 290, endPoint x: 479, endPoint y: 292, distance: 145.2
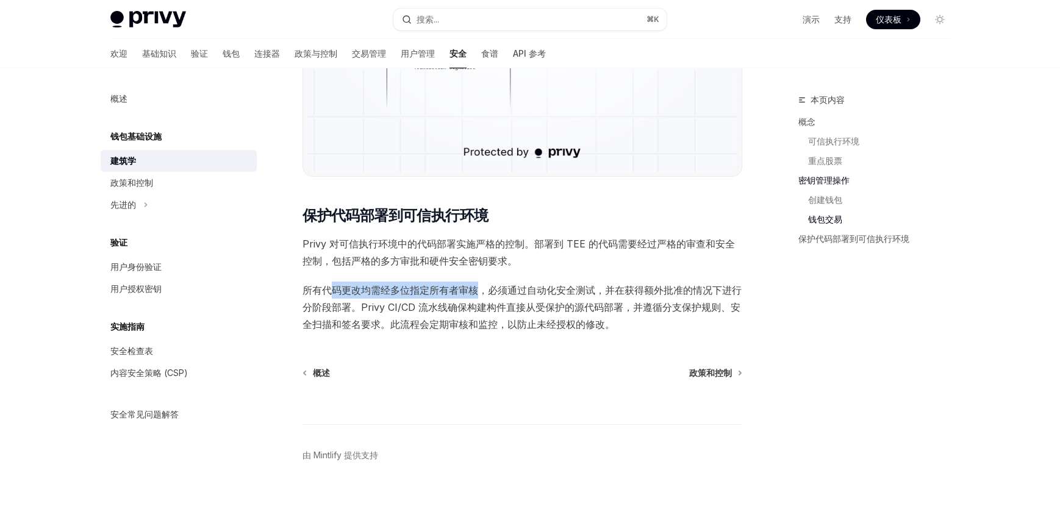
click at [479, 292] on font "所有代码更改均需经多位指定所有者审核，必须通过自动化安全测试，并在获得额外批准的情况下进行分阶段部署。Privy CI/CD 流水线确保构建构件直接从受保护的…" at bounding box center [522, 307] width 439 height 46
click at [510, 298] on span "所有代码更改均需经多位指定所有者审核，必须通过自动化安全测试，并在获得额外批准的情况下进行分阶段部署。Privy CI/CD 流水线确保构建构件直接从受保护的…" at bounding box center [523, 307] width 440 height 51
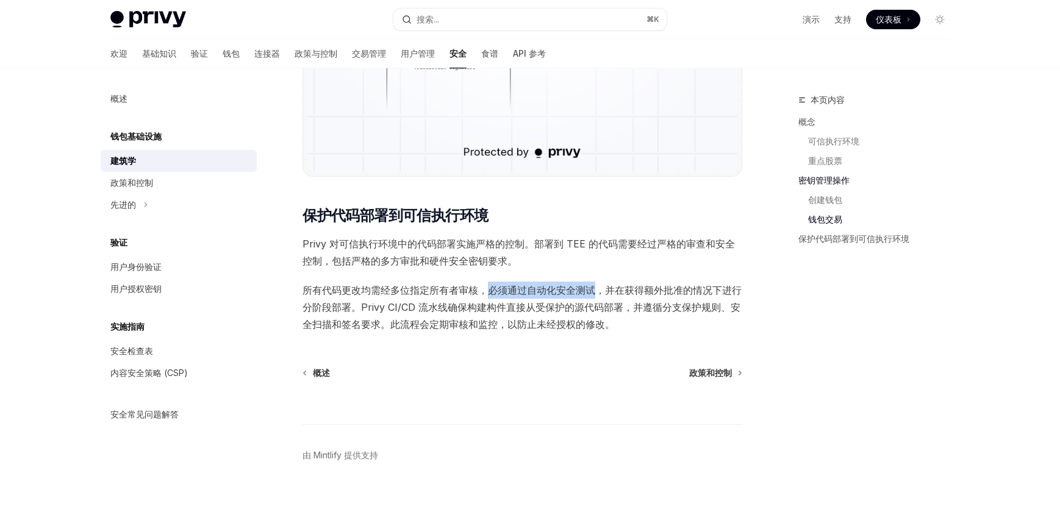
drag, startPoint x: 487, startPoint y: 290, endPoint x: 596, endPoint y: 290, distance: 109.2
click at [596, 290] on font "所有代码更改均需经多位指定所有者审核，必须通过自动化安全测试，并在获得额外批准的情况下进行分阶段部署。Privy CI/CD 流水线确保构建构件直接从受保护的…" at bounding box center [522, 307] width 439 height 46
click at [613, 296] on span "所有代码更改均需经多位指定所有者审核，必须通过自动化安全测试，并在获得额外批准的情况下进行分阶段部署。Privy CI/CD 流水线确保构建构件直接从受保护的…" at bounding box center [523, 307] width 440 height 51
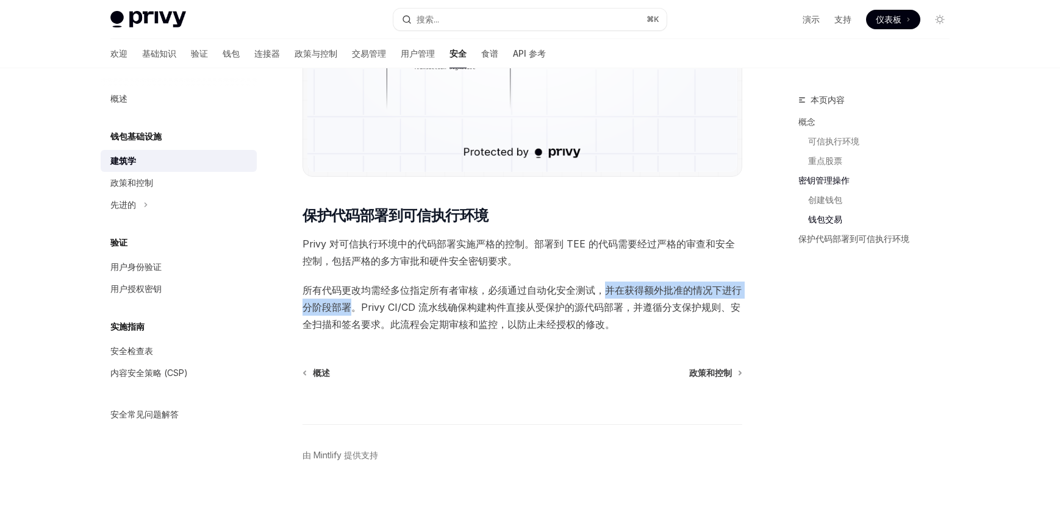
drag, startPoint x: 602, startPoint y: 289, endPoint x: 351, endPoint y: 308, distance: 252.0
click at [351, 308] on font "所有代码更改均需经多位指定所有者审核，必须通过自动化安全测试，并在获得额外批准的情况下进行分阶段部署。Privy CI/CD 流水线确保构建构件直接从受保护的…" at bounding box center [522, 307] width 439 height 46
click at [364, 315] on span "所有代码更改均需经多位指定所有者审核，必须通过自动化安全测试，并在获得额外批准的情况下进行分阶段部署。Privy CI/CD 流水线确保构建构件直接从受保护的…" at bounding box center [523, 307] width 440 height 51
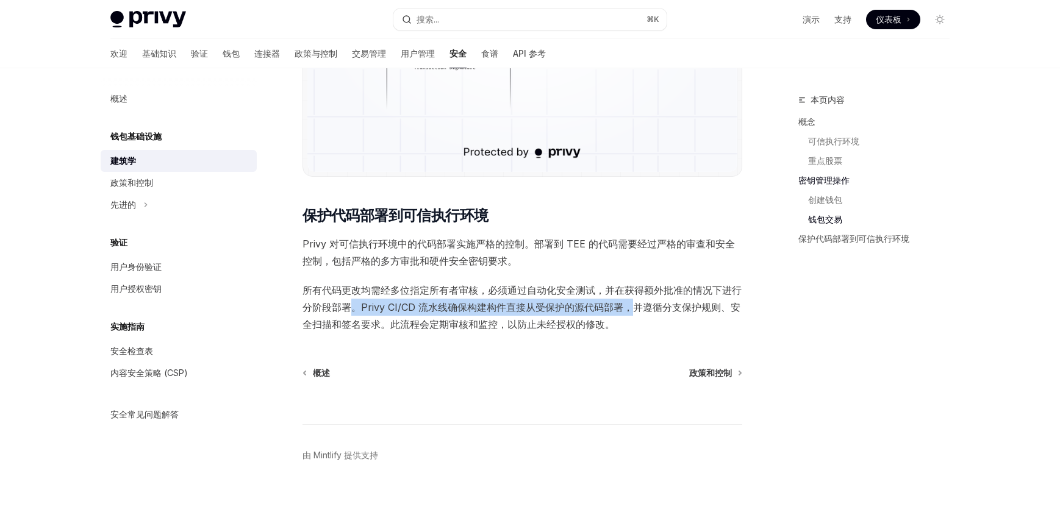
drag, startPoint x: 353, startPoint y: 306, endPoint x: 627, endPoint y: 309, distance: 274.5
click at [627, 309] on font "所有代码更改均需经多位指定所有者审核，必须通过自动化安全测试，并在获得额外批准的情况下进行分阶段部署。Privy CI/CD 流水线确保构建构件直接从受保护的…" at bounding box center [522, 307] width 439 height 46
click at [652, 315] on span "所有代码更改均需经多位指定所有者审核，必须通过自动化安全测试，并在获得额外批准的情况下进行分阶段部署。Privy CI/CD 流水线确保构建构件直接从受保护的…" at bounding box center [523, 307] width 440 height 51
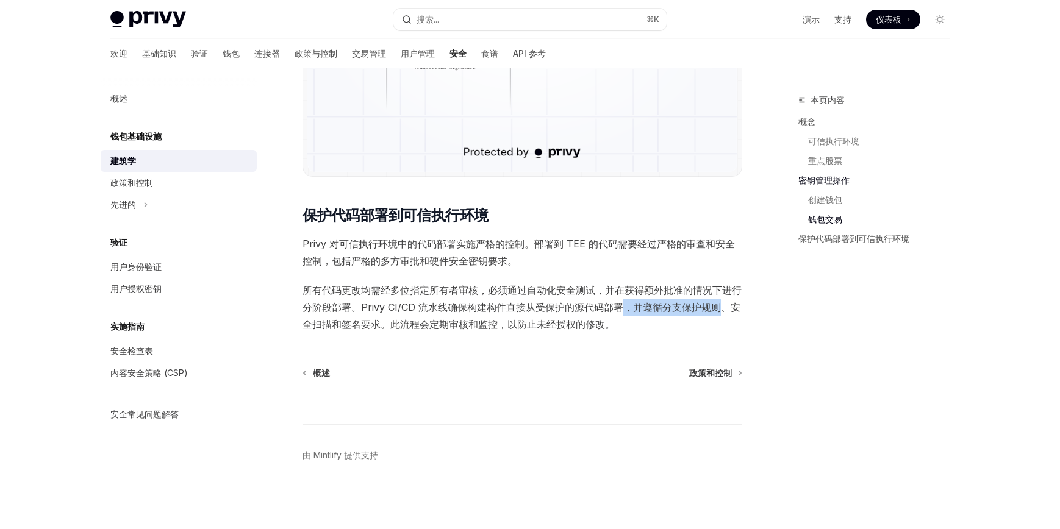
drag, startPoint x: 627, startPoint y: 307, endPoint x: 723, endPoint y: 312, distance: 96.5
click at [723, 312] on font "所有代码更改均需经多位指定所有者审核，必须通过自动化安全测试，并在获得额外批准的情况下进行分阶段部署。Privy CI/CD 流水线确保构建构件直接从受保护的…" at bounding box center [522, 307] width 439 height 46
click at [644, 317] on span "所有代码更改均需经多位指定所有者审核，必须通过自动化安全测试，并在获得额外批准的情况下进行分阶段部署。Privy CI/CD 流水线确保构建构件直接从受保护的…" at bounding box center [523, 307] width 440 height 51
drag, startPoint x: 630, startPoint y: 306, endPoint x: 726, endPoint y: 313, distance: 96.6
click at [726, 313] on span "所有代码更改均需经多位指定所有者审核，必须通过自动化安全测试，并在获得额外批准的情况下进行分阶段部署。Privy CI/CD 流水线确保构建构件直接从受保护的…" at bounding box center [523, 307] width 440 height 51
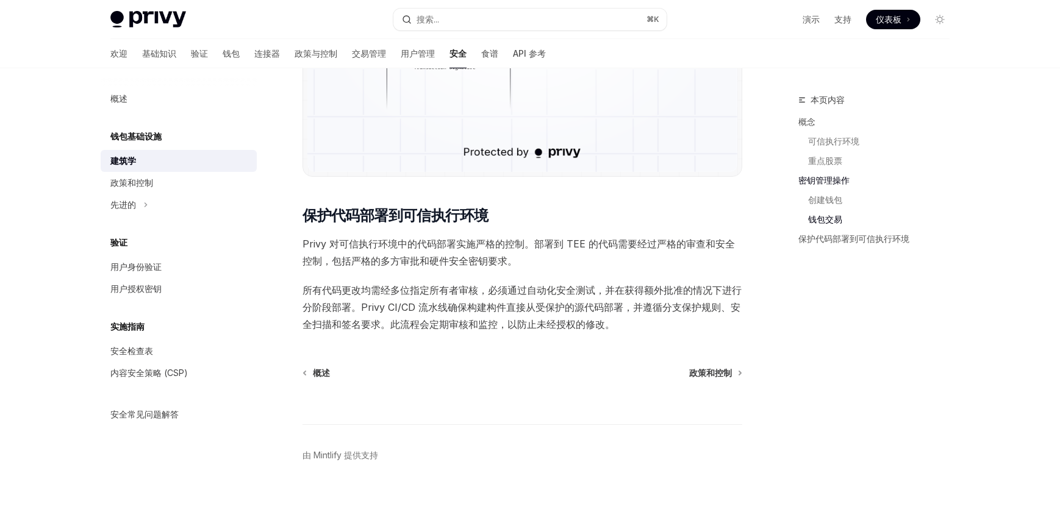
click at [726, 317] on span "所有代码更改均需经多位指定所有者审核，必须通过自动化安全测试，并在获得额外批准的情况下进行分阶段部署。Privy CI/CD 流水线确保构建构件直接从受保护的…" at bounding box center [523, 307] width 440 height 51
drag, startPoint x: 728, startPoint y: 307, endPoint x: 390, endPoint y: 322, distance: 338.3
click at [390, 322] on font "所有代码更改均需经多位指定所有者审核，必须通过自动化安全测试，并在获得额外批准的情况下进行分阶段部署。Privy CI/CD 流水线确保构建构件直接从受保护的…" at bounding box center [522, 307] width 439 height 46
click at [394, 328] on font "所有代码更改均需经多位指定所有者审核，必须通过自动化安全测试，并在获得额外批准的情况下进行分阶段部署。Privy CI/CD 流水线确保构建构件直接从受保护的…" at bounding box center [522, 307] width 439 height 46
drag, startPoint x: 390, startPoint y: 322, endPoint x: 502, endPoint y: 328, distance: 111.8
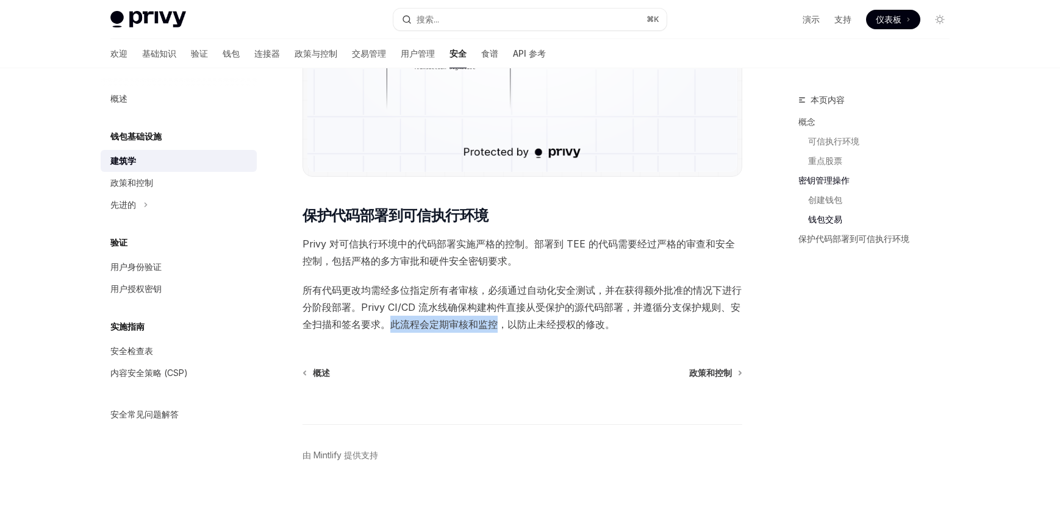
click at [502, 328] on font "所有代码更改均需经多位指定所有者审核，必须通过自动化安全测试，并在获得额外批准的情况下进行分阶段部署。Privy CI/CD 流水线确保构建构件直接从受保护的…" at bounding box center [522, 307] width 439 height 46
click at [515, 331] on span "所有代码更改均需经多位指定所有者审核，必须通过自动化安全测试，并在获得额外批准的情况下进行分阶段部署。Privy CI/CD 流水线确保构建构件直接从受保护的…" at bounding box center [523, 307] width 440 height 51
drag, startPoint x: 508, startPoint y: 323, endPoint x: 643, endPoint y: 327, distance: 135.5
click at [643, 327] on span "所有代码更改均需经多位指定所有者审核，必须通过自动化安全测试，并在获得额外批准的情况下进行分阶段部署。Privy CI/CD 流水线确保构建构件直接从受保护的…" at bounding box center [523, 307] width 440 height 51
click at [648, 328] on span "所有代码更改均需经多位指定所有者审核，必须通过自动化安全测试，并在获得额外批准的情况下进行分阶段部署。Privy CI/CD 流水线确保构建构件直接从受保护的…" at bounding box center [523, 307] width 440 height 51
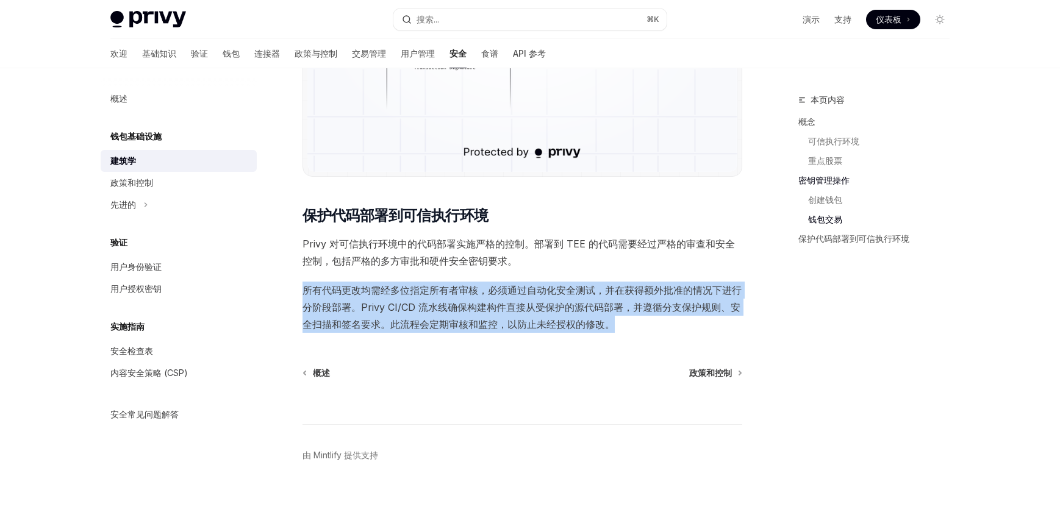
drag, startPoint x: 620, startPoint y: 328, endPoint x: 299, endPoint y: 296, distance: 322.4
click at [143, 188] on div "政策和控制" at bounding box center [131, 183] width 43 height 15
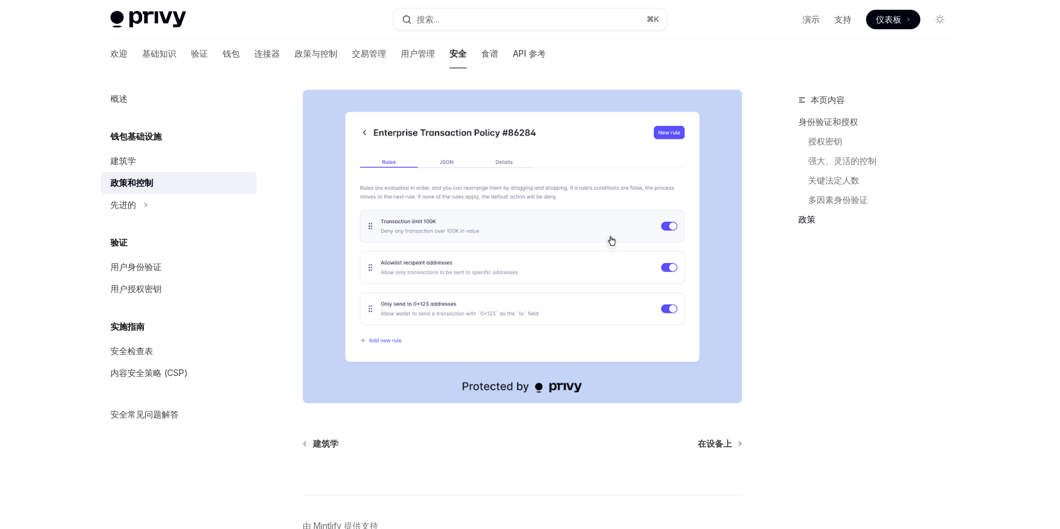
scroll to position [1280, 0]
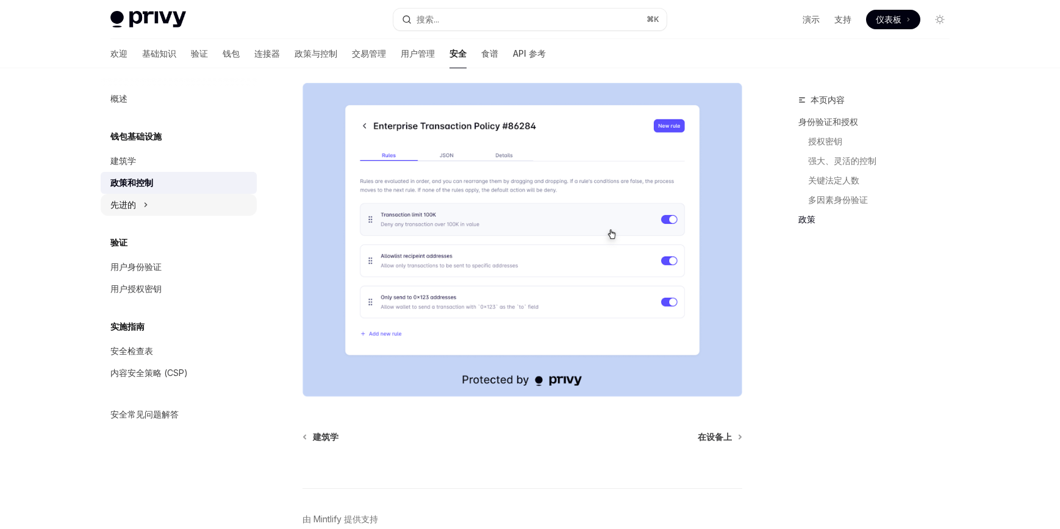
click at [101, 205] on button "先进的" at bounding box center [179, 205] width 156 height 22
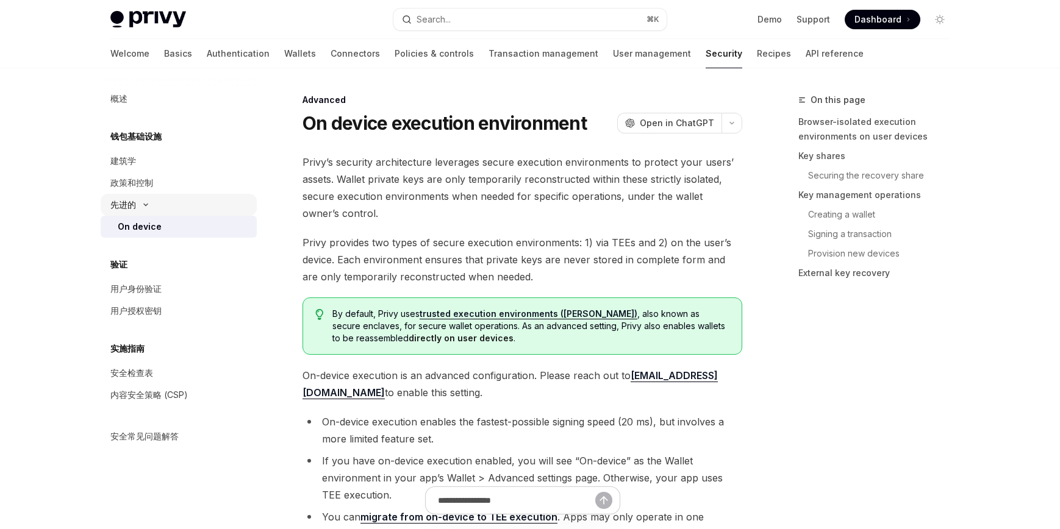
click at [124, 204] on font "先进的" at bounding box center [123, 204] width 26 height 10
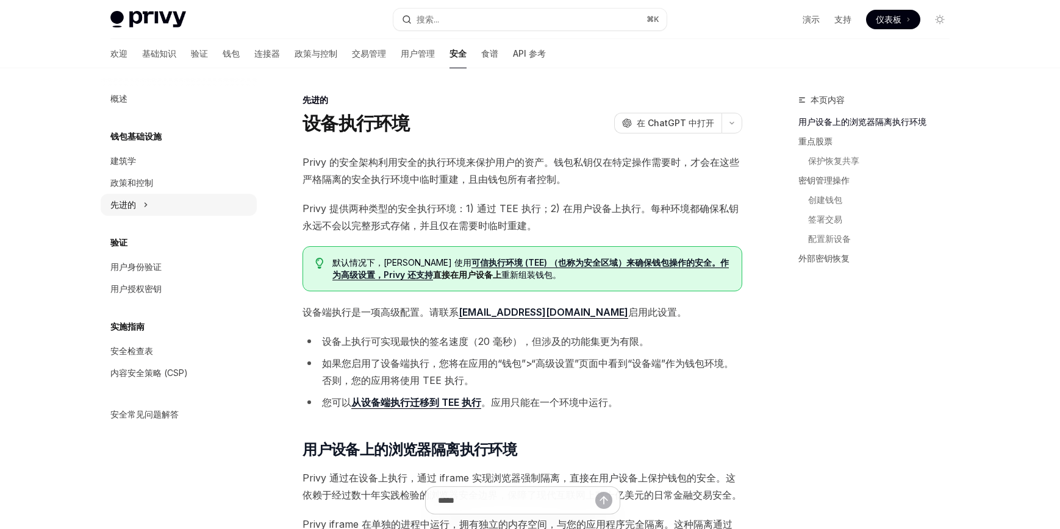
click at [129, 204] on font "先进的" at bounding box center [123, 204] width 26 height 10
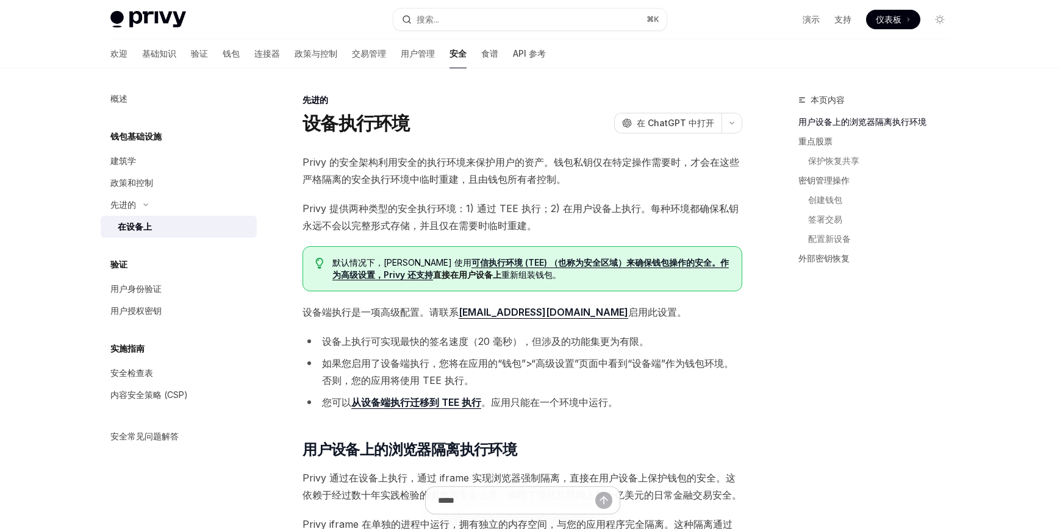
click at [138, 226] on font "在设备上" at bounding box center [135, 226] width 34 height 10
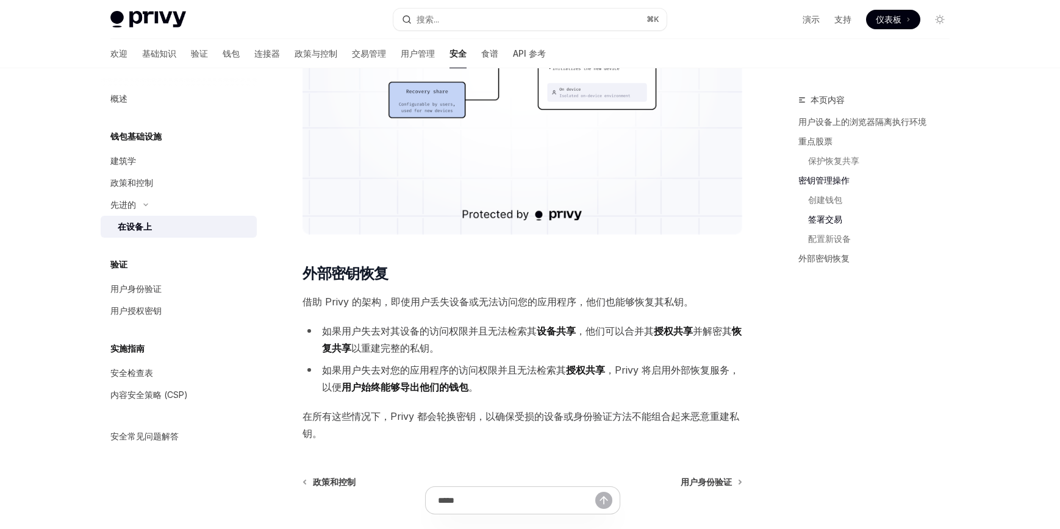
scroll to position [2899, 0]
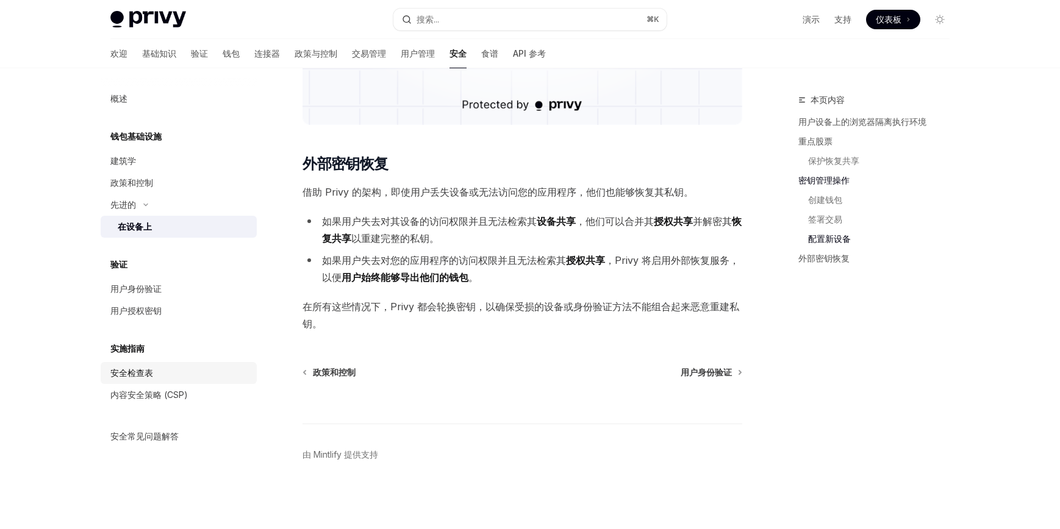
click at [148, 375] on font "安全检查表" at bounding box center [131, 373] width 43 height 10
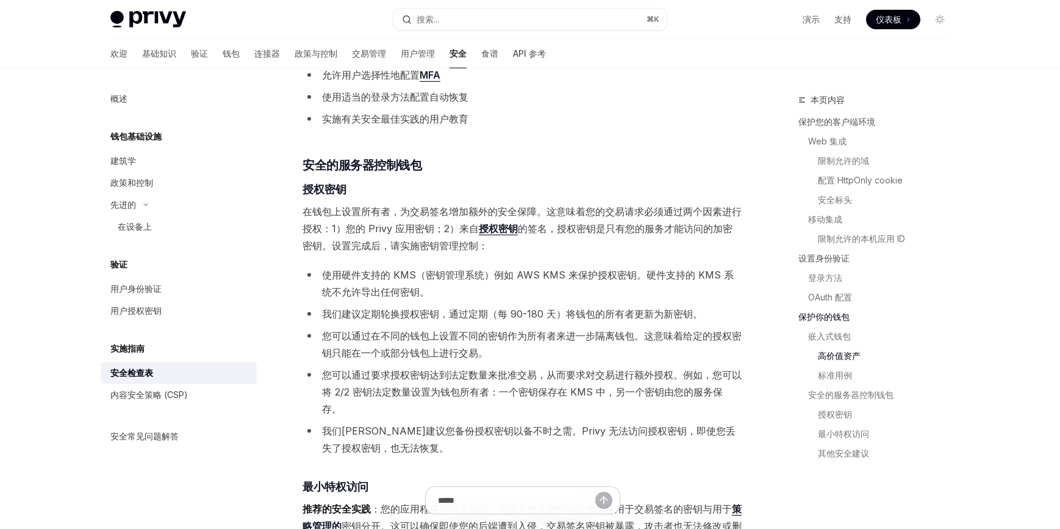
scroll to position [1716, 0]
drag, startPoint x: 303, startPoint y: 207, endPoint x: 538, endPoint y: 211, distance: 234.9
click at [538, 211] on font "在钱包上设置所有者，为交易签名增加额外的安全保障。这意味着您的交易请求必须通过两个因素进行授权：1）您的 Privy 应用密钥；2）来自" at bounding box center [522, 220] width 439 height 29
click at [547, 213] on font "在钱包上设置所有者，为交易签名增加额外的安全保障。这意味着您的交易请求必须通过两个因素进行授权：1）您的 Privy 应用密钥；2）来自" at bounding box center [522, 220] width 439 height 29
drag, startPoint x: 542, startPoint y: 211, endPoint x: 332, endPoint y: 227, distance: 211.1
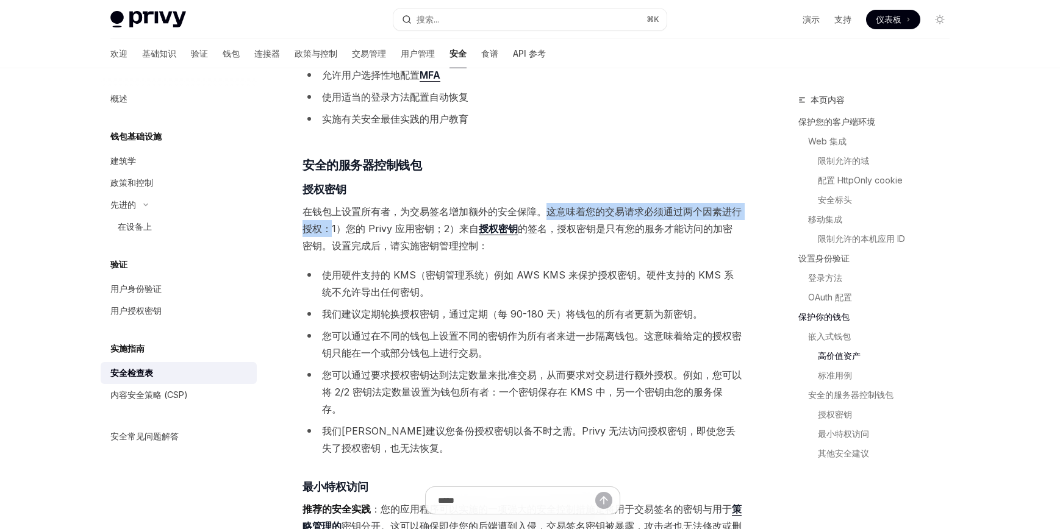
click at [332, 227] on font "在钱包上设置所有者，为交易签名增加额外的安全保障。这意味着您的交易请求必须通过两个因素进行授权：1）您的 Privy 应用密钥；2）来自" at bounding box center [522, 220] width 439 height 29
click at [336, 235] on span "在钱包上设置所有者，为交易签名增加额外的安全保障。这意味着您的交易请求必须通过两个因素进行授权：1）您的 Privy 应用密钥；2）来自 授权密钥 的签名，授…" at bounding box center [523, 228] width 440 height 51
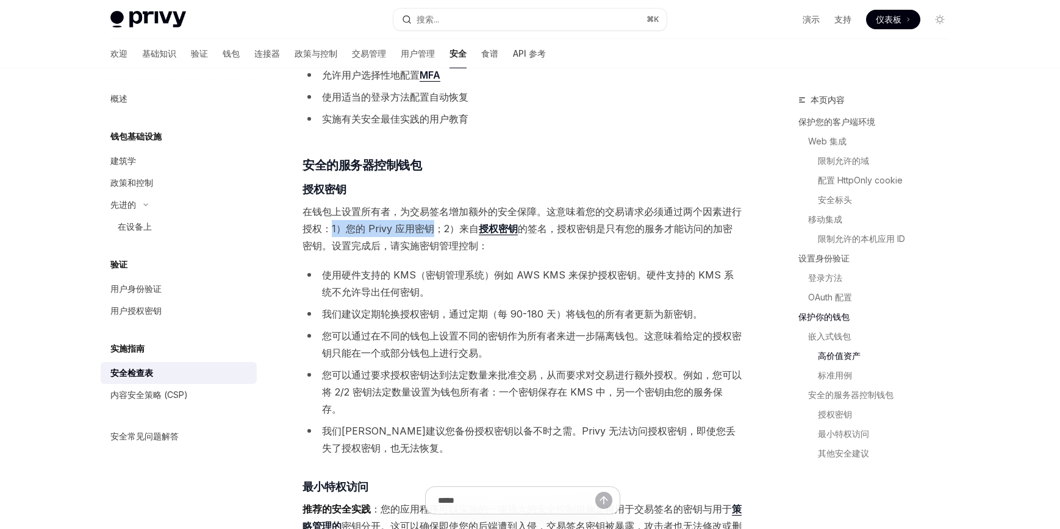
drag, startPoint x: 331, startPoint y: 226, endPoint x: 433, endPoint y: 228, distance: 101.9
click at [433, 228] on font "在钱包上设置所有者，为交易签名增加额外的安全保障。这意味着您的交易请求必须通过两个因素进行授权：1）您的 Privy 应用密钥；2）来自" at bounding box center [522, 220] width 439 height 29
click at [499, 231] on font "授权密钥" at bounding box center [498, 229] width 39 height 12
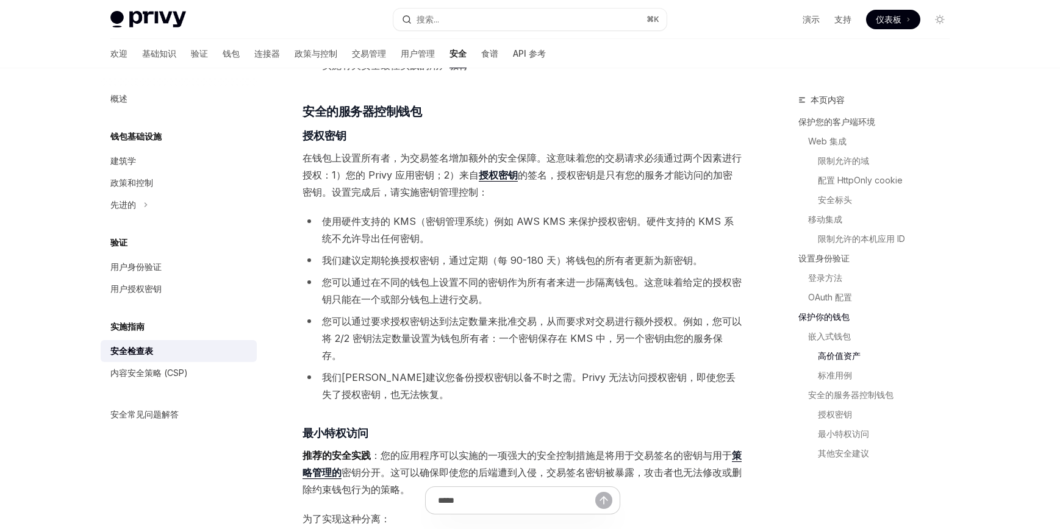
scroll to position [1770, 0]
drag, startPoint x: 449, startPoint y: 259, endPoint x: 569, endPoint y: 260, distance: 119.6
click at [569, 260] on font "我们建议定期轮换授权密钥，通过定期（每 90-180 天）将钱包的所有者更新为新密钥。" at bounding box center [512, 260] width 381 height 12
click at [581, 310] on ul "使用硬件支持的 KMS（密钥管理系统）例如 AWS KMS 来保护授权密钥。硬件支持的 KMS 系统不允许导出任何密钥。 我们建议定期轮换授权密钥，通过定期（…" at bounding box center [523, 307] width 440 height 190
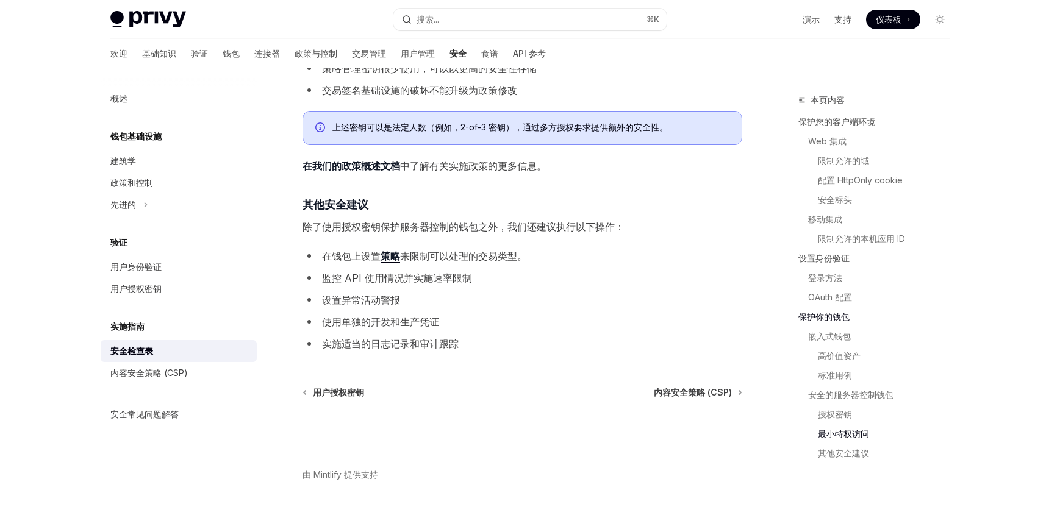
scroll to position [2426, 0]
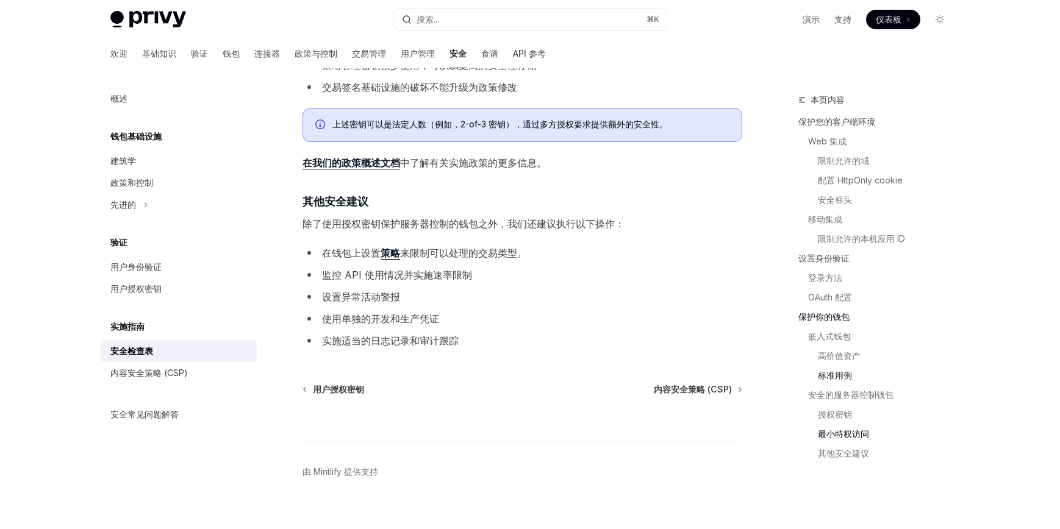
click at [842, 374] on font "标准用例" at bounding box center [835, 375] width 34 height 10
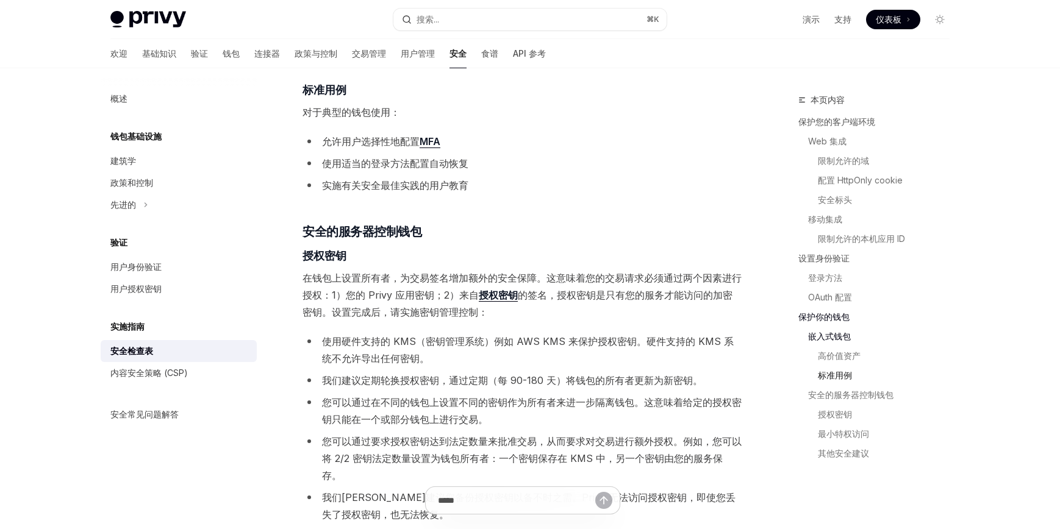
scroll to position [1639, 0]
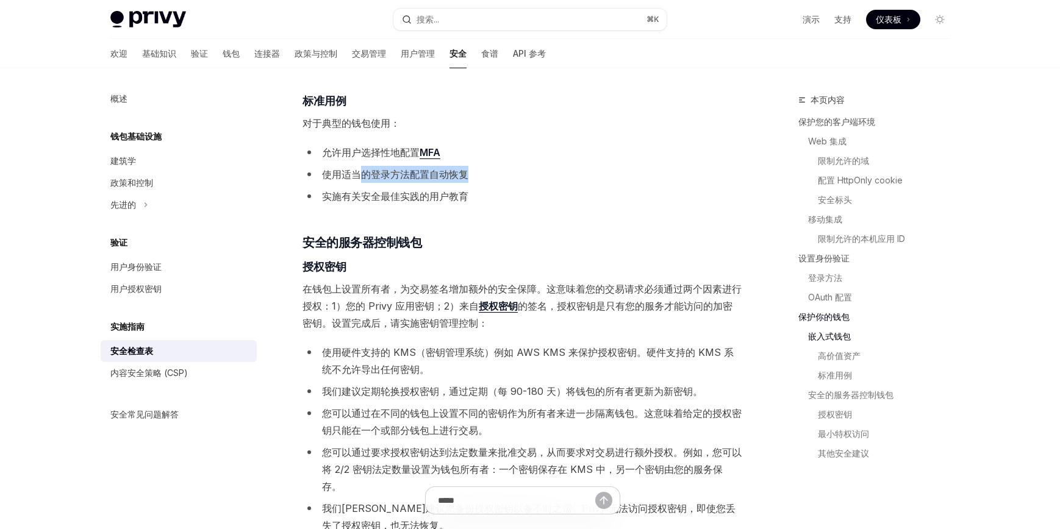
drag, startPoint x: 363, startPoint y: 170, endPoint x: 494, endPoint y: 173, distance: 130.6
click at [494, 173] on li "使用适当的登录方法配置自动恢复" at bounding box center [523, 174] width 440 height 17
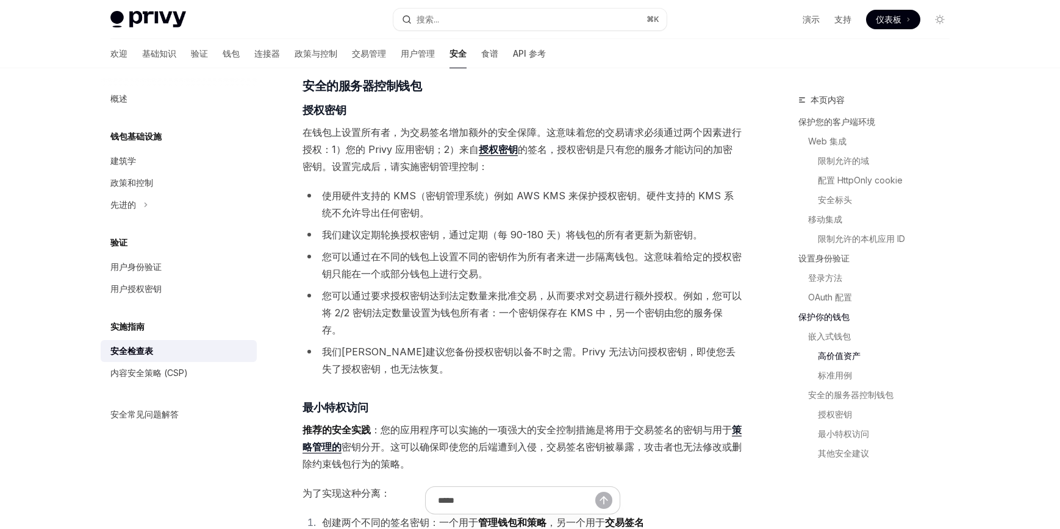
scroll to position [1798, 0]
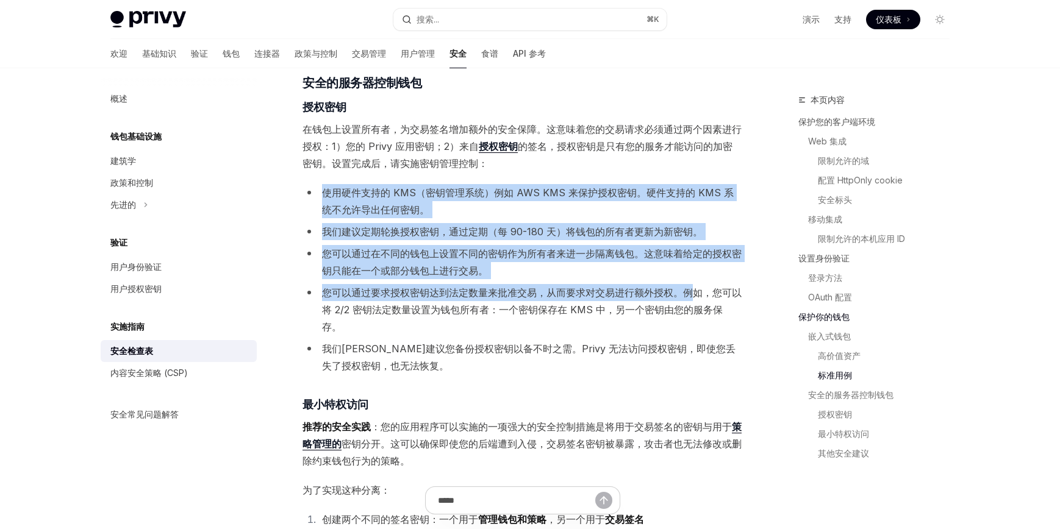
drag, startPoint x: 326, startPoint y: 192, endPoint x: 692, endPoint y: 285, distance: 377.9
click at [691, 286] on ul "使用硬件支持的 KMS（密钥管理系统）例如 AWS KMS 来保护授权密钥。硬件支持的 KMS 系统不允许导出任何密钥。 我们建议定期轮换授权密钥，通过定期（…" at bounding box center [523, 279] width 440 height 190
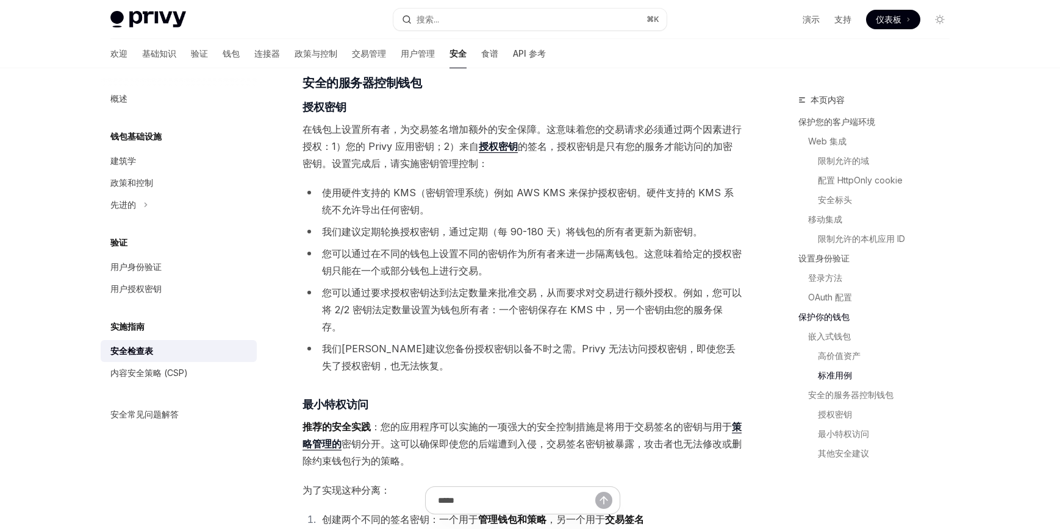
drag, startPoint x: 717, startPoint y: 320, endPoint x: 694, endPoint y: 321, distance: 23.2
click at [718, 319] on ul "使用硬件支持的 KMS（密钥管理系统）例如 AWS KMS 来保护授权密钥。硬件支持的 KMS 系统不允许导出任何密钥。 我们建议定期轮换授权密钥，通过定期（…" at bounding box center [523, 279] width 440 height 190
drag, startPoint x: 516, startPoint y: 333, endPoint x: 700, endPoint y: 331, distance: 183.6
click at [700, 343] on font "我们[PERSON_NAME]建议您备份授权密钥以备不时之需。Privy 无法访问授权密钥，即使您丢失了授权密钥，也无法恢复。" at bounding box center [529, 357] width 414 height 29
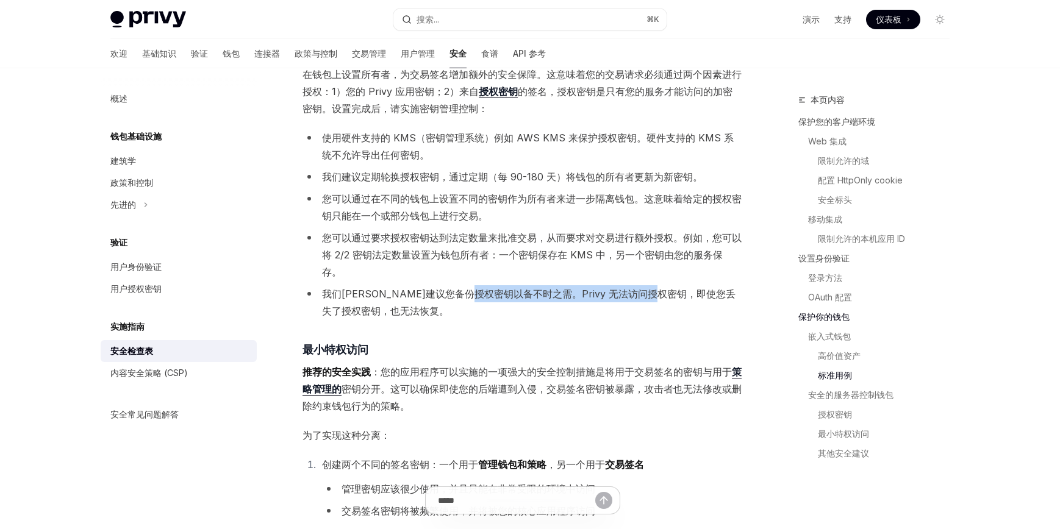
scroll to position [1988, 0]
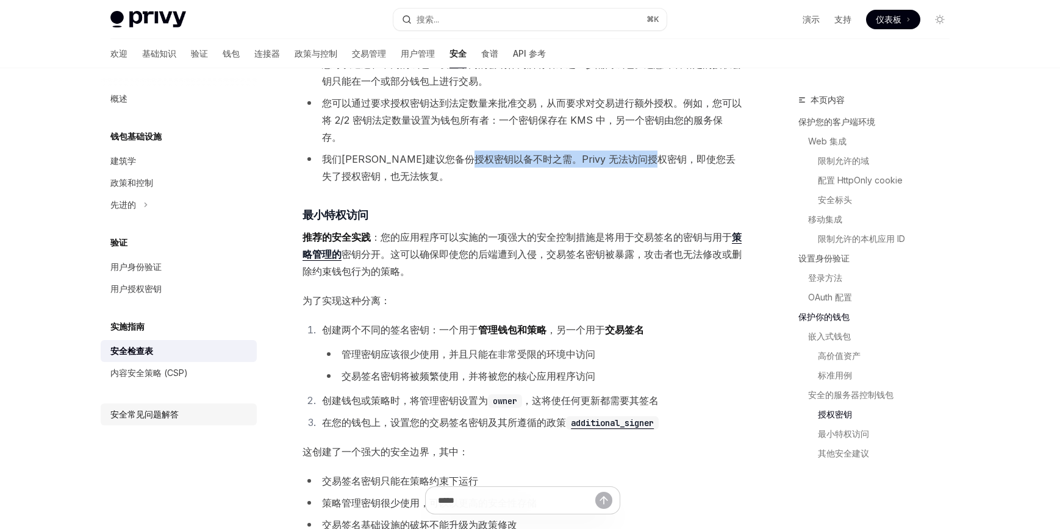
click at [178, 409] on font "安全常见问题解答" at bounding box center [144, 414] width 68 height 10
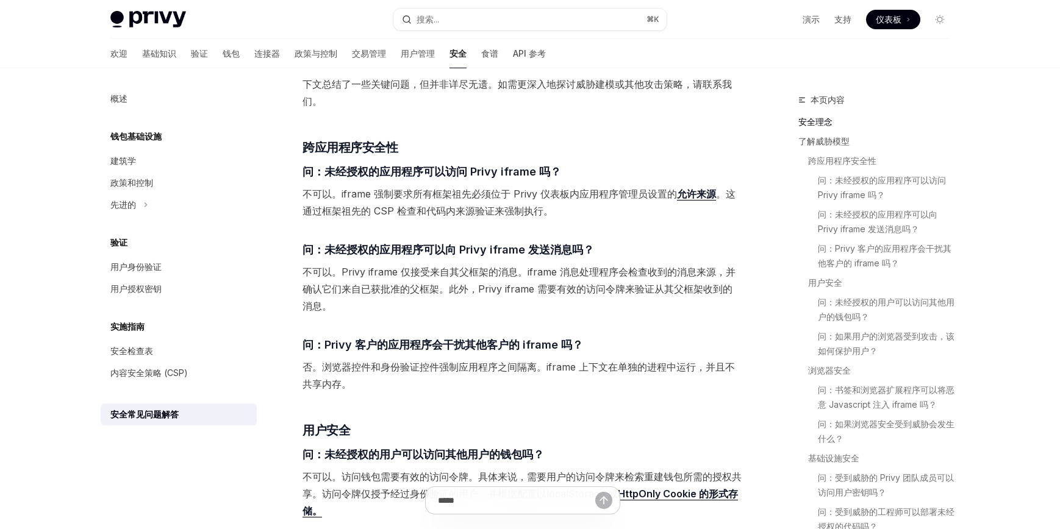
scroll to position [597, 0]
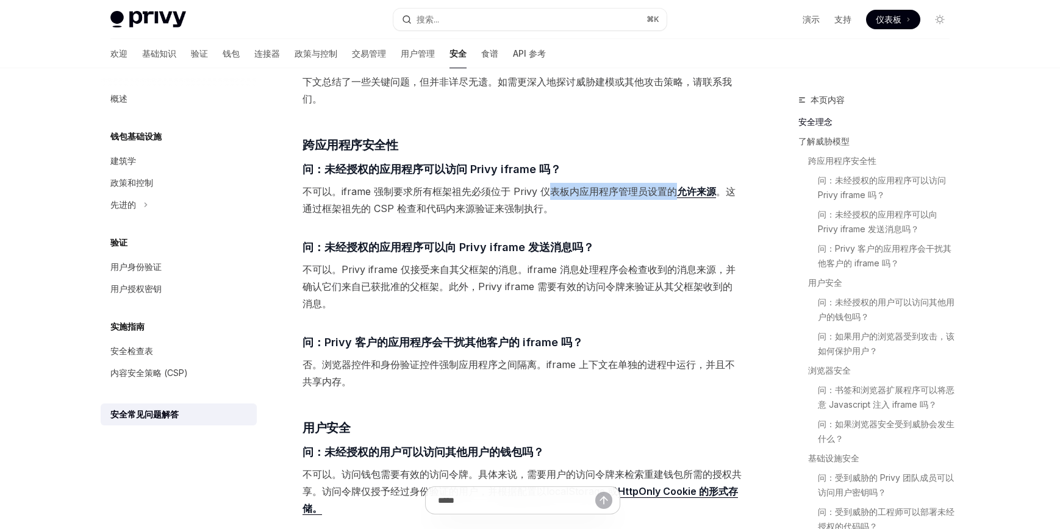
drag, startPoint x: 553, startPoint y: 188, endPoint x: 672, endPoint y: 192, distance: 118.4
click at [672, 192] on font "不可以。iframe 强制要求所有框架祖先必须位于 Privy 仪表板内应用程序管理员设置的" at bounding box center [490, 191] width 375 height 12
click at [698, 213] on span "不可以。iframe 强制要求所有框架祖先必须位于 Privy 仪表板内应用程序管理员设置的 允许来源 。这通过框架祖先的 CSP 检查和代码内来源验证来强制…" at bounding box center [523, 200] width 440 height 34
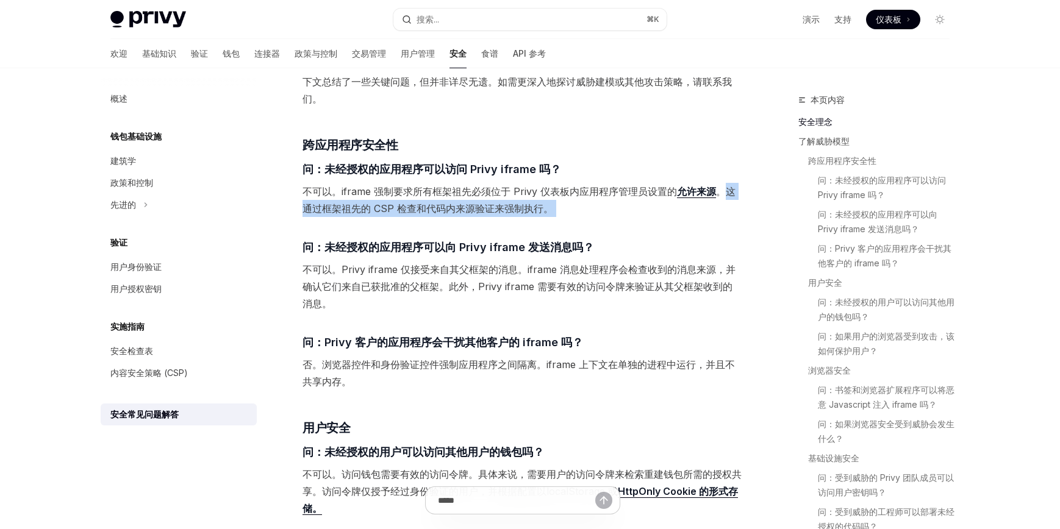
drag, startPoint x: 723, startPoint y: 187, endPoint x: 561, endPoint y: 217, distance: 165.0
click at [561, 217] on div "威胁模型是构建安全系统的重要组成部分。建立威胁模型意味着了解系统在特定攻击者和特定环境下的稳健性。在 Privy，我们致力于清晰地传达这些威胁模型，以便开发者…" at bounding box center [523, 464] width 440 height 1851
click at [605, 226] on div "威胁模型是构建安全系统的重要组成部分。建立威胁模型意味着了解系统在特定攻击者和特定环境下的稳健性。在 Privy，我们致力于清晰地传达这些威胁模型，以便开发者…" at bounding box center [523, 464] width 440 height 1851
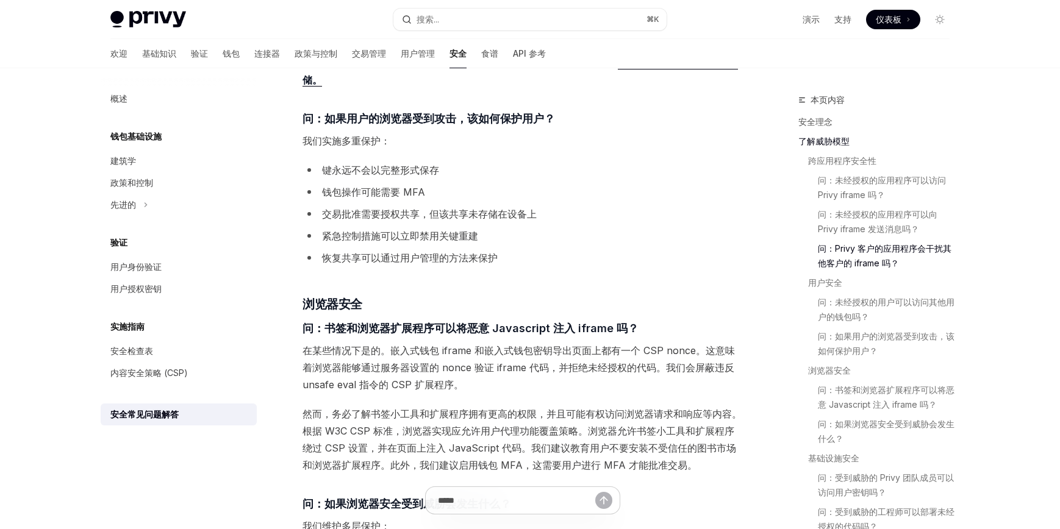
scroll to position [1028, 0]
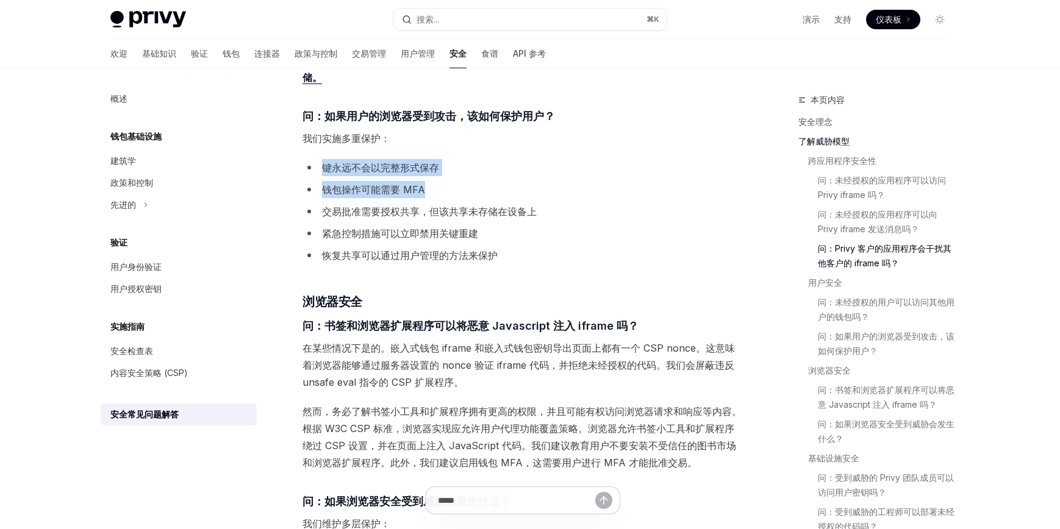
drag, startPoint x: 320, startPoint y: 165, endPoint x: 448, endPoint y: 183, distance: 129.9
click at [448, 183] on ul "键永远不会以完整形式保存 钱包操作可能需要 MFA 交易批准需要授权共享，但该共享未存储在设备上 紧急控制措施可以立即禁用关键重建 恢复共享可以通过用户管理的…" at bounding box center [523, 211] width 440 height 105
click at [456, 185] on li "钱包操作可能需要 MFA" at bounding box center [523, 189] width 440 height 17
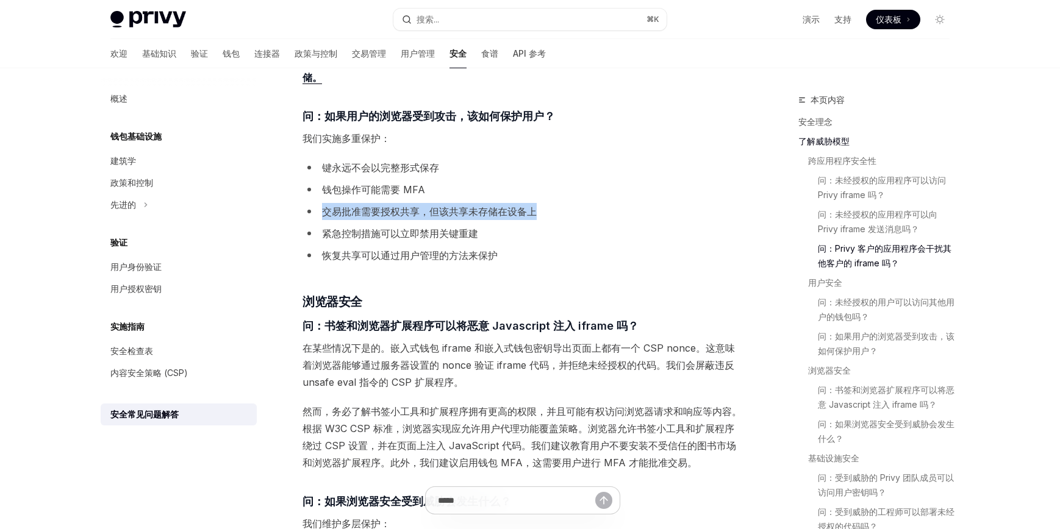
drag, startPoint x: 323, startPoint y: 209, endPoint x: 547, endPoint y: 213, distance: 223.3
click at [547, 213] on li "交易批准需要授权共享，但该共享未存储在设备上" at bounding box center [523, 211] width 440 height 17
click at [540, 222] on ul "键永远不会以完整形式保存 钱包操作可能需要 MFA 交易批准需要授权共享，但该共享未存储在设备上 紧急控制措施可以立即禁用关键重建 恢复共享可以通过用户管理的…" at bounding box center [523, 211] width 440 height 105
click at [432, 215] on font "交易批准需要授权共享，但该共享未存储在设备上" at bounding box center [429, 212] width 215 height 12
drag, startPoint x: 425, startPoint y: 209, endPoint x: 540, endPoint y: 221, distance: 115.3
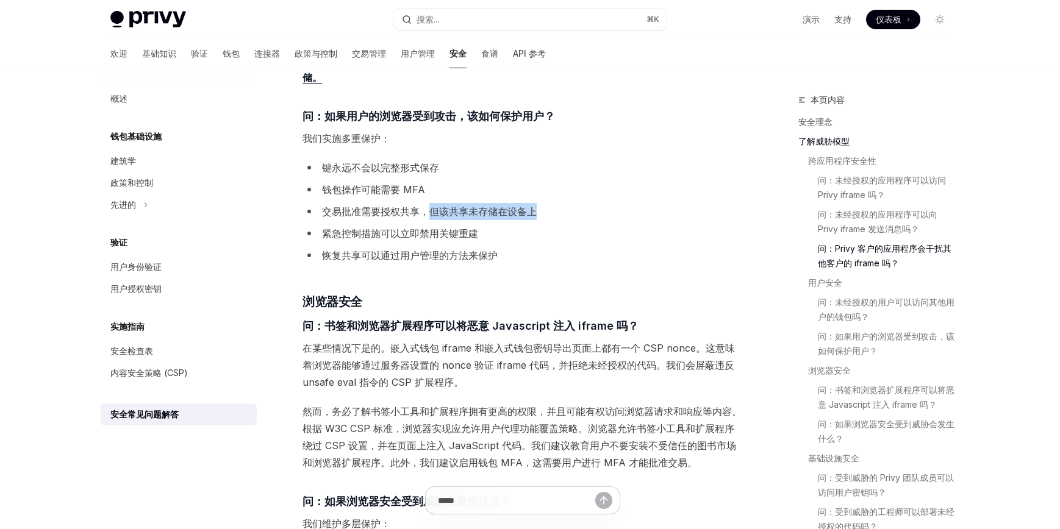
click at [540, 221] on ul "键永远不会以完整形式保存 钱包操作可能需要 MFA 交易批准需要授权共享，但该共享未存储在设备上 紧急控制措施可以立即禁用关键重建 恢复共享可以通过用户管理的…" at bounding box center [523, 211] width 440 height 105
click at [508, 232] on li "紧急控制措施可以立即禁用关键重建" at bounding box center [523, 233] width 440 height 17
drag, startPoint x: 325, startPoint y: 232, endPoint x: 492, endPoint y: 237, distance: 167.2
click at [492, 237] on li "紧急控制措施可以立即禁用关键重建" at bounding box center [523, 233] width 440 height 17
click at [365, 264] on div "威胁模型是构建安全系统的重要组成部分。建立威胁模型意味着了解系统在特定攻击者和特定环境下的稳健性。在 Privy，我们致力于清晰地传达这些威胁模型，以便开发者…" at bounding box center [523, 33] width 440 height 1851
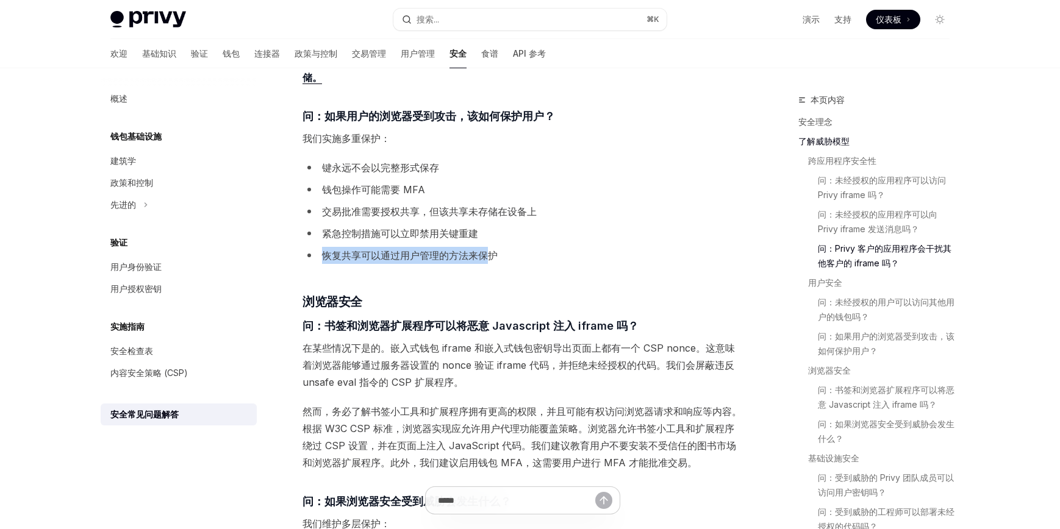
drag, startPoint x: 325, startPoint y: 254, endPoint x: 488, endPoint y: 260, distance: 163.6
click at [488, 260] on font "恢复共享可以通过用户管理的方法来保护" at bounding box center [410, 255] width 176 height 12
click at [569, 279] on div "威胁模型是构建安全系统的重要组成部分。建立威胁模型意味着了解系统在特定攻击者和特定环境下的稳健性。在 Privy，我们致力于清晰地传达这些威胁模型，以便开发者…" at bounding box center [523, 33] width 440 height 1851
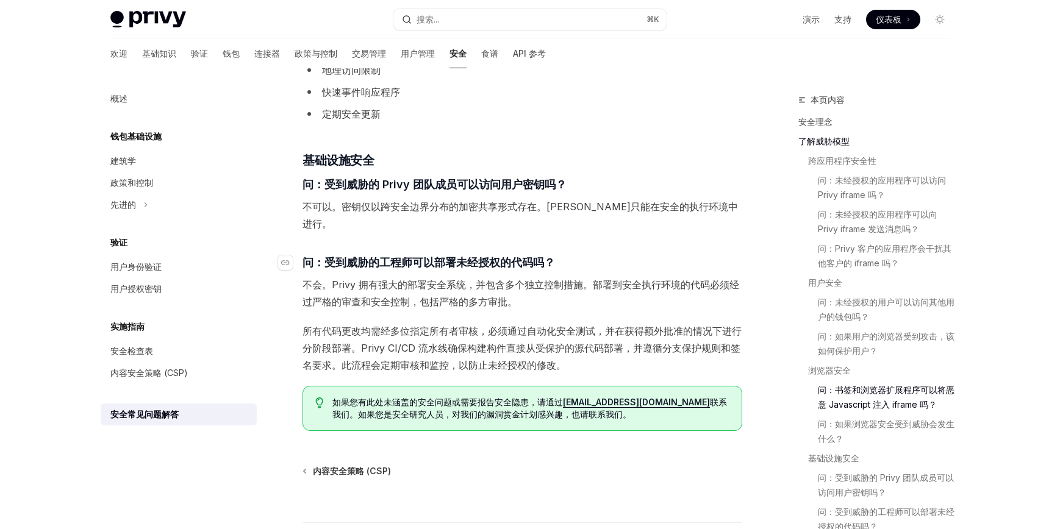
scroll to position [1556, 0]
drag, startPoint x: 338, startPoint y: 200, endPoint x: 541, endPoint y: 209, distance: 203.3
click at [541, 209] on font "不可以。密钥仅以跨安全边界分布的加密共享形式存在。[PERSON_NAME]只能在安全的执行环境中进行。" at bounding box center [521, 214] width 436 height 29
drag, startPoint x: 548, startPoint y: 203, endPoint x: 723, endPoint y: 210, distance: 174.6
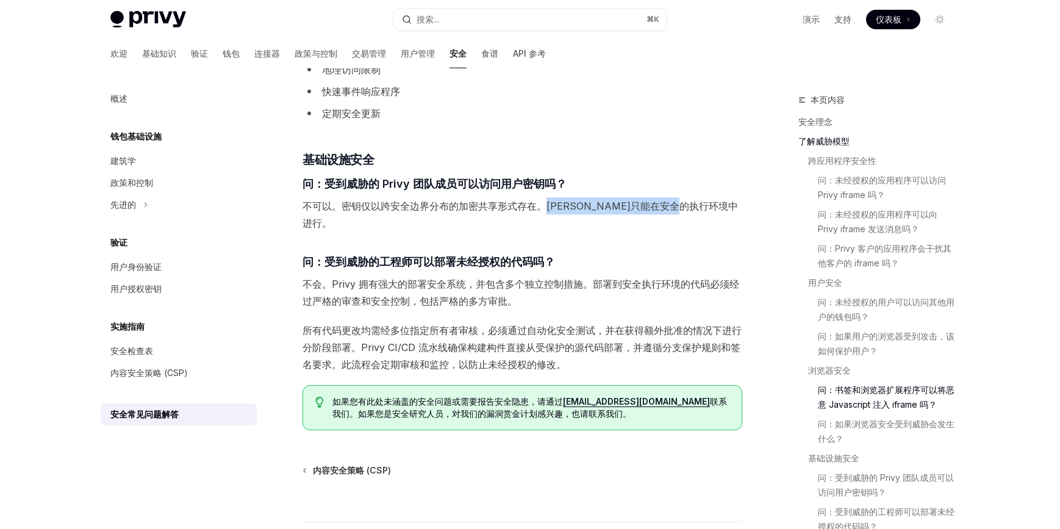
click at [723, 210] on span "不可以。密钥仅以跨安全边界分布的加密共享形式存在。[PERSON_NAME]只能在安全的执行环境中进行。" at bounding box center [523, 215] width 440 height 34
click at [357, 256] on font "问：受到威胁的工程师可以部署未经授权的代码吗？" at bounding box center [429, 262] width 253 height 13
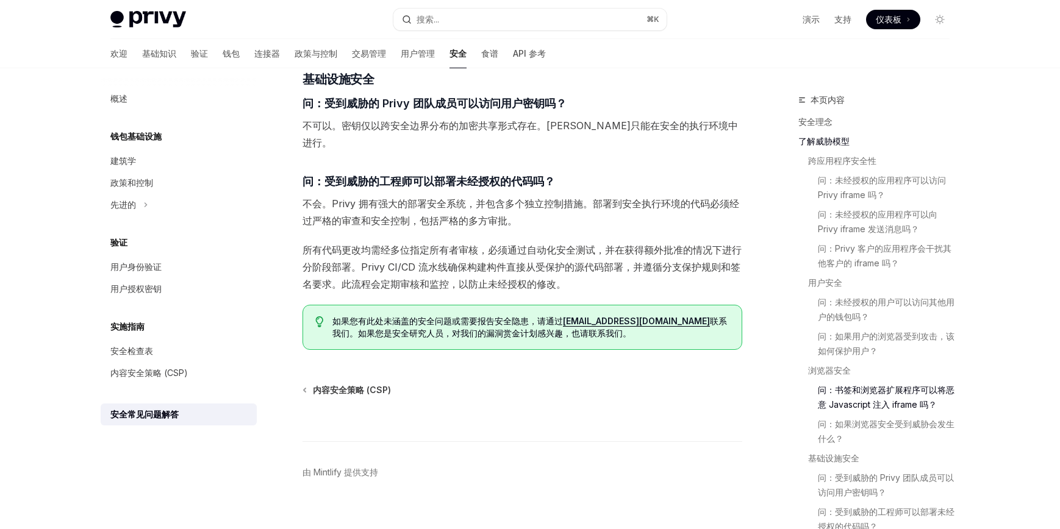
scroll to position [1637, 0]
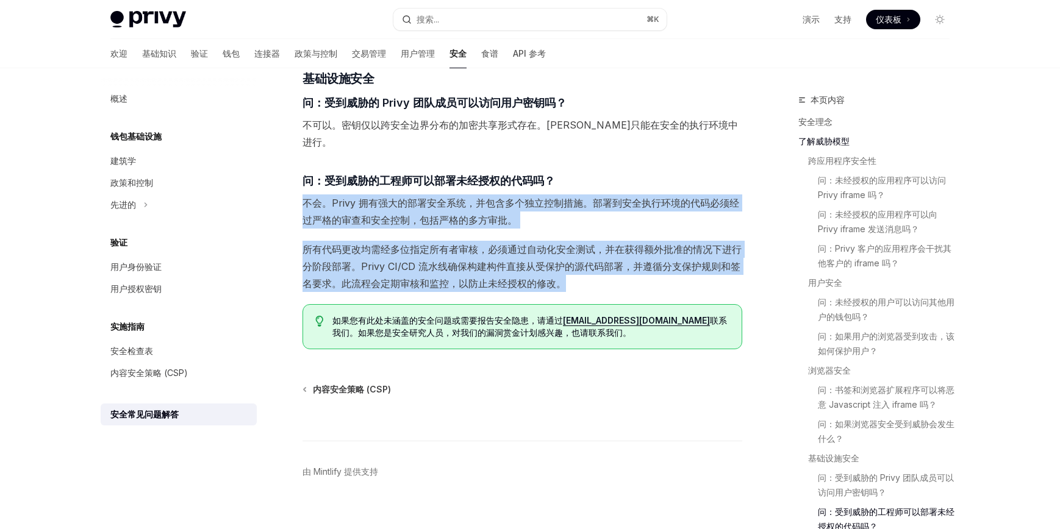
drag, startPoint x: 305, startPoint y: 182, endPoint x: 714, endPoint y: 264, distance: 417.3
click at [722, 270] on span "所有代码更改均需经多位指定所有者审核，必须通过自动化安全测试，并在获得额外批准的情况下进行分阶段部署。Privy CI/CD 流水线确保构建构件直接从受保护的…" at bounding box center [523, 266] width 440 height 51
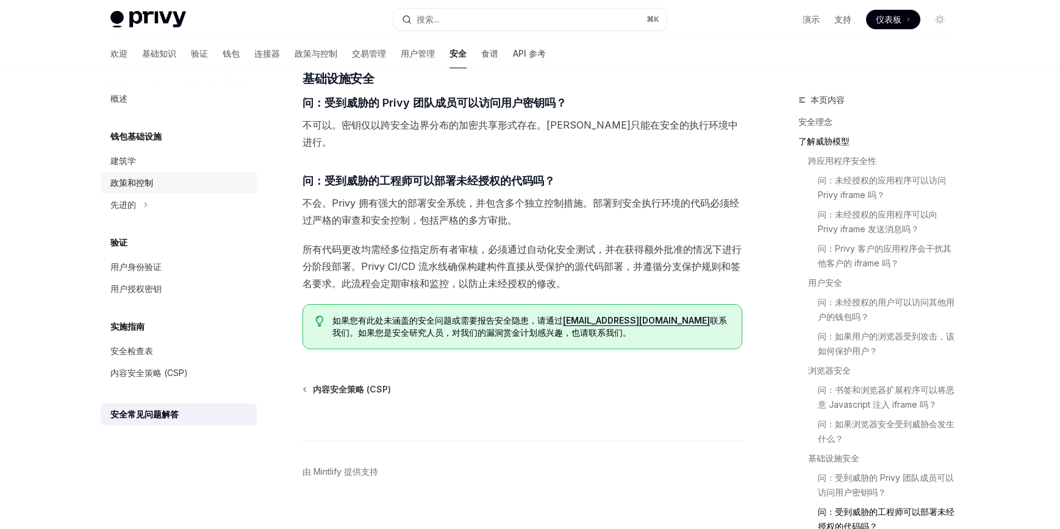
click at [149, 188] on font "政策和控制" at bounding box center [131, 183] width 43 height 10
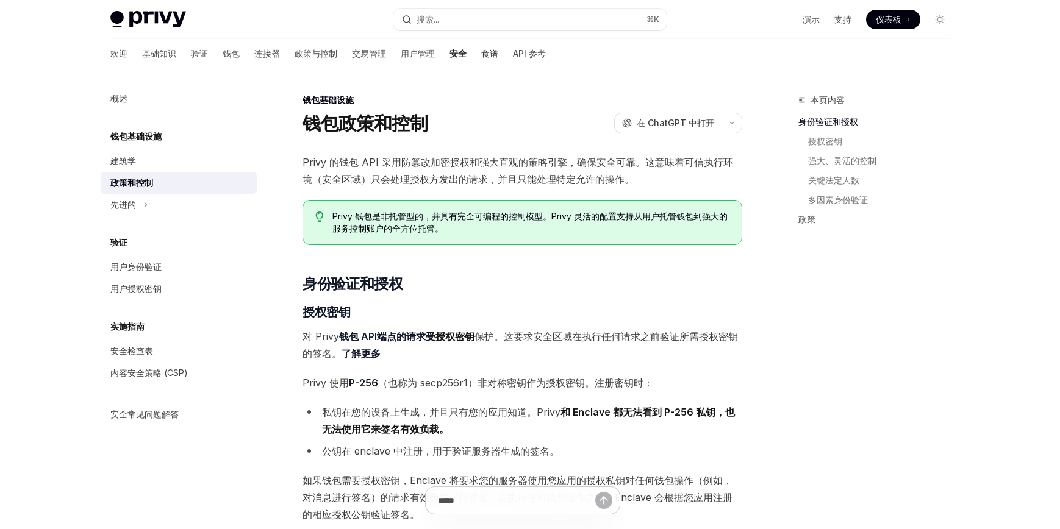
click at [481, 54] on font "食谱" at bounding box center [489, 53] width 17 height 10
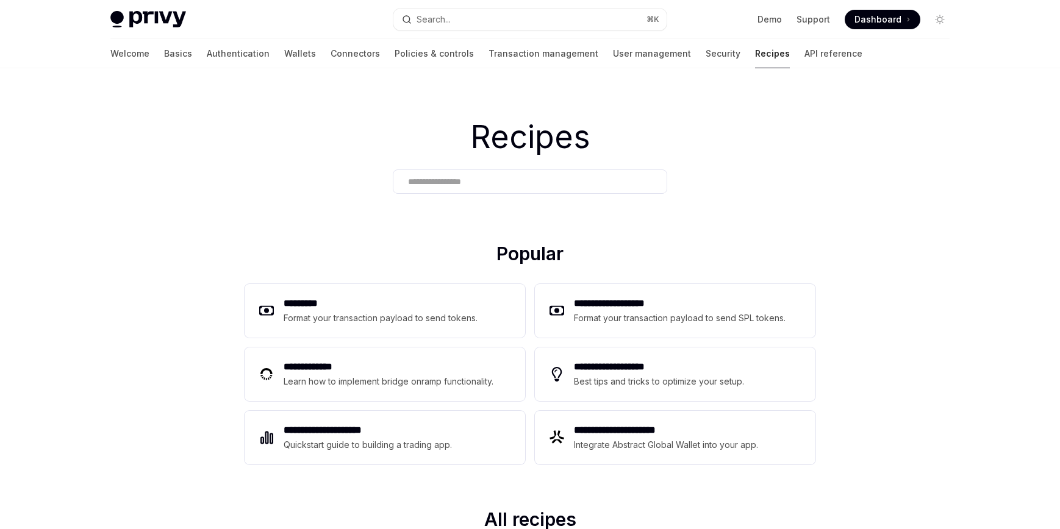
click at [691, 201] on div "Recipes" at bounding box center [530, 155] width 1060 height 174
click at [805, 57] on link "API reference" at bounding box center [834, 53] width 58 height 29
type textarea "*"
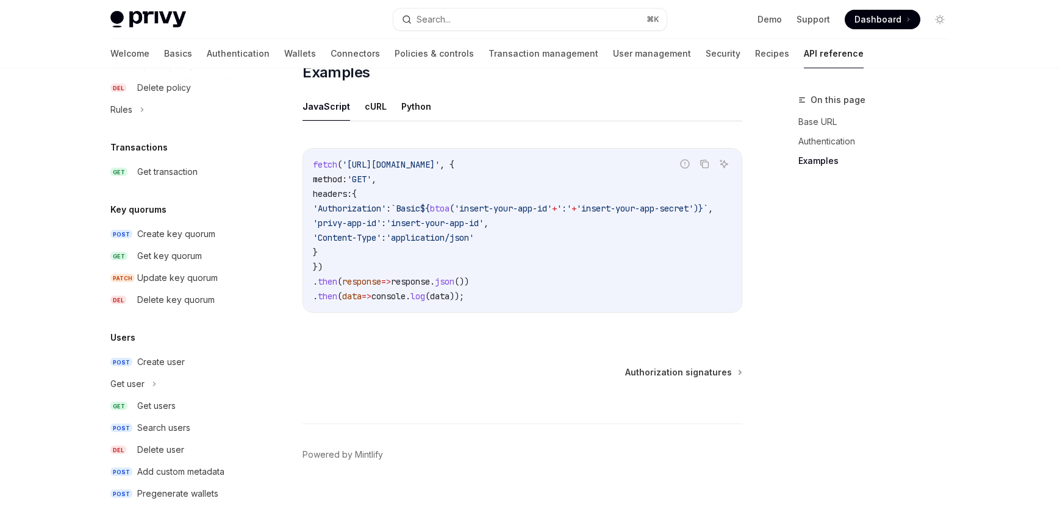
scroll to position [783, 0]
